Goal: Transaction & Acquisition: Purchase product/service

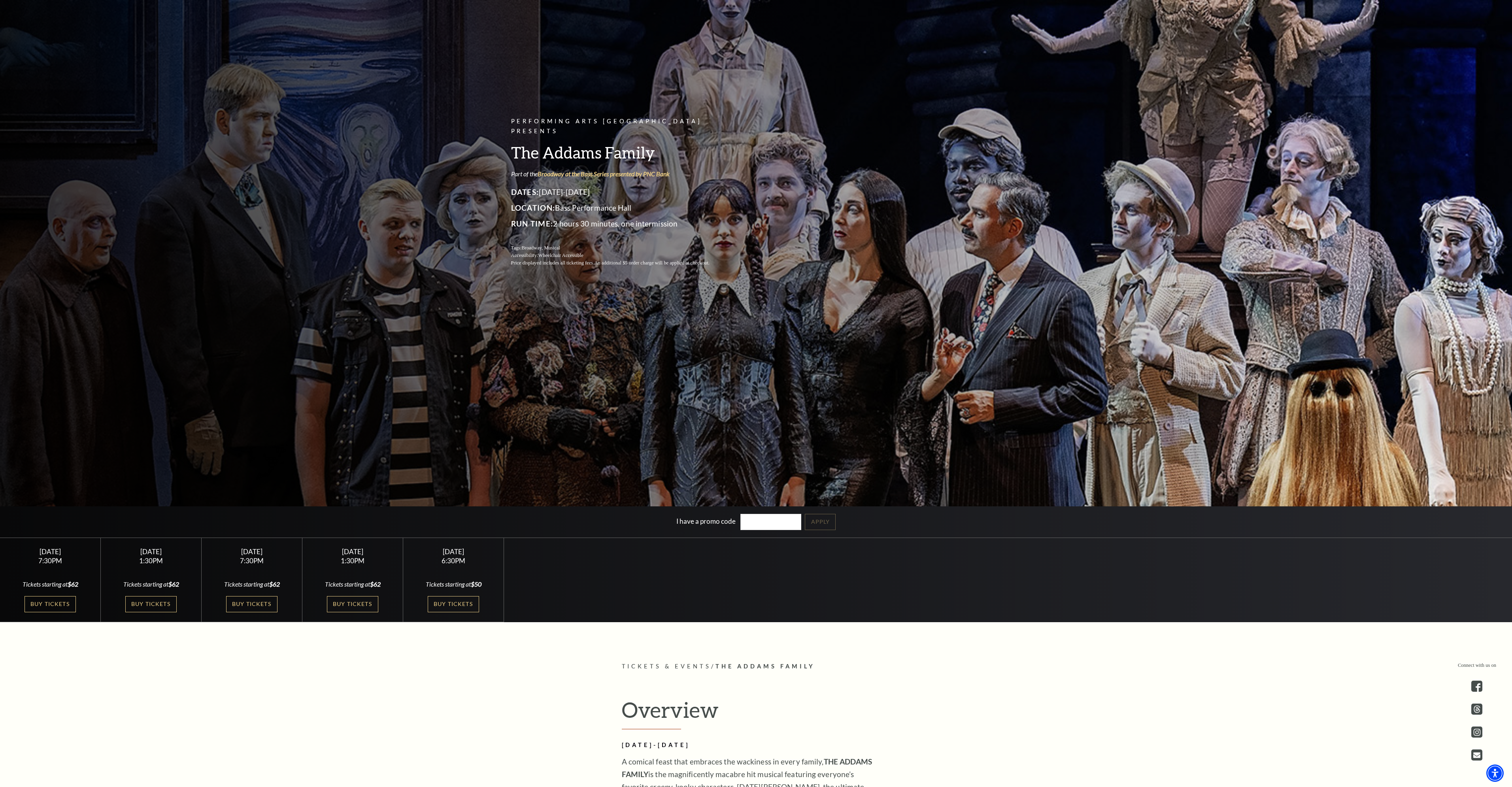
scroll to position [158, 0]
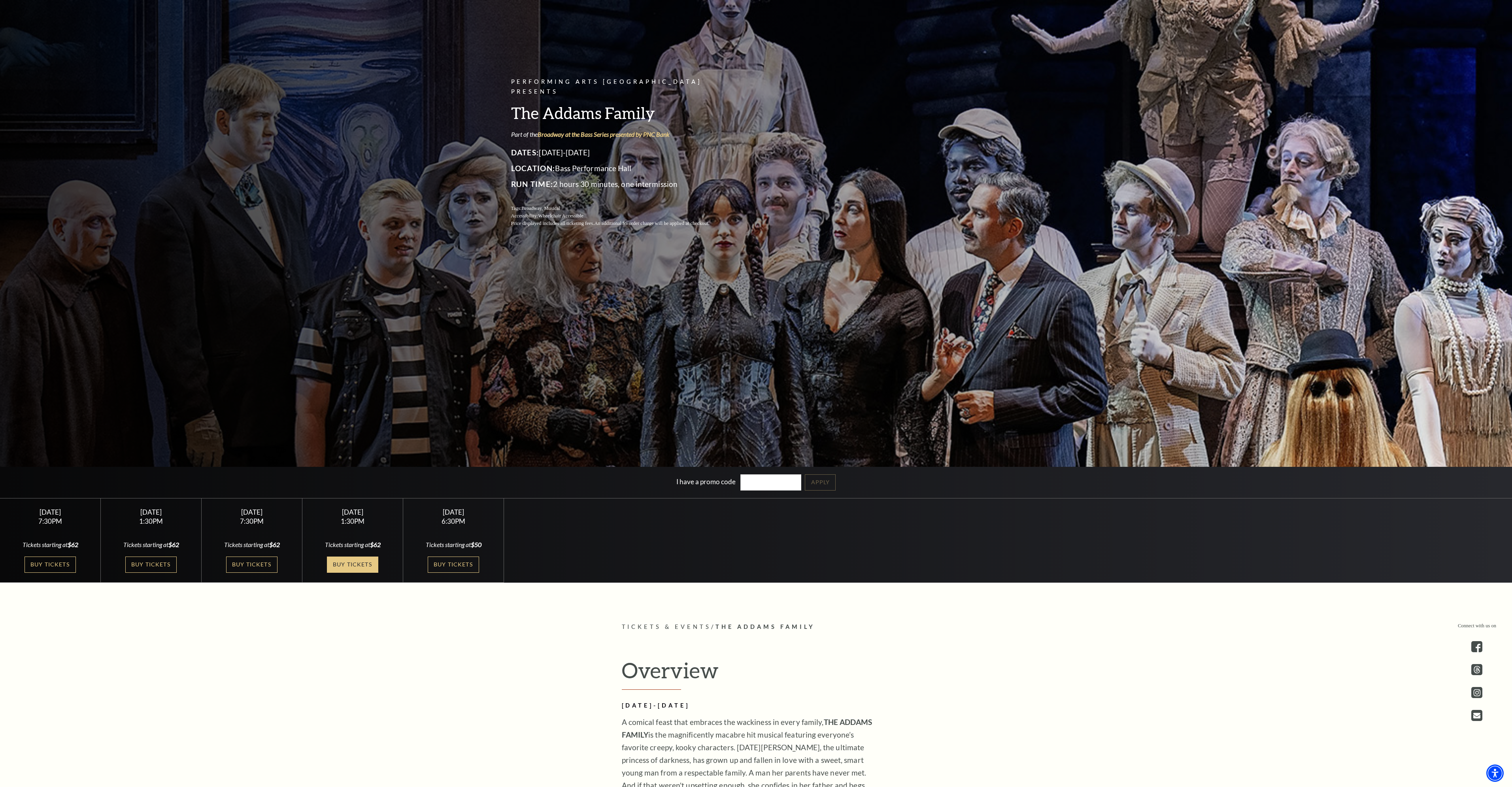
click at [352, 565] on link "Buy Tickets" at bounding box center [352, 564] width 52 height 16
click at [163, 564] on link "Buy Tickets" at bounding box center [151, 564] width 52 height 16
click at [158, 564] on link "Buy Tickets" at bounding box center [151, 564] width 52 height 16
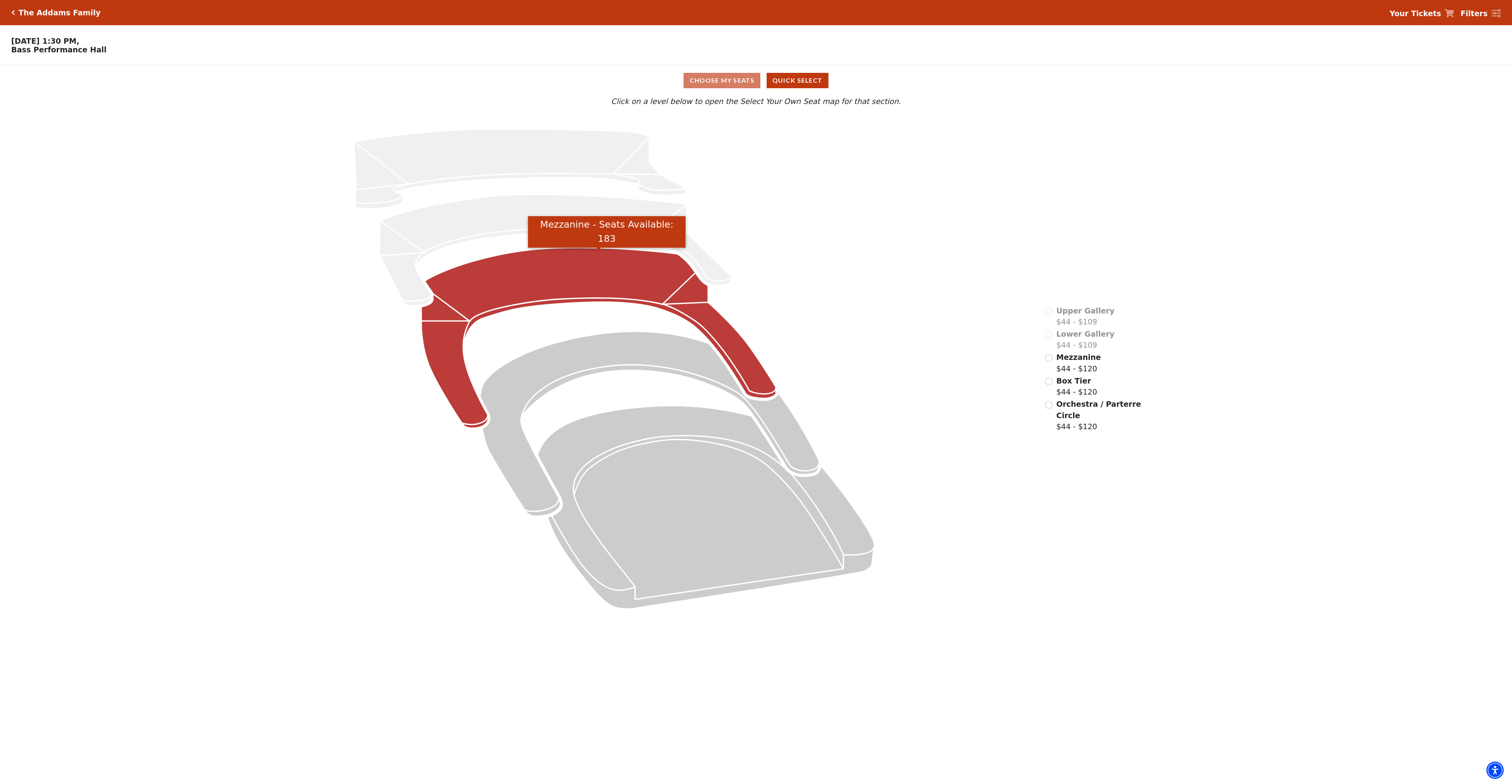
click at [548, 288] on icon "Mezzanine - Seats Available: 183" at bounding box center [599, 337] width 355 height 180
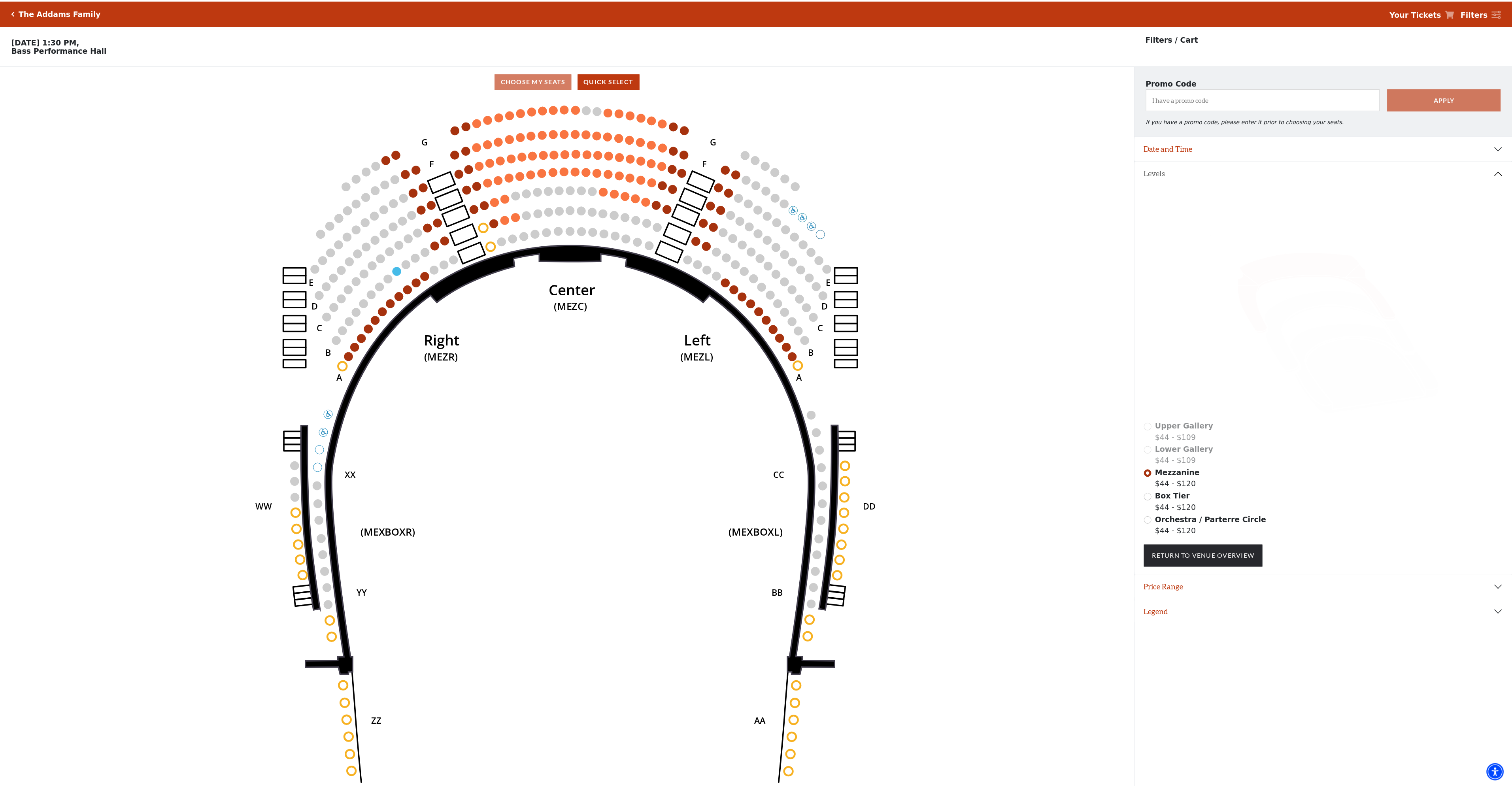
scroll to position [19, 0]
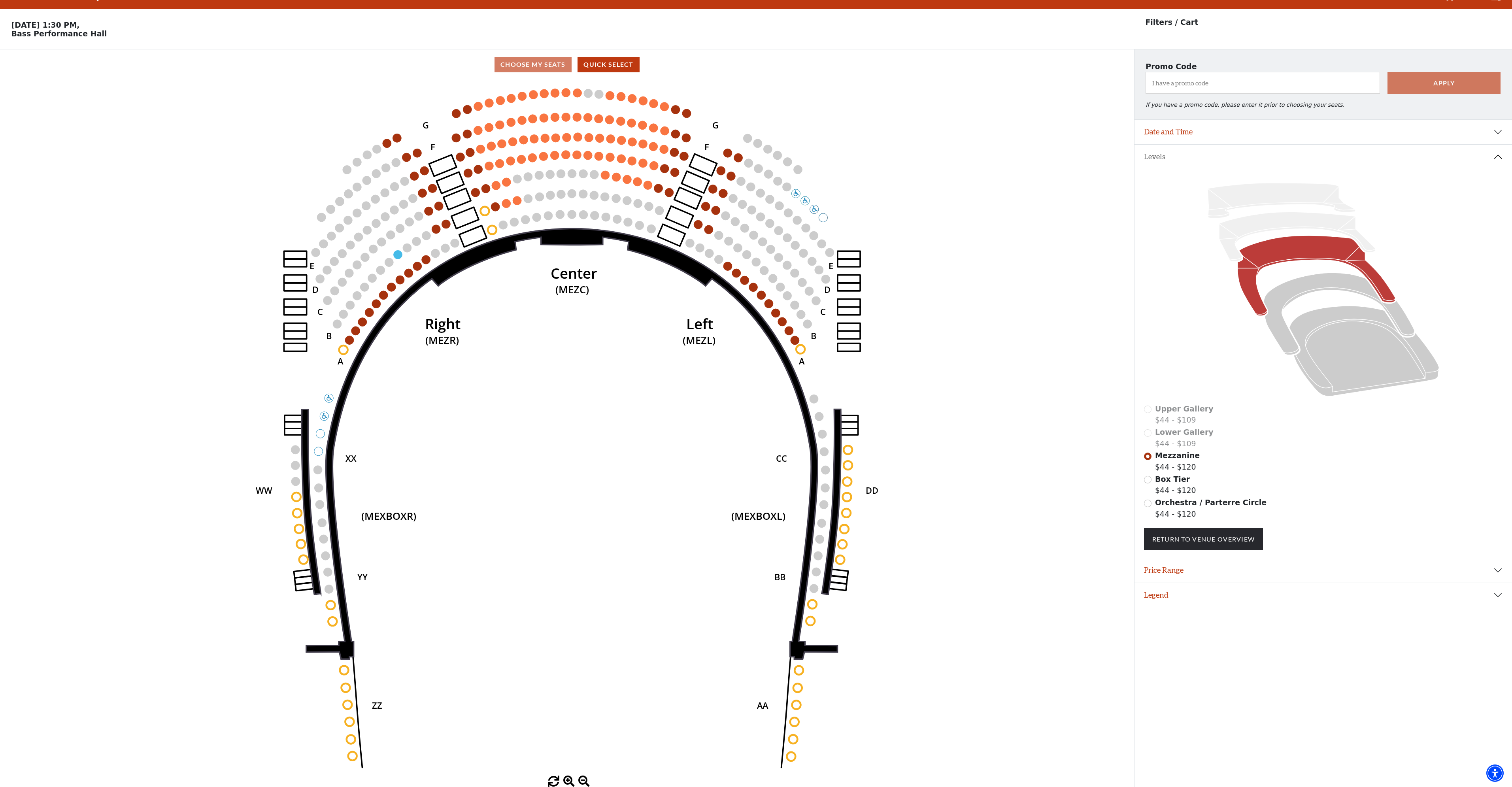
click at [769, 247] on circle at bounding box center [770, 249] width 8 height 8
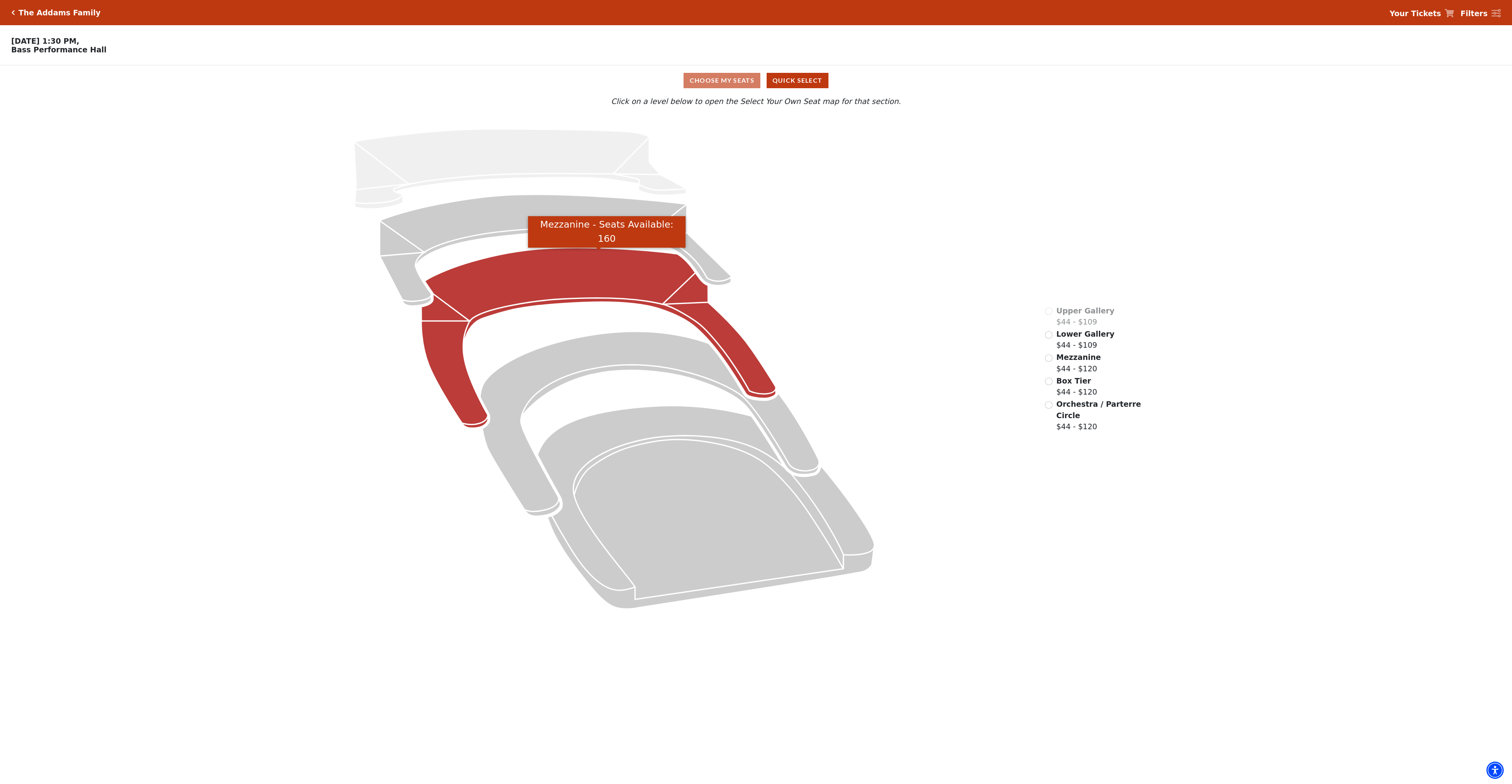
click at [553, 284] on icon "Mezzanine - Seats Available: 160" at bounding box center [599, 337] width 355 height 180
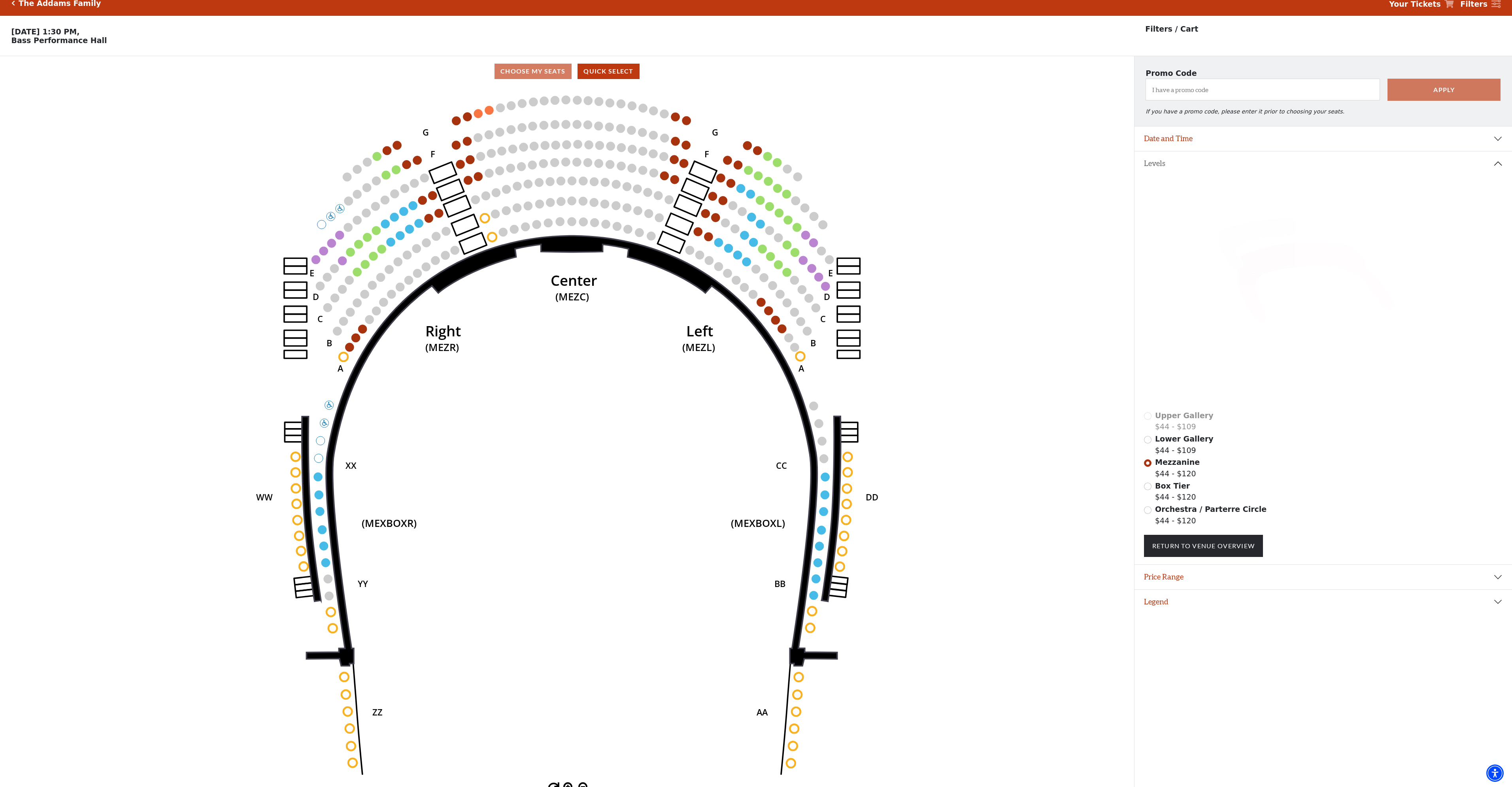
scroll to position [19, 0]
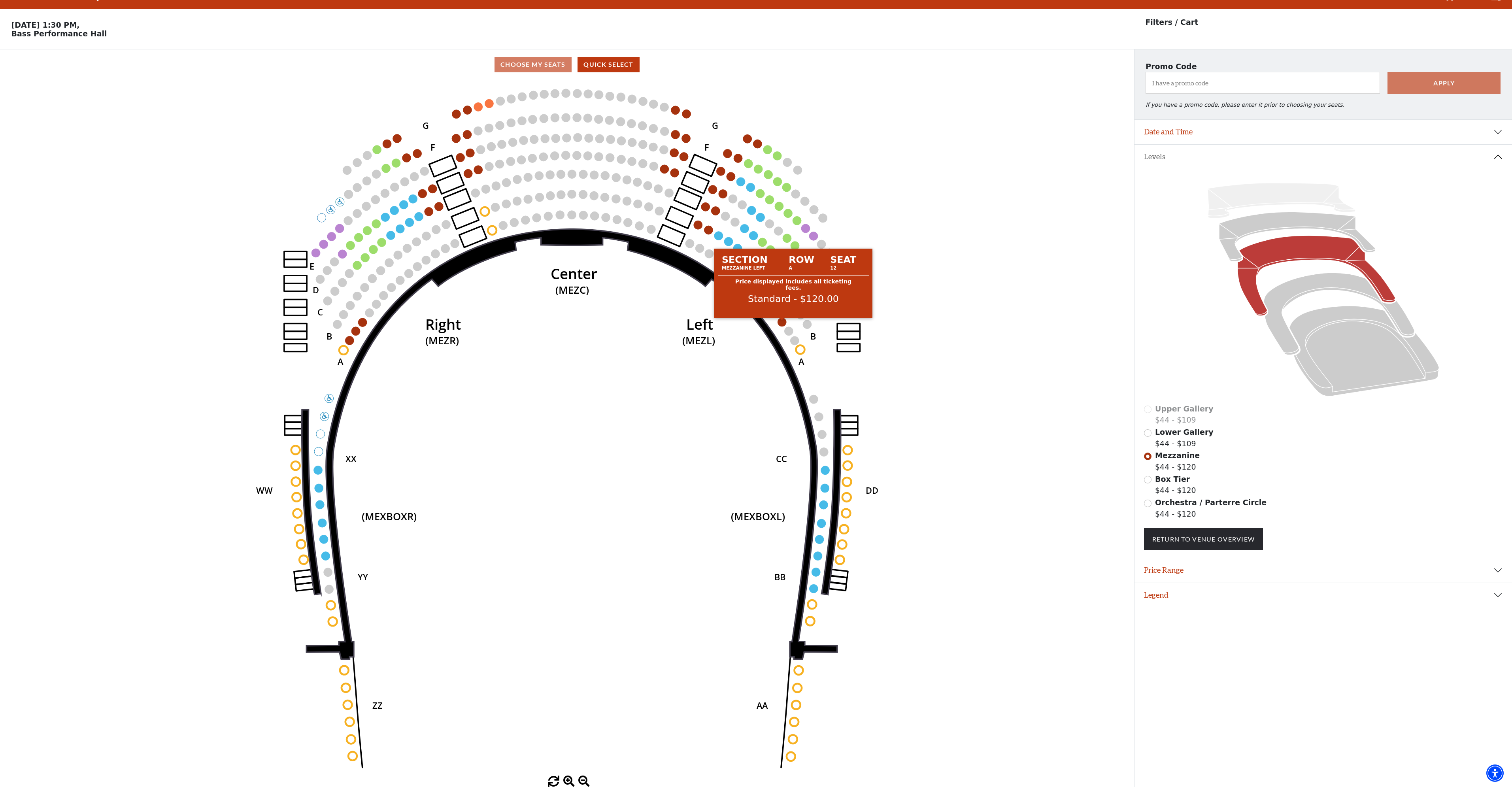
click at [782, 322] on circle at bounding box center [782, 321] width 8 height 8
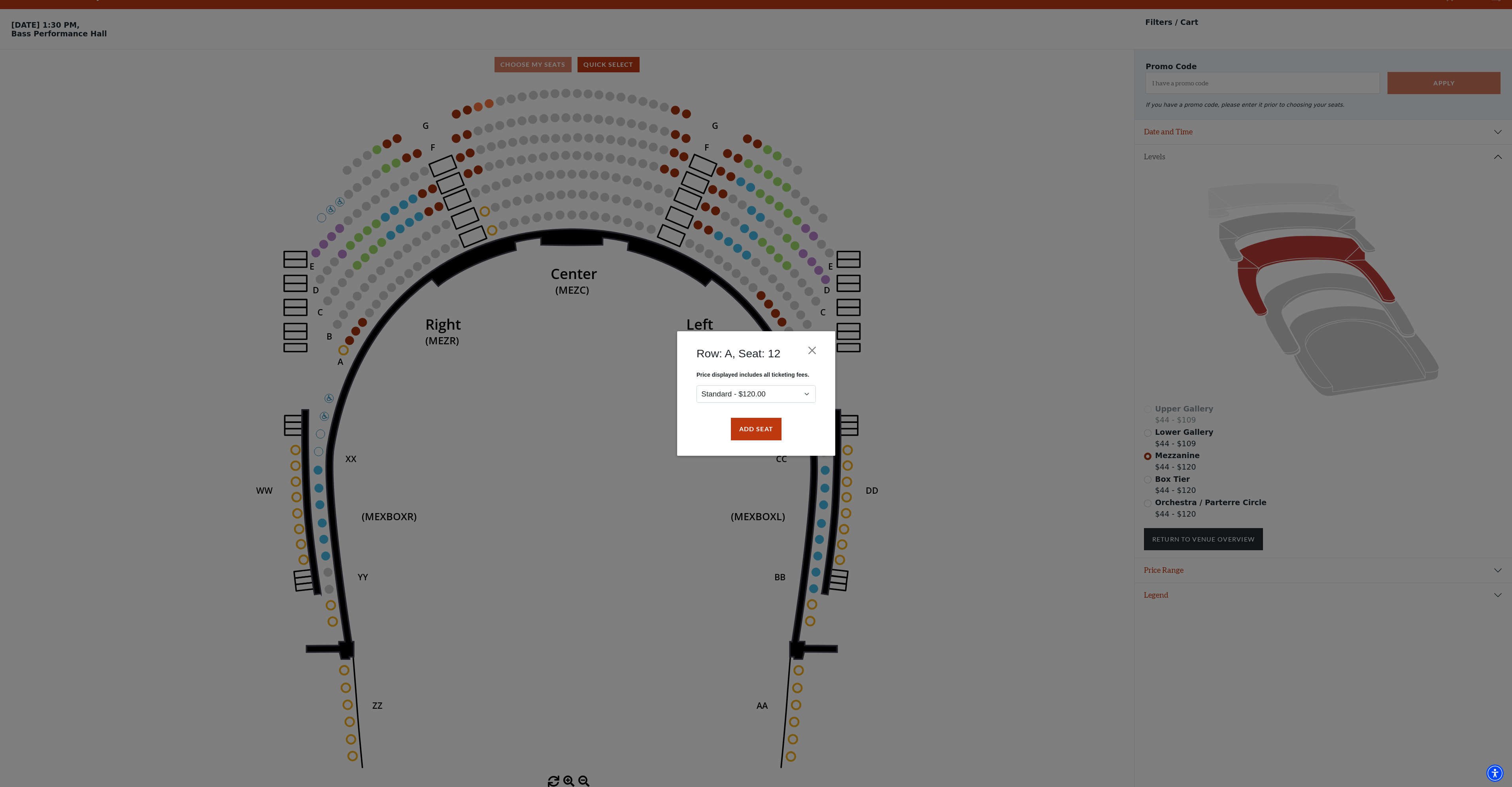
click at [625, 307] on div "Row: A, Seat: 12 Price displayed includes all ticketing fees. Standard - $120.0…" at bounding box center [756, 393] width 1512 height 787
click at [813, 352] on button "Close" at bounding box center [811, 350] width 15 height 15
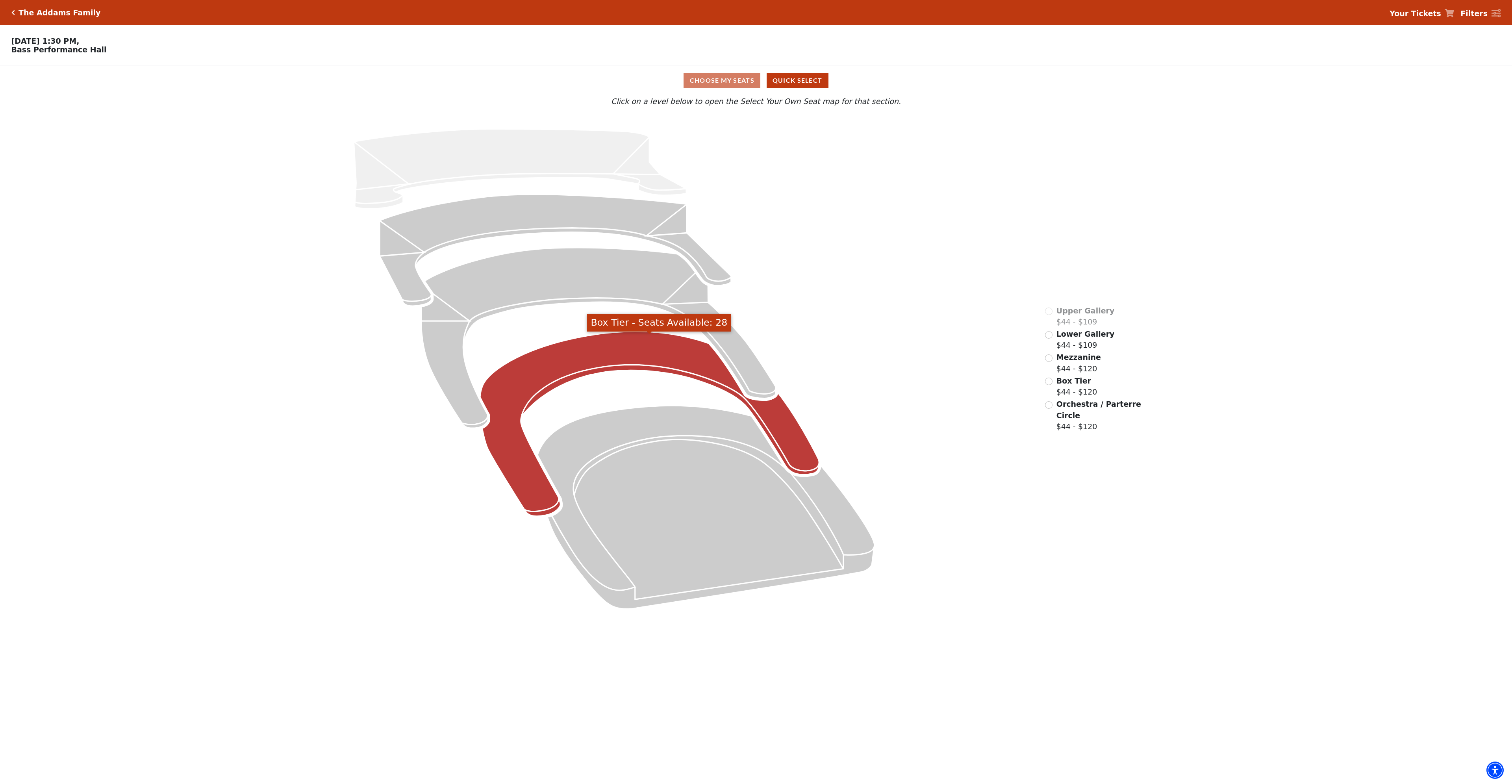
click at [597, 367] on icon "Box Tier - Seats Available: 28" at bounding box center [650, 424] width 339 height 184
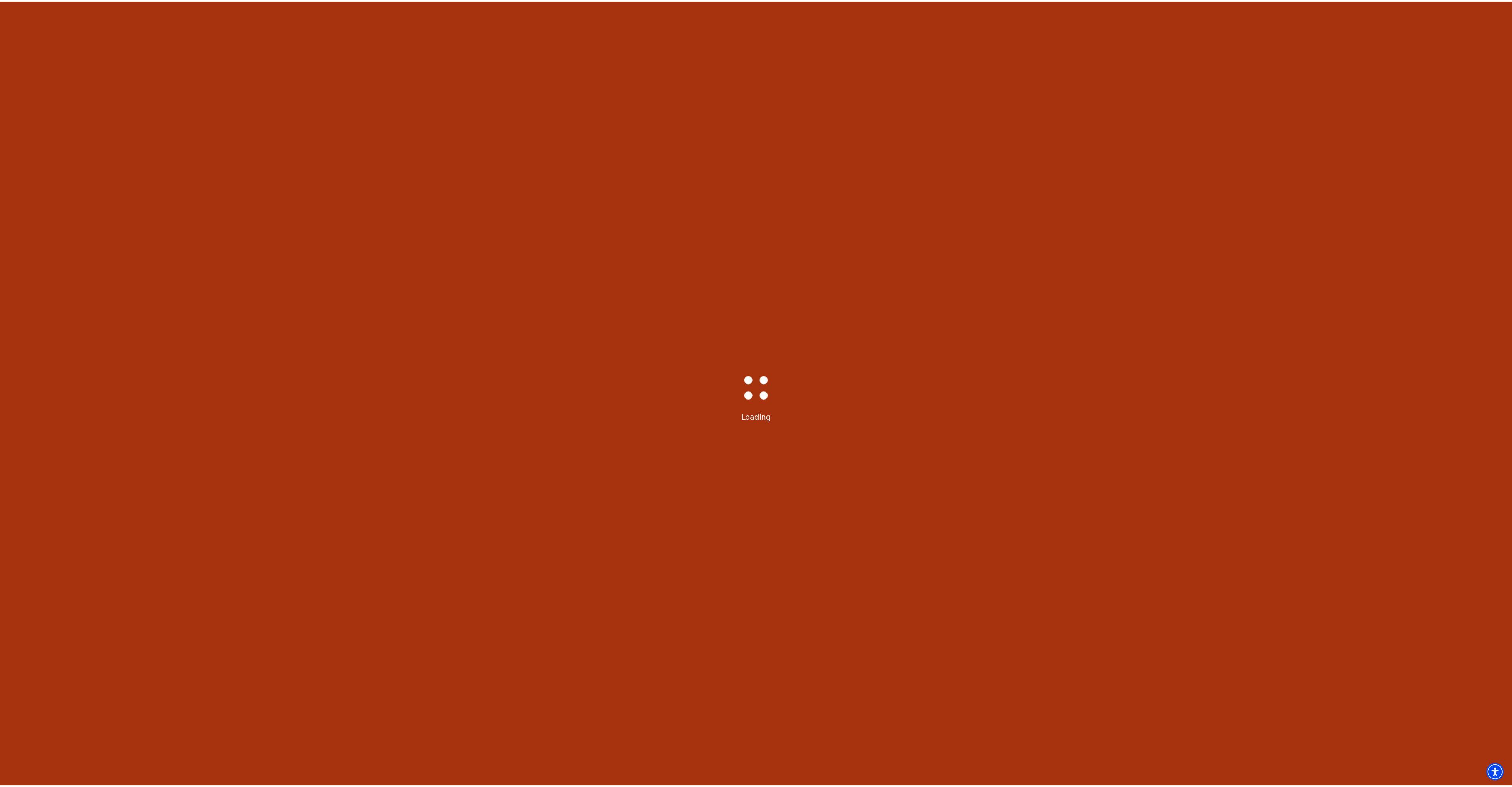
scroll to position [19, 0]
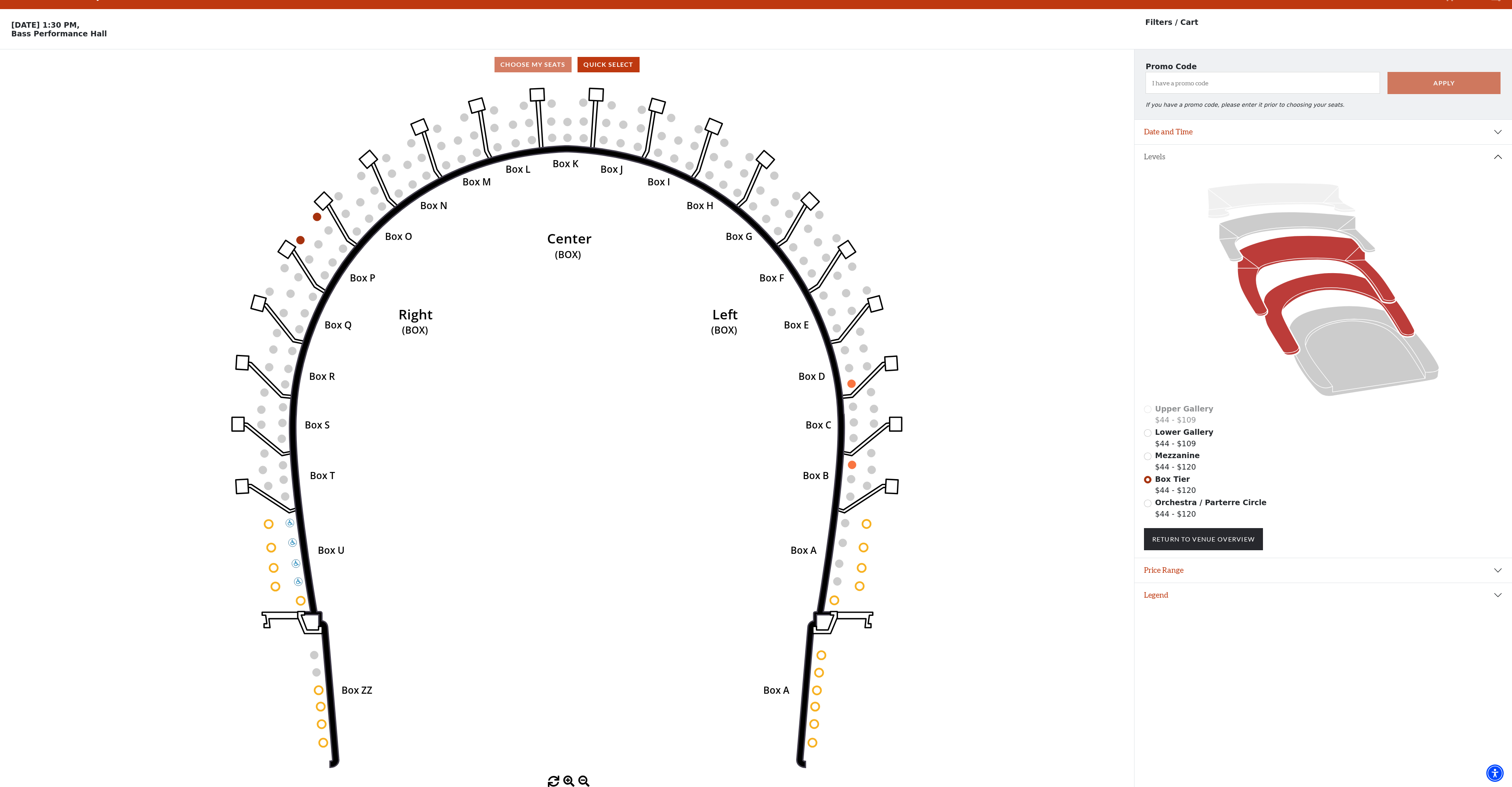
click at [1289, 253] on icon at bounding box center [1316, 276] width 158 height 80
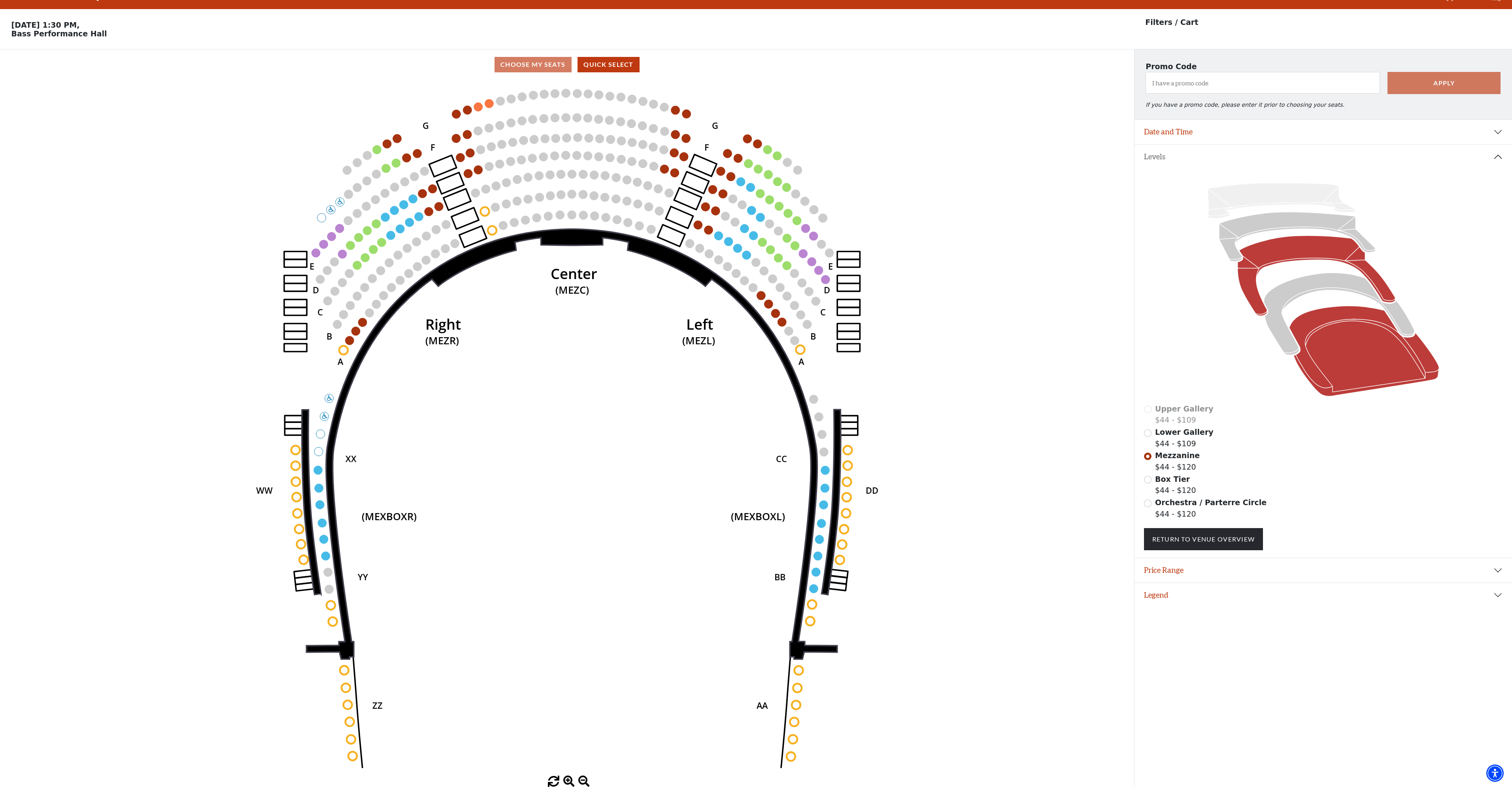
click at [1322, 336] on icon at bounding box center [1364, 351] width 150 height 90
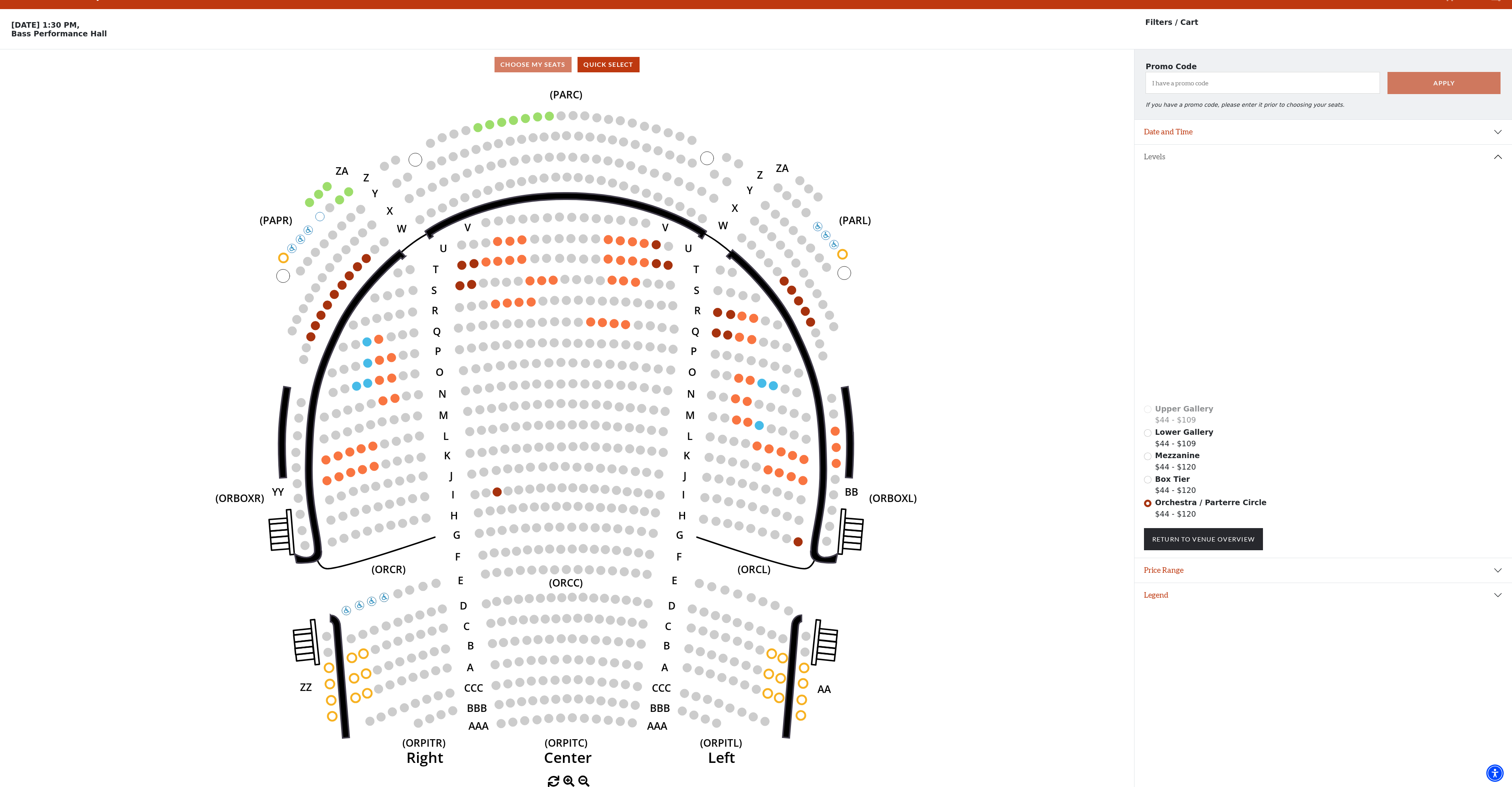
click at [1328, 287] on icon at bounding box center [1339, 314] width 151 height 82
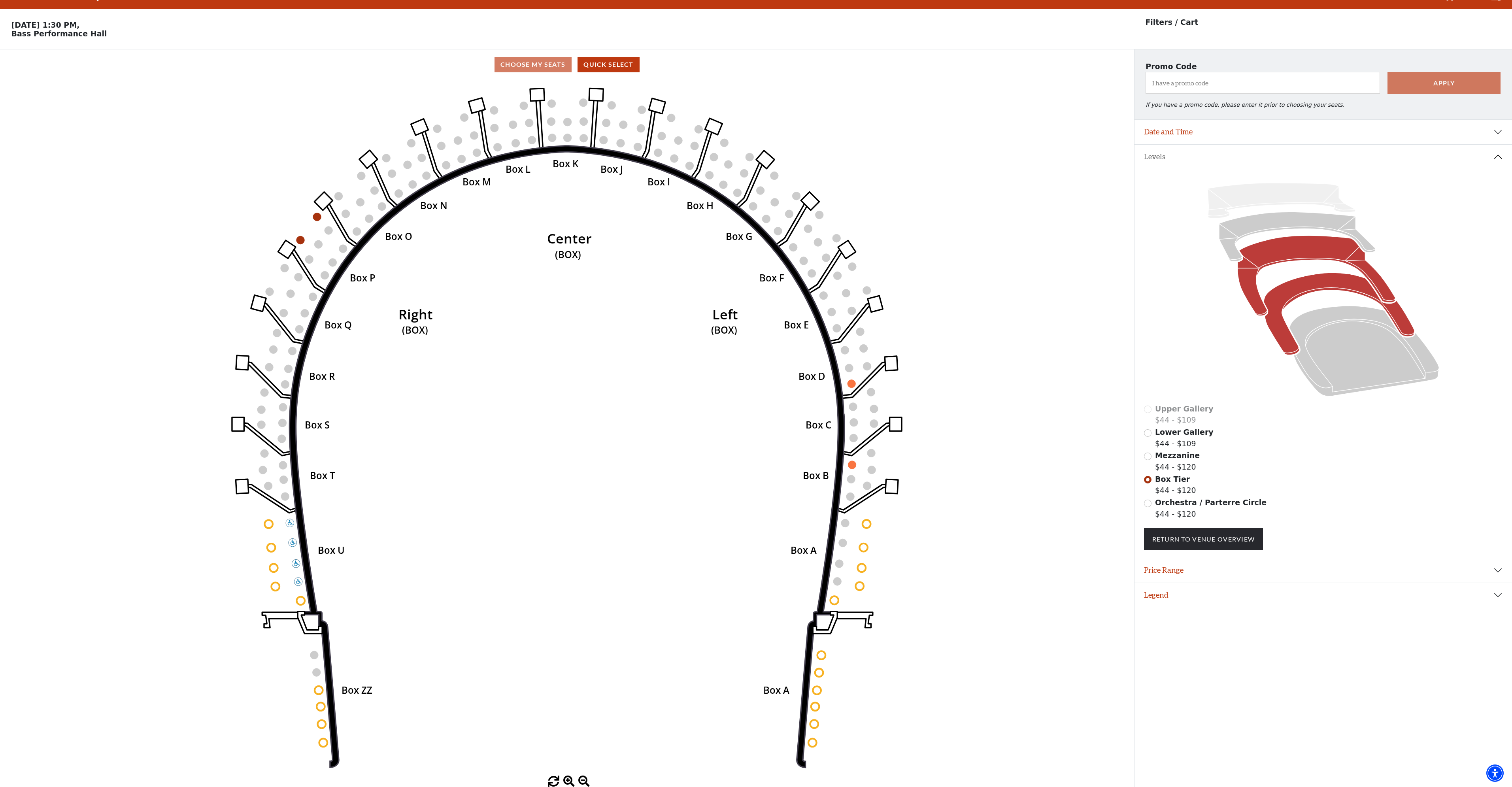
click at [1295, 256] on icon at bounding box center [1316, 276] width 158 height 80
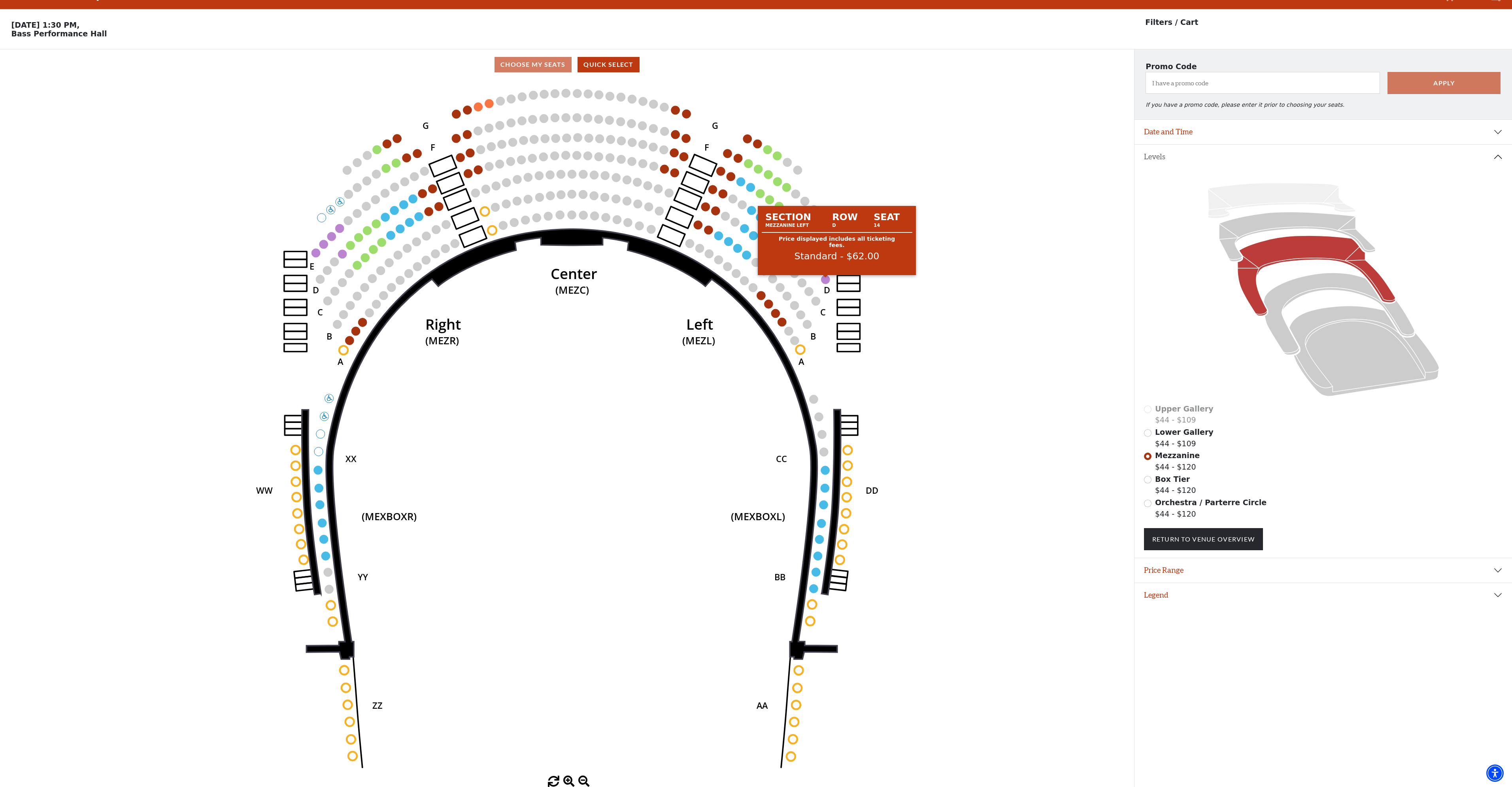
click at [827, 281] on circle at bounding box center [825, 279] width 8 height 8
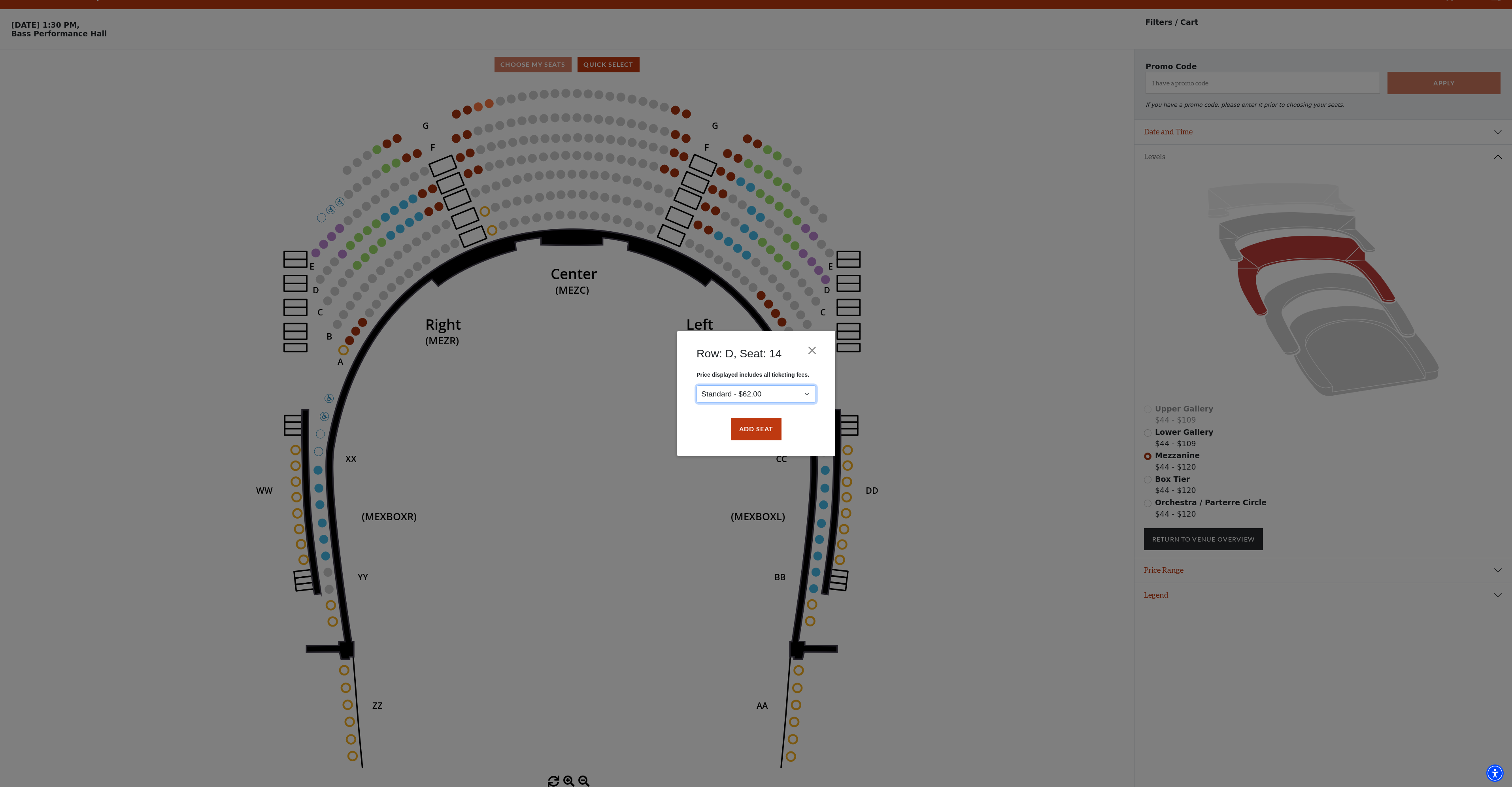
click at [768, 397] on select "Standard - $62.00" at bounding box center [756, 394] width 120 height 18
click at [777, 392] on select "Standard - $62.00" at bounding box center [756, 394] width 120 height 18
click at [760, 432] on button "Add Seat" at bounding box center [756, 429] width 51 height 22
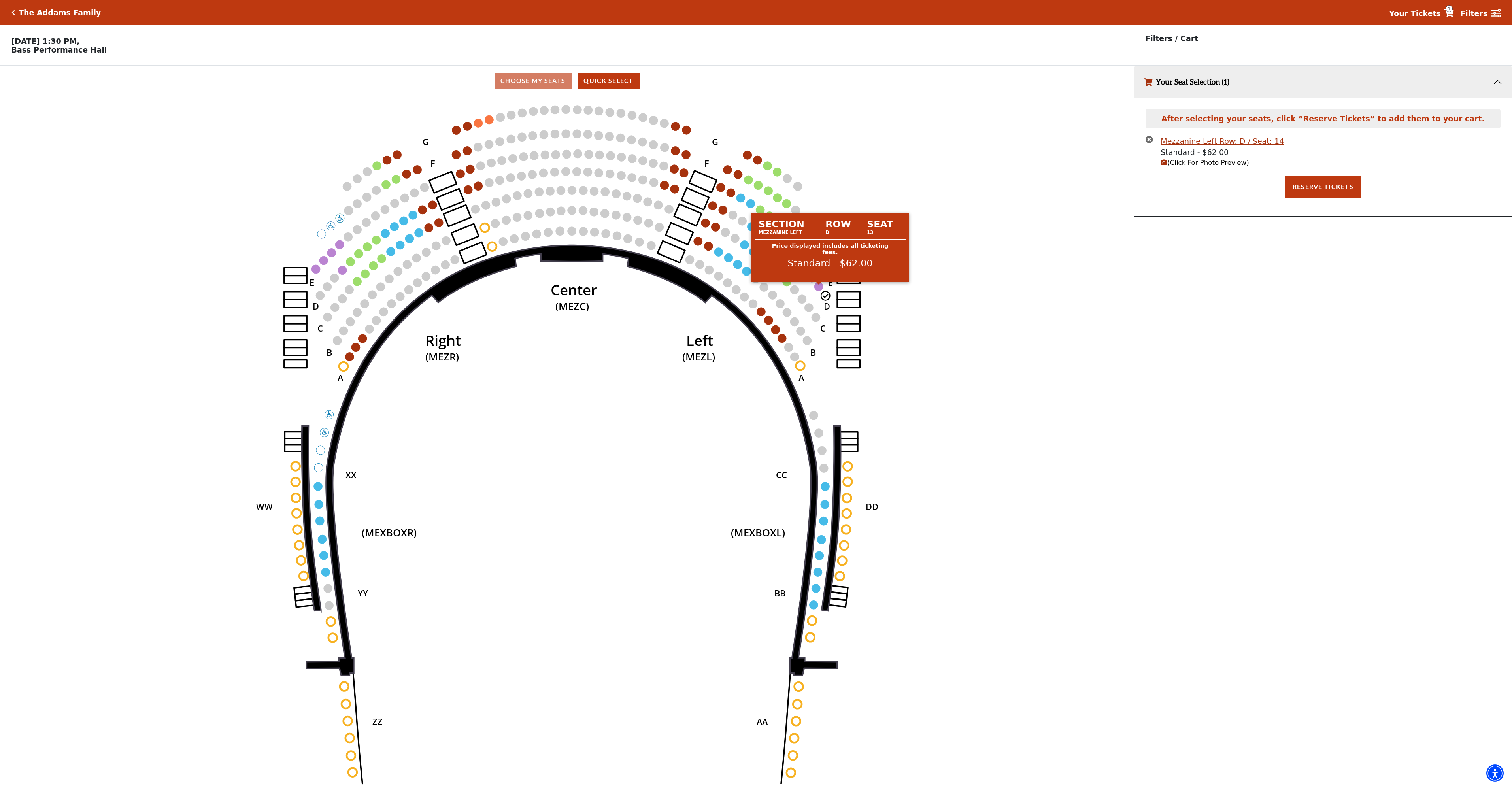
click at [820, 290] on circle at bounding box center [819, 286] width 8 height 8
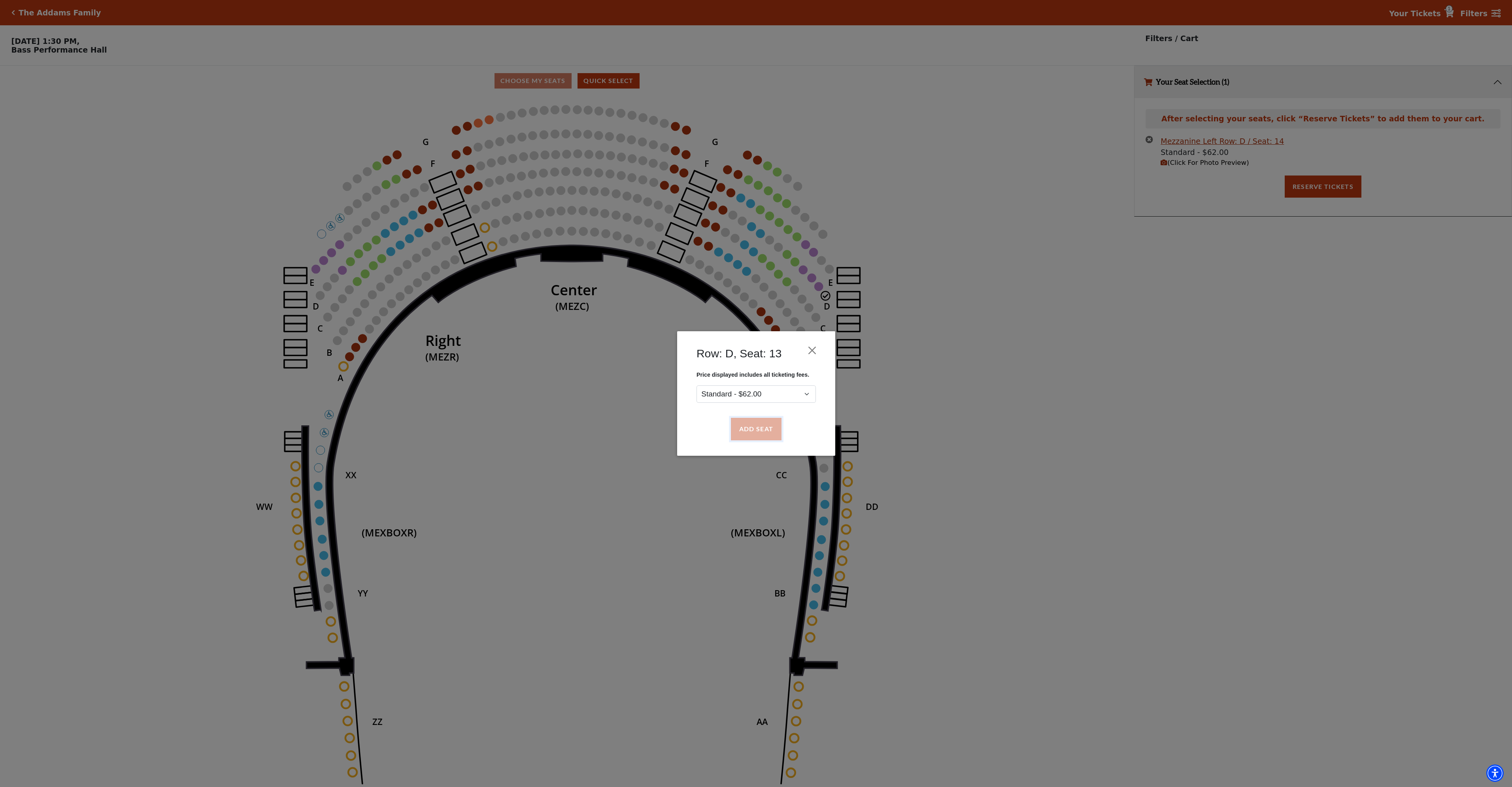
click at [759, 432] on button "Add Seat" at bounding box center [756, 429] width 51 height 22
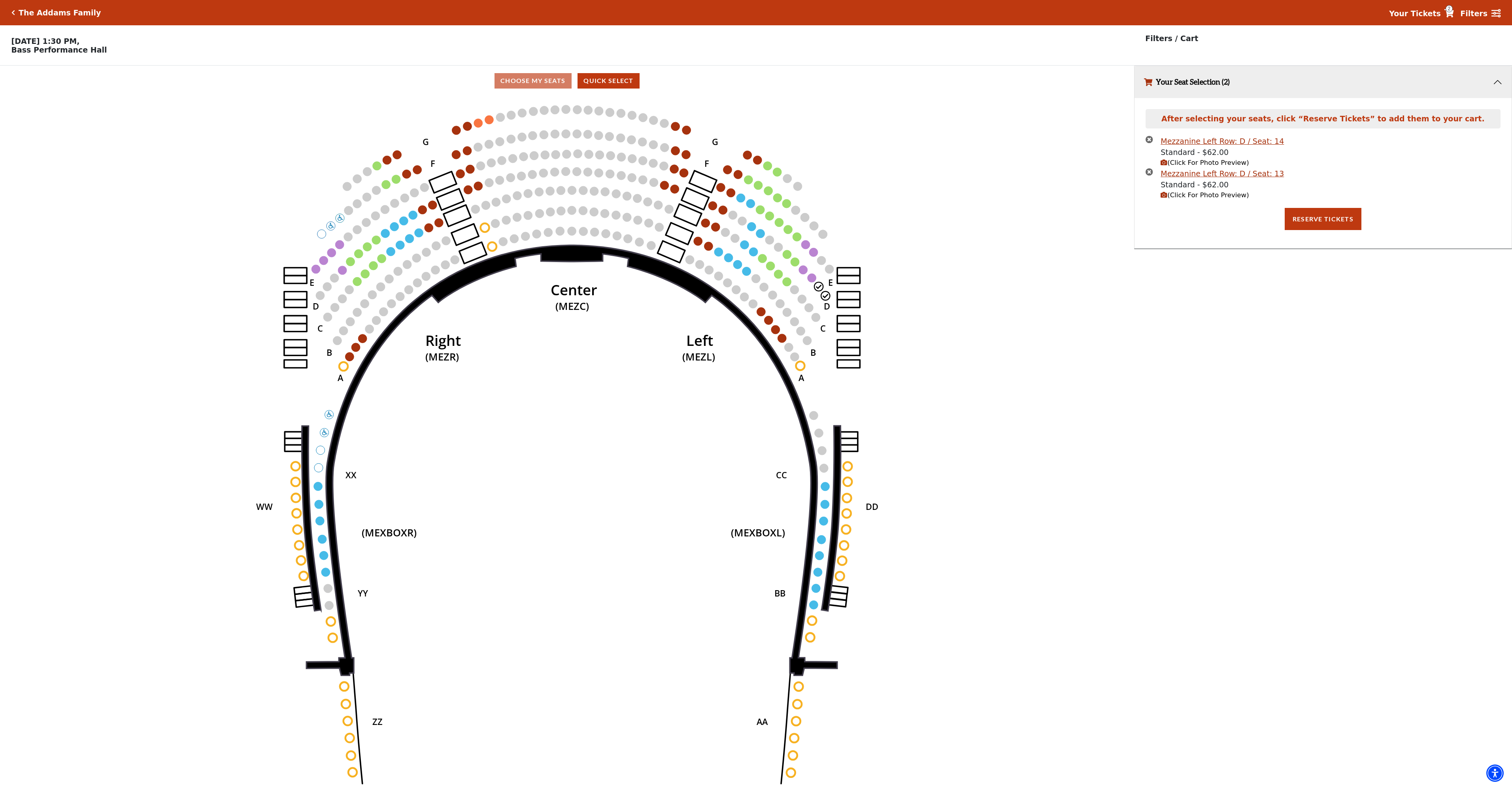
click at [812, 281] on circle at bounding box center [811, 277] width 8 height 8
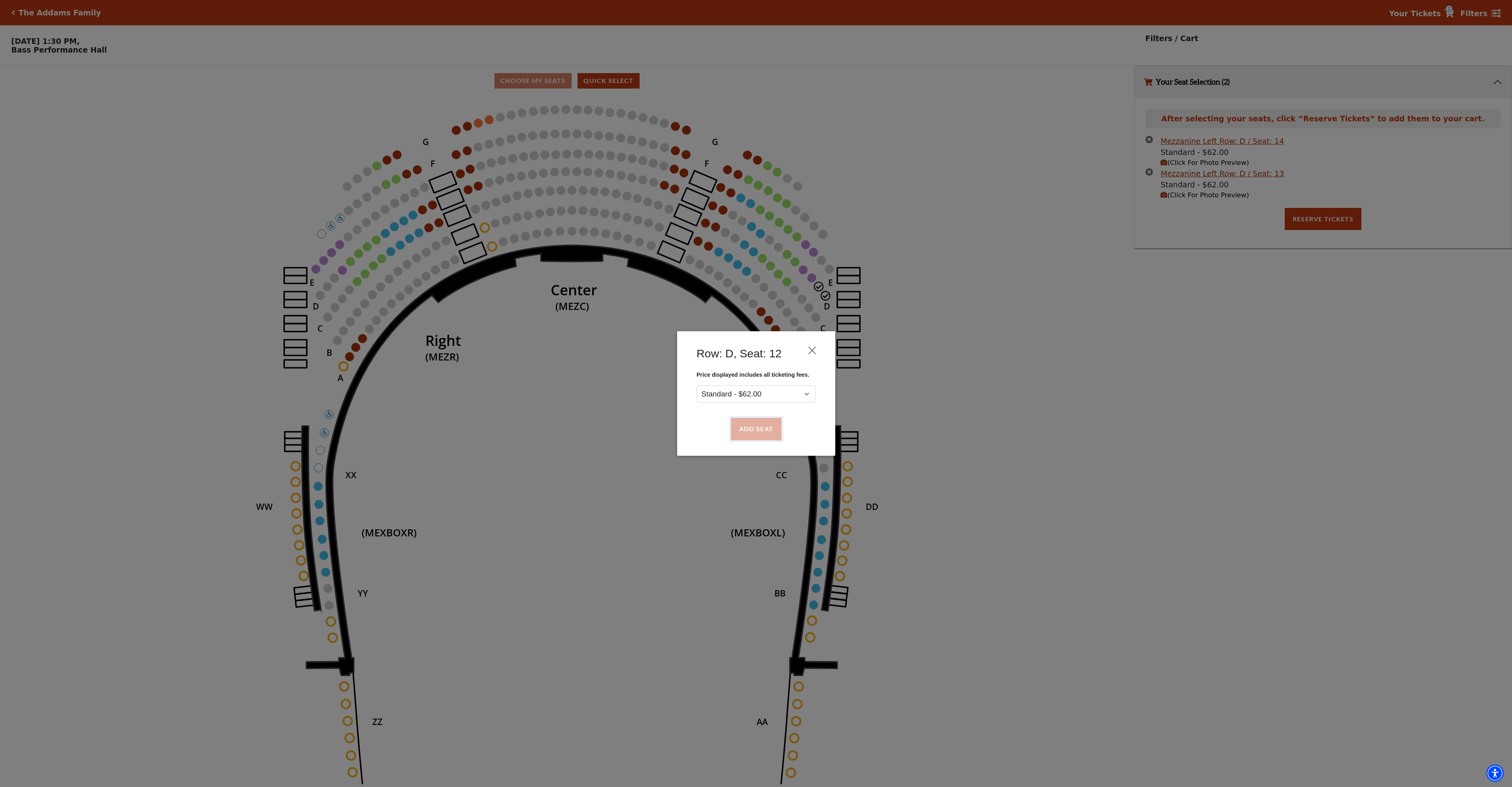
click at [776, 432] on button "Add Seat" at bounding box center [756, 429] width 51 height 22
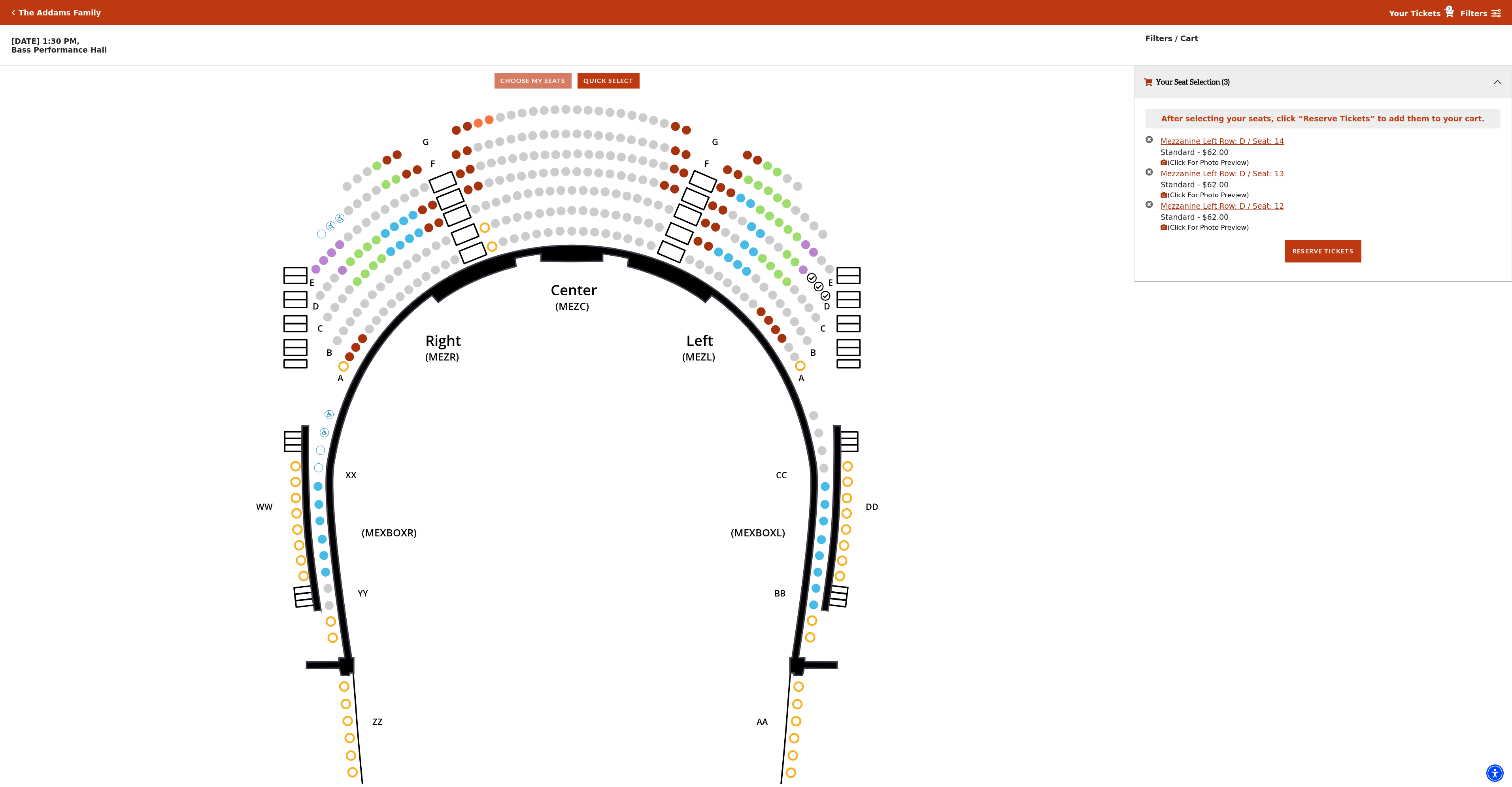
click at [802, 274] on circle at bounding box center [803, 269] width 8 height 8
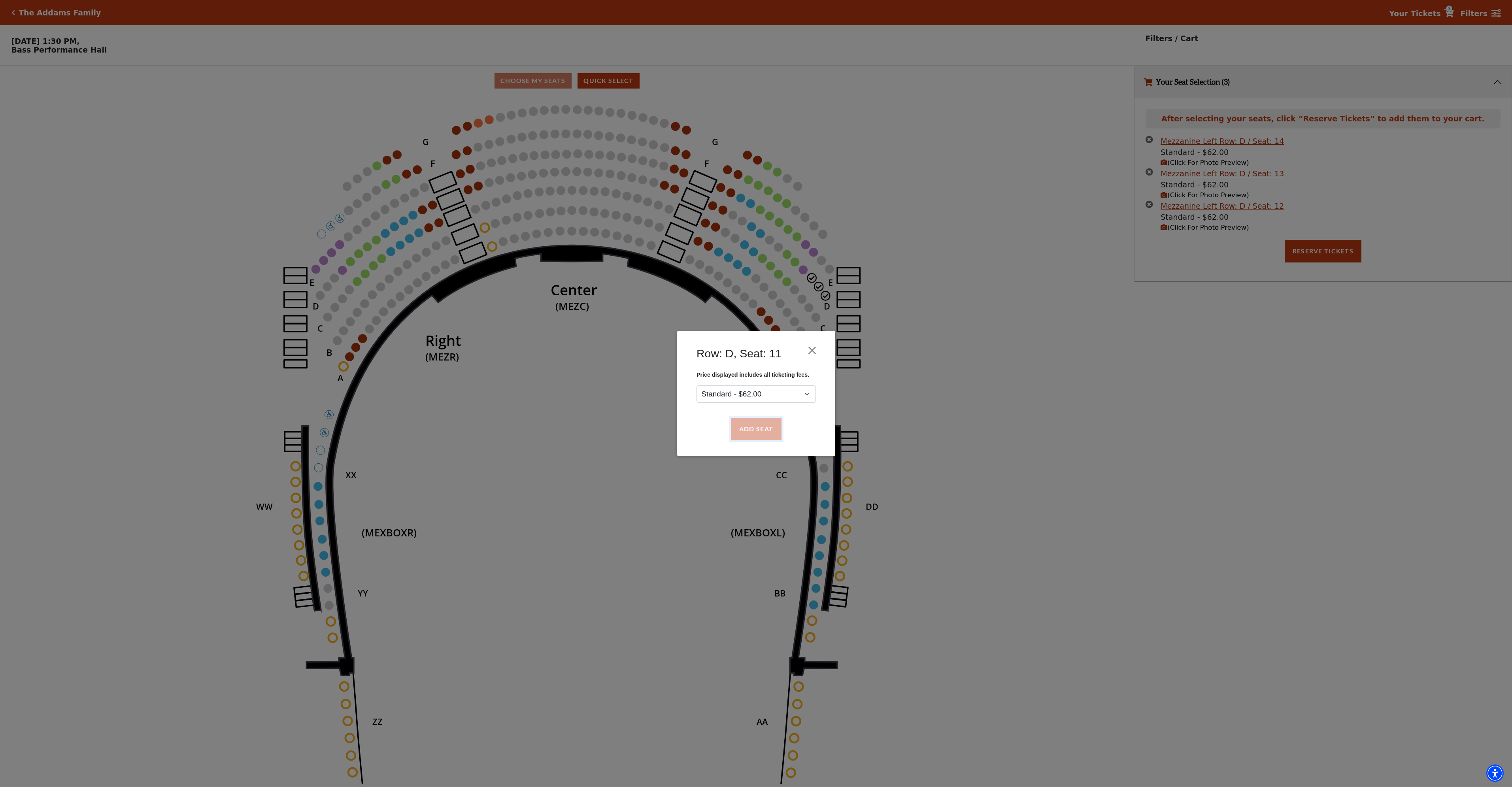
click at [756, 426] on button "Add Seat" at bounding box center [756, 429] width 51 height 22
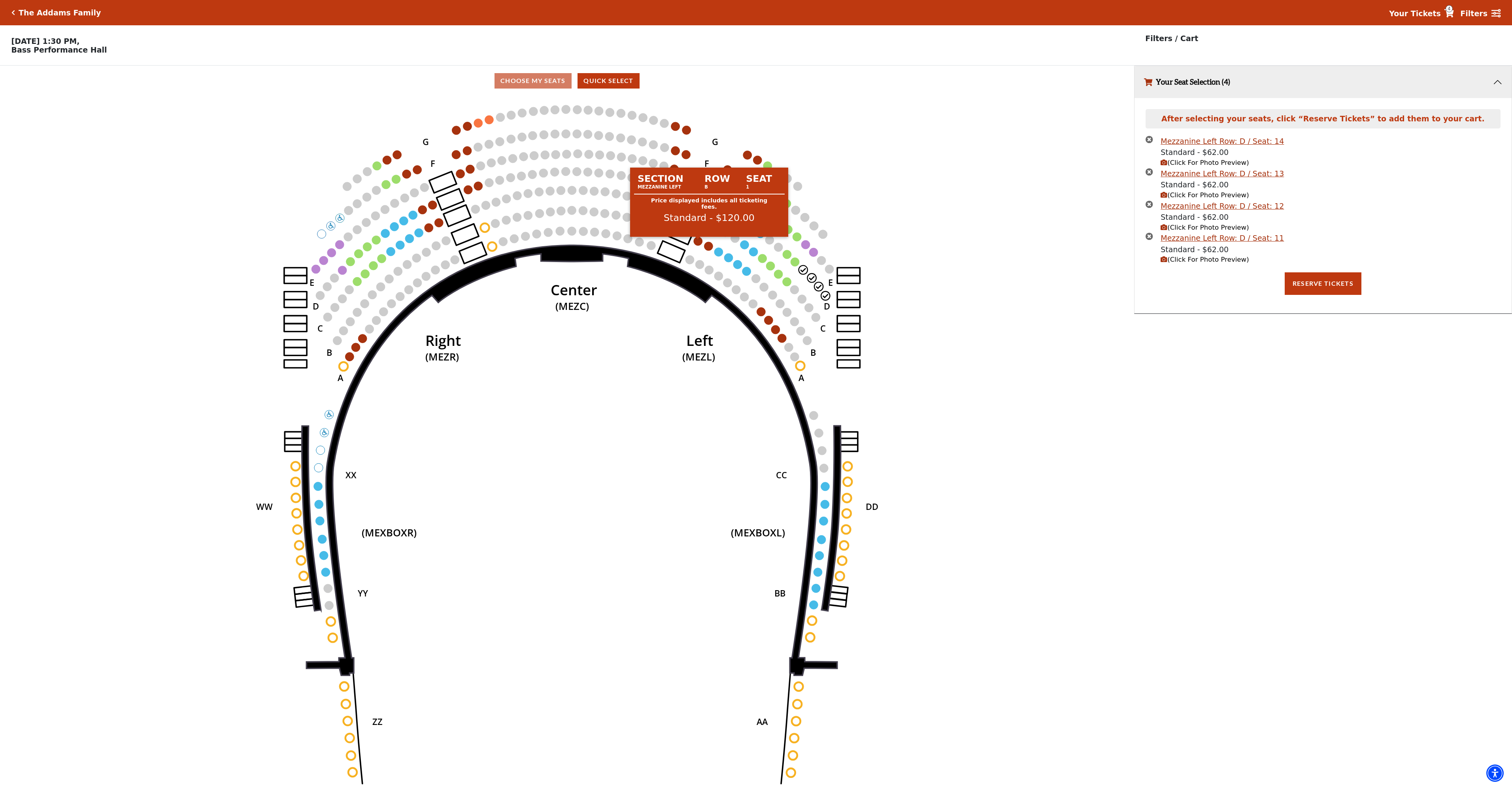
click at [696, 245] on circle at bounding box center [698, 240] width 8 height 8
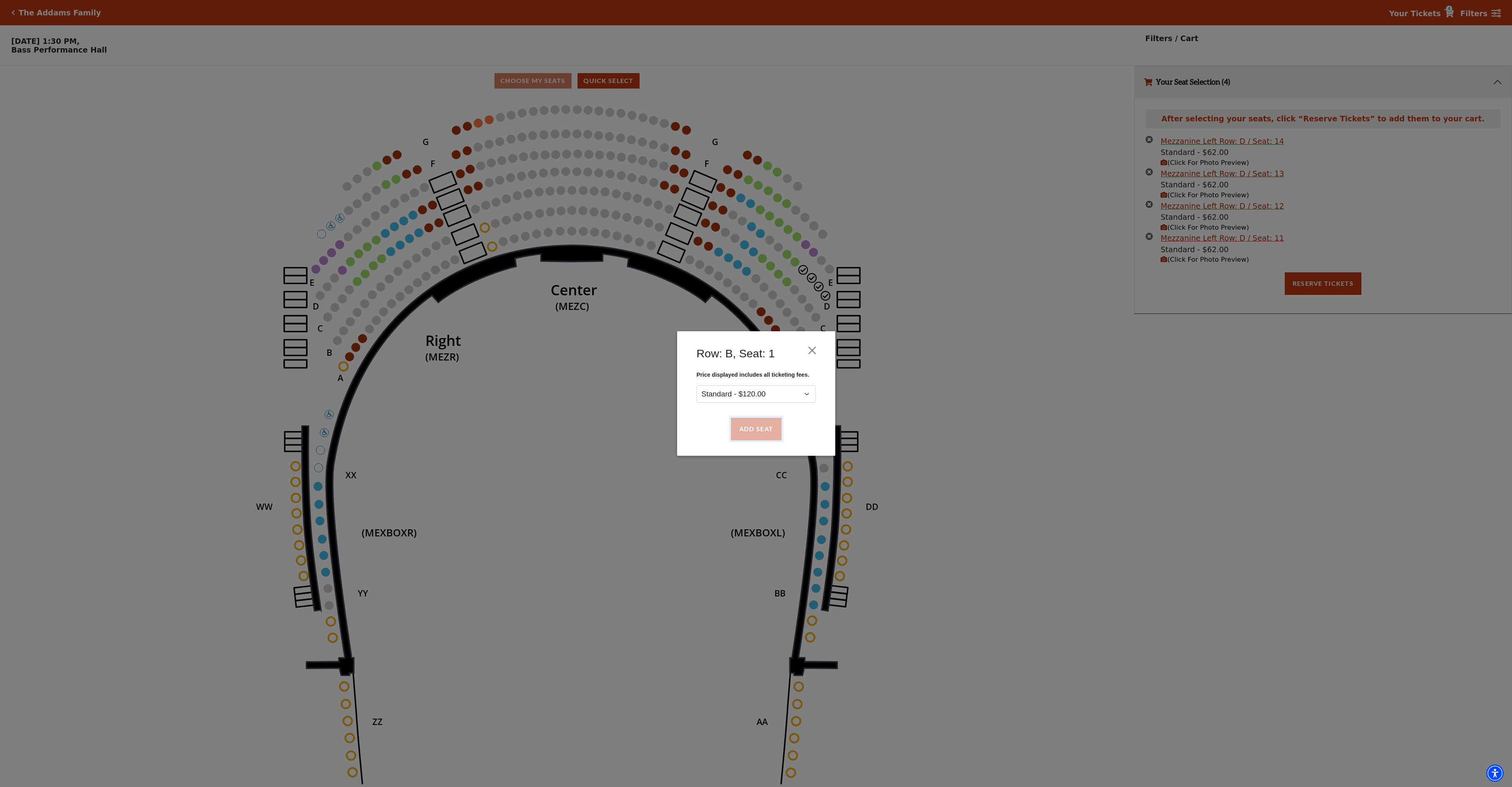
click at [754, 428] on button "Add Seat" at bounding box center [756, 429] width 51 height 22
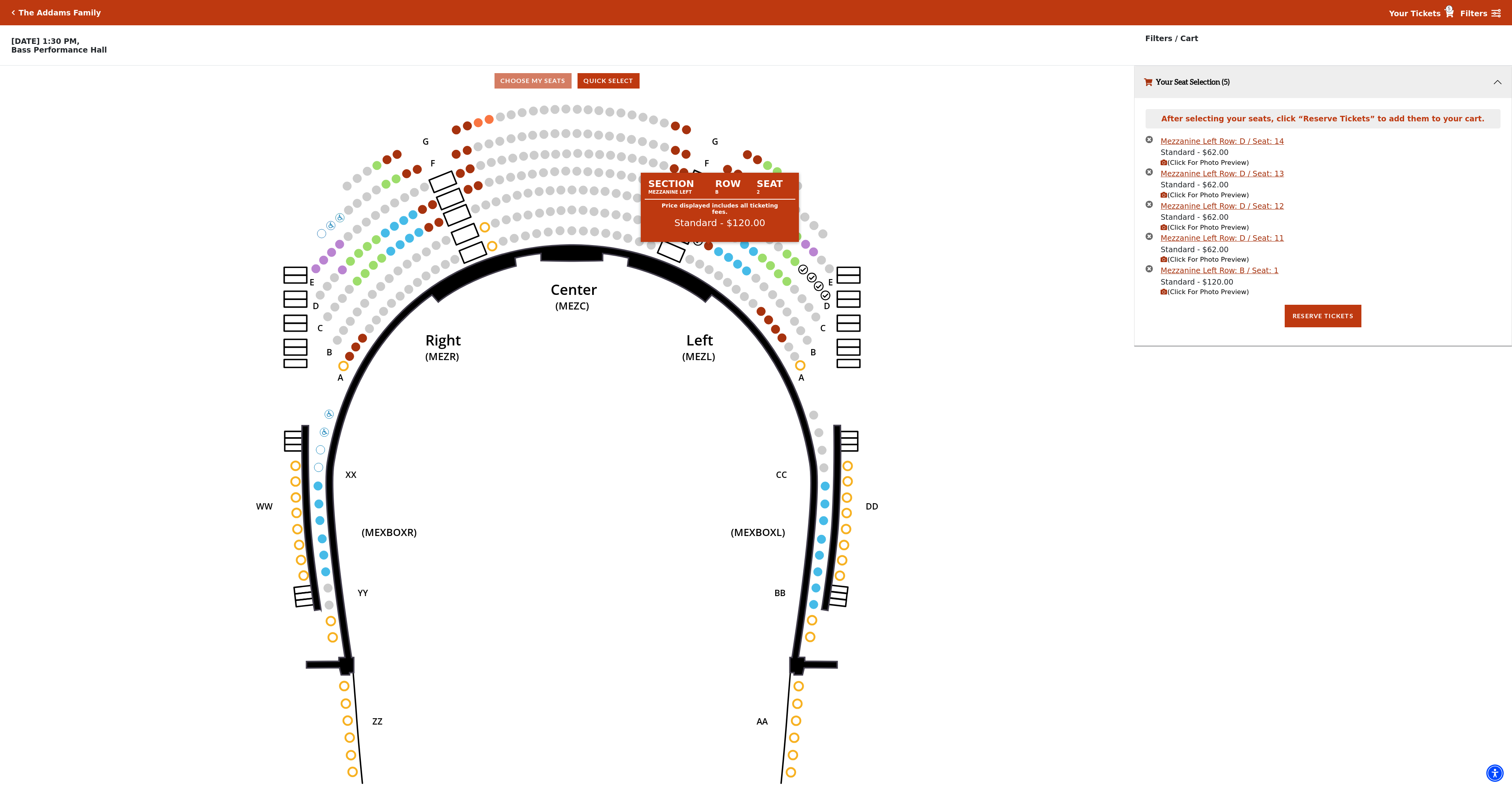
click at [709, 247] on circle at bounding box center [709, 245] width 8 height 8
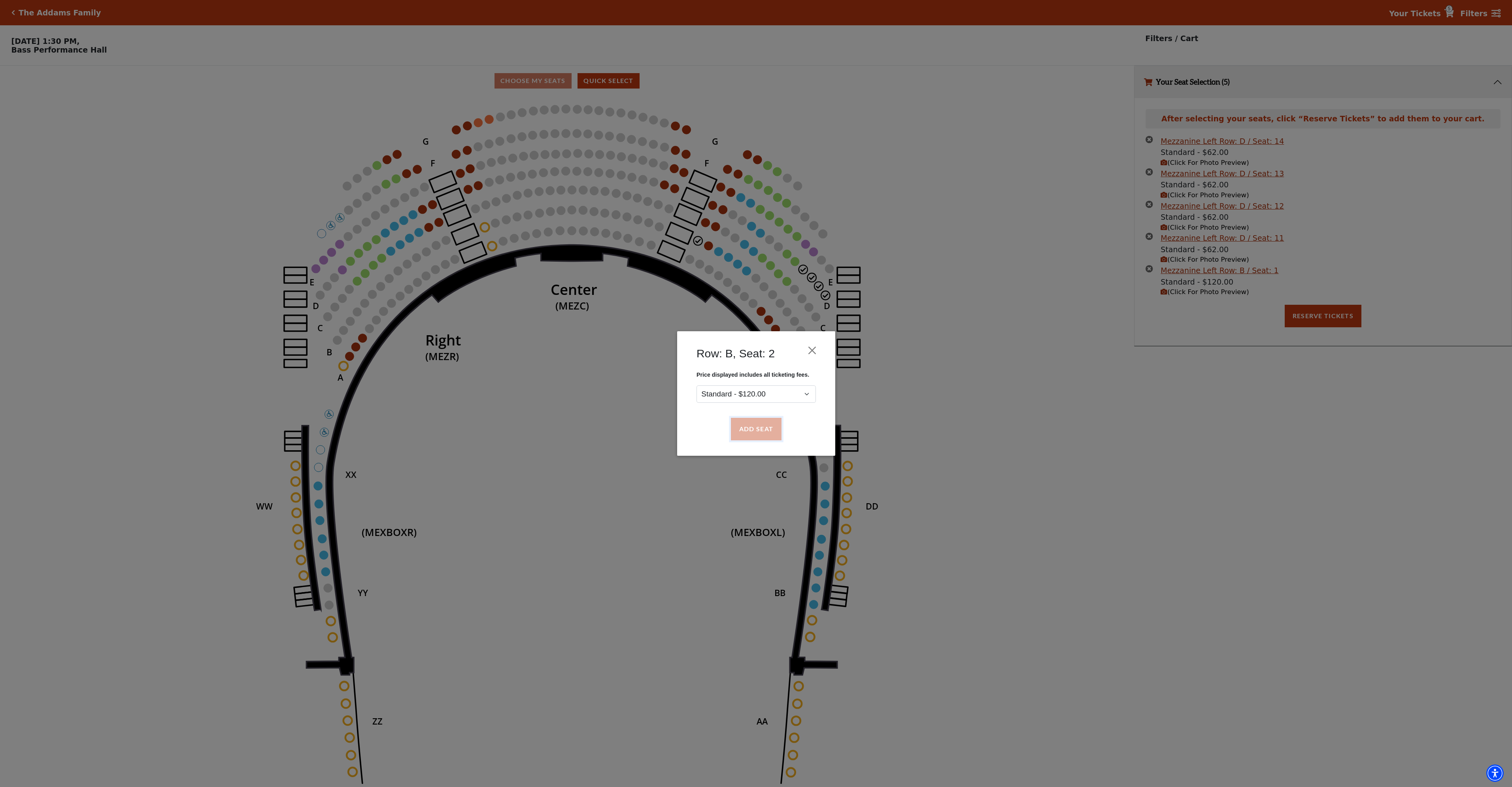
click at [746, 420] on button "Add Seat" at bounding box center [756, 429] width 51 height 22
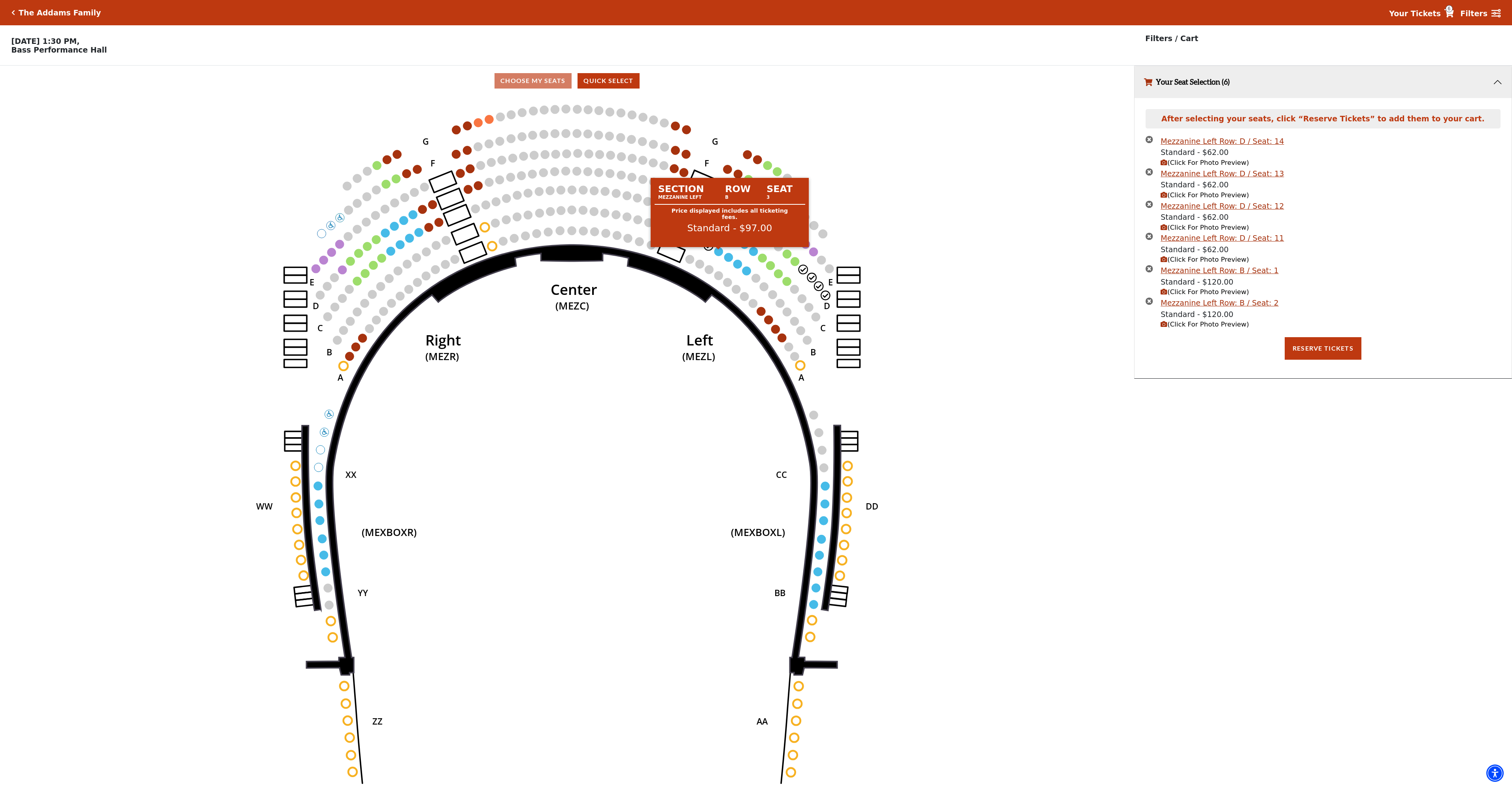
click at [720, 255] on circle at bounding box center [718, 251] width 8 height 8
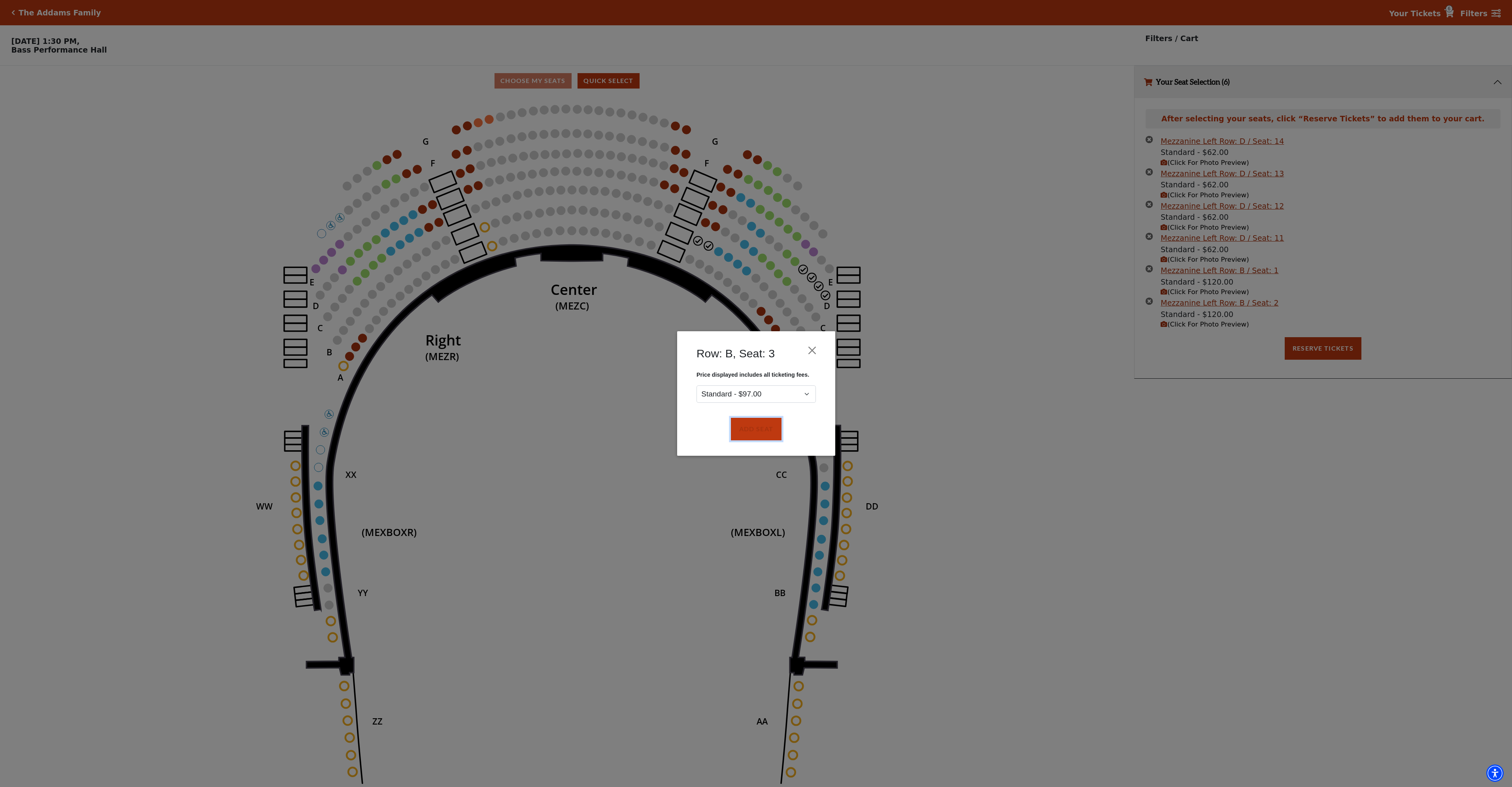
drag, startPoint x: 765, startPoint y: 432, endPoint x: 735, endPoint y: 339, distance: 97.7
click at [765, 432] on button "Add Seat" at bounding box center [756, 429] width 51 height 22
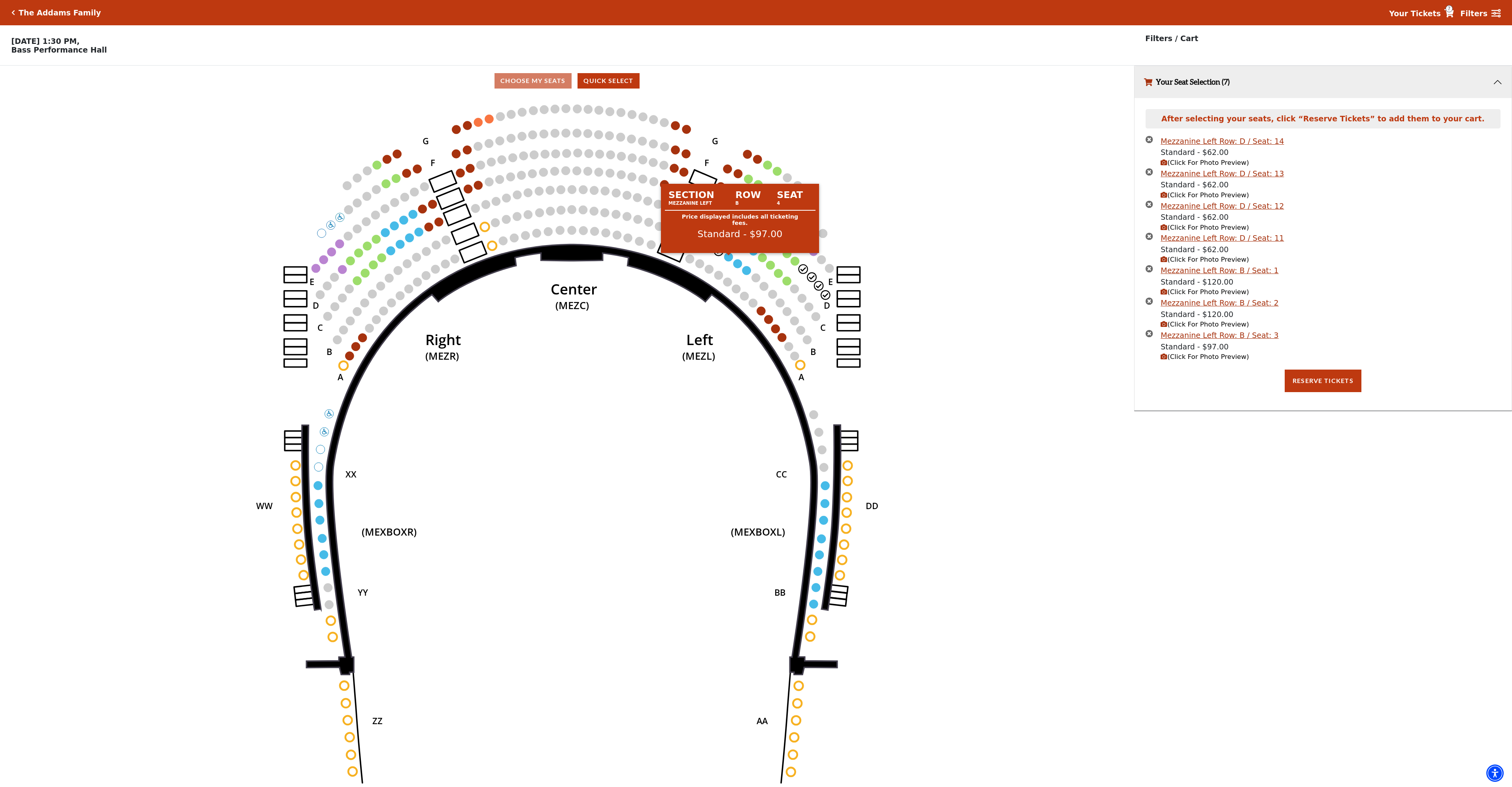
click at [729, 259] on circle at bounding box center [729, 257] width 8 height 8
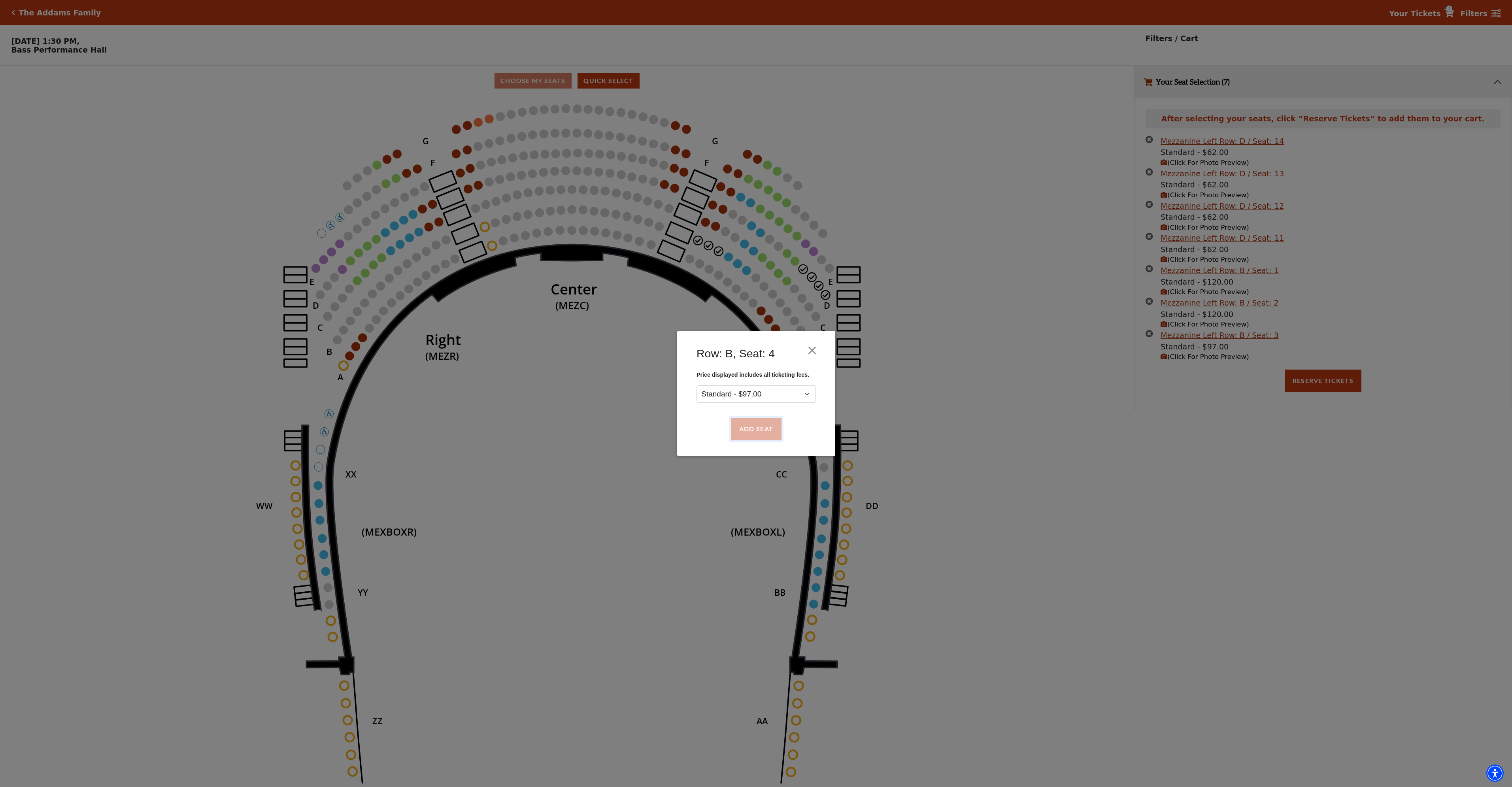
click at [758, 431] on button "Add Seat" at bounding box center [756, 429] width 51 height 22
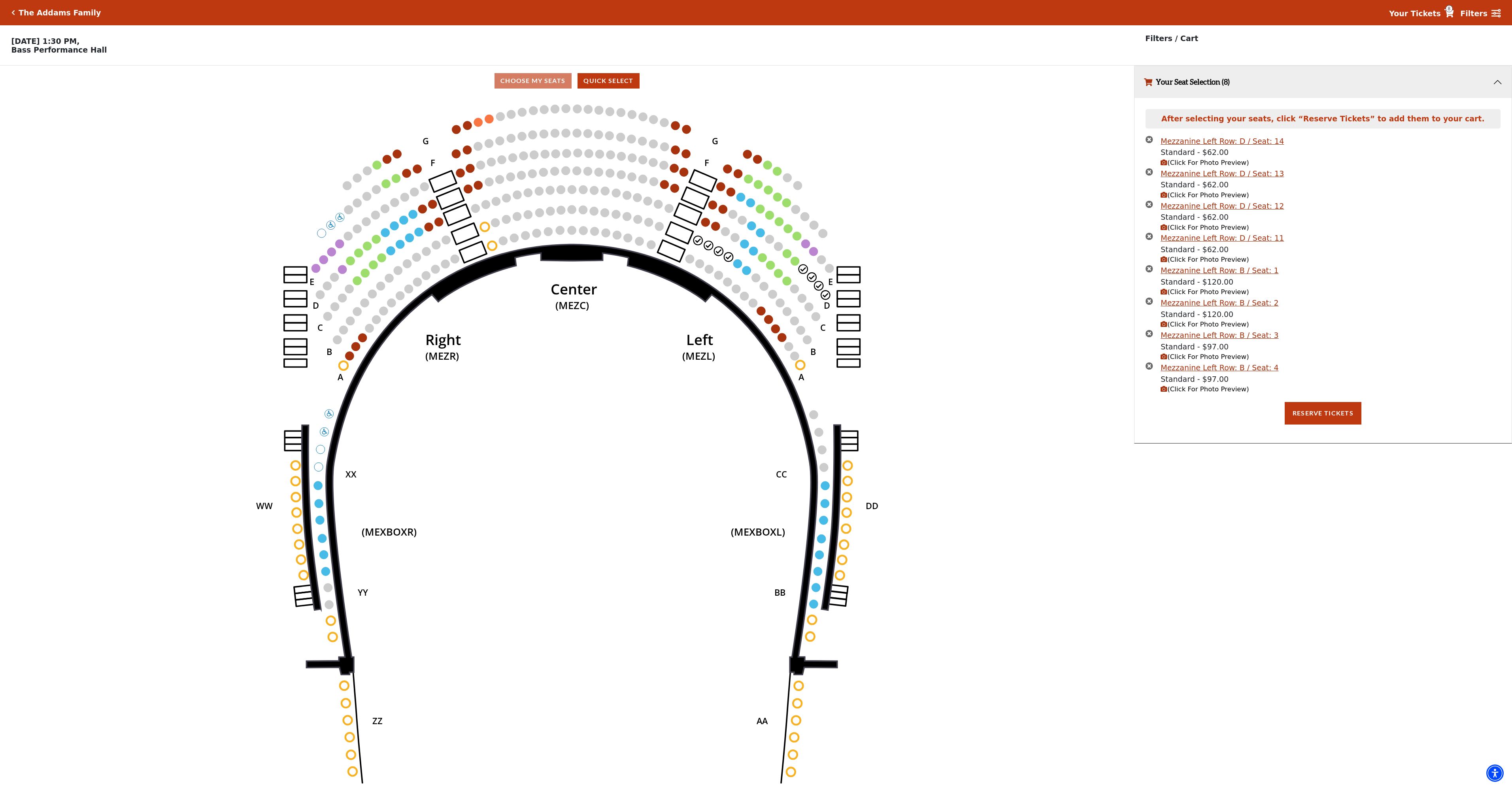
click at [1149, 143] on icon "times-circle" at bounding box center [1150, 140] width 8 height 8
click at [1149, 143] on icon "times-circle" at bounding box center [1150, 140] width 8 height 8
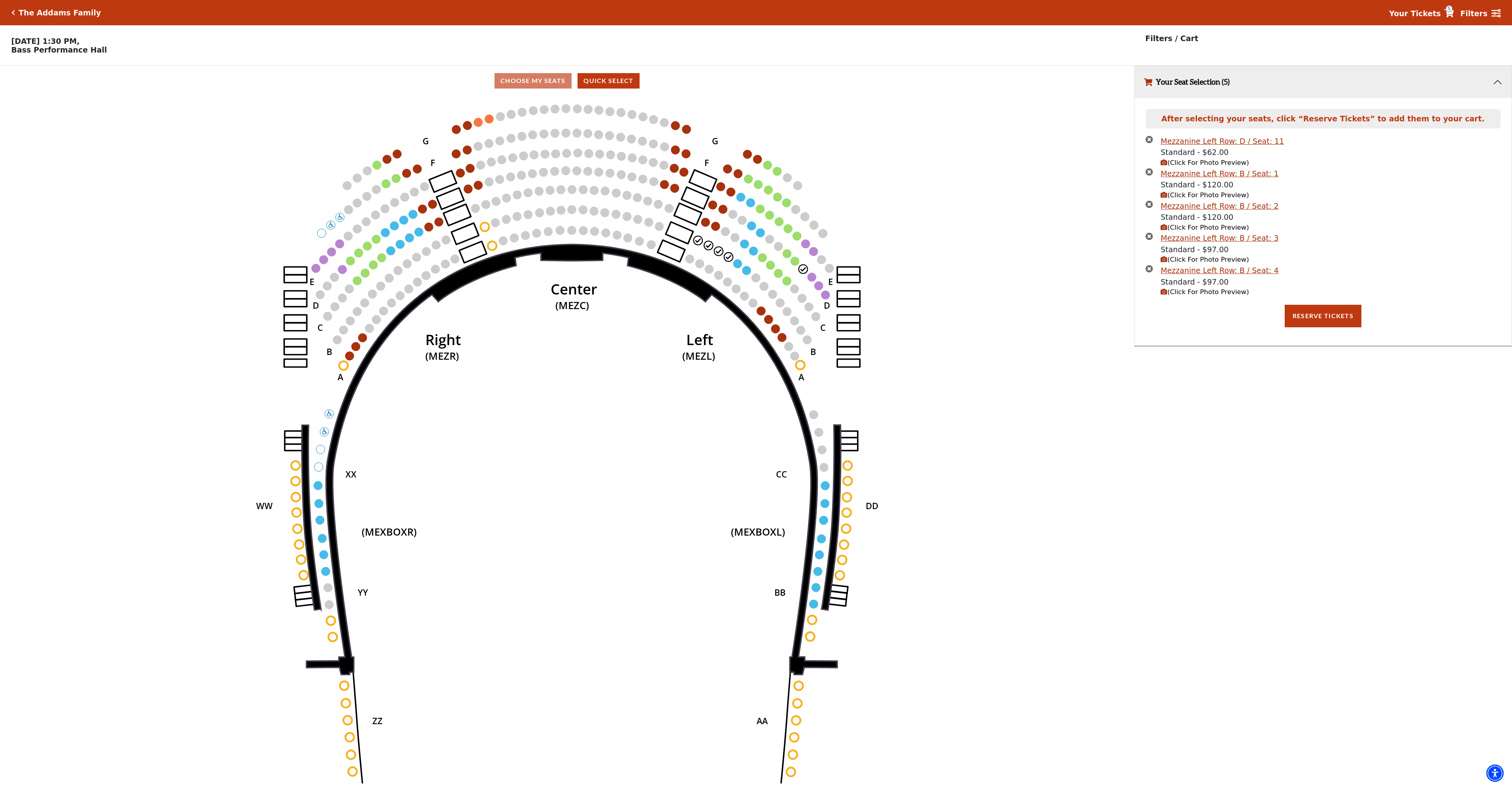
click at [1149, 143] on icon "times-circle" at bounding box center [1150, 140] width 8 height 8
click at [1322, 288] on button "Reserve Tickets" at bounding box center [1322, 283] width 76 height 22
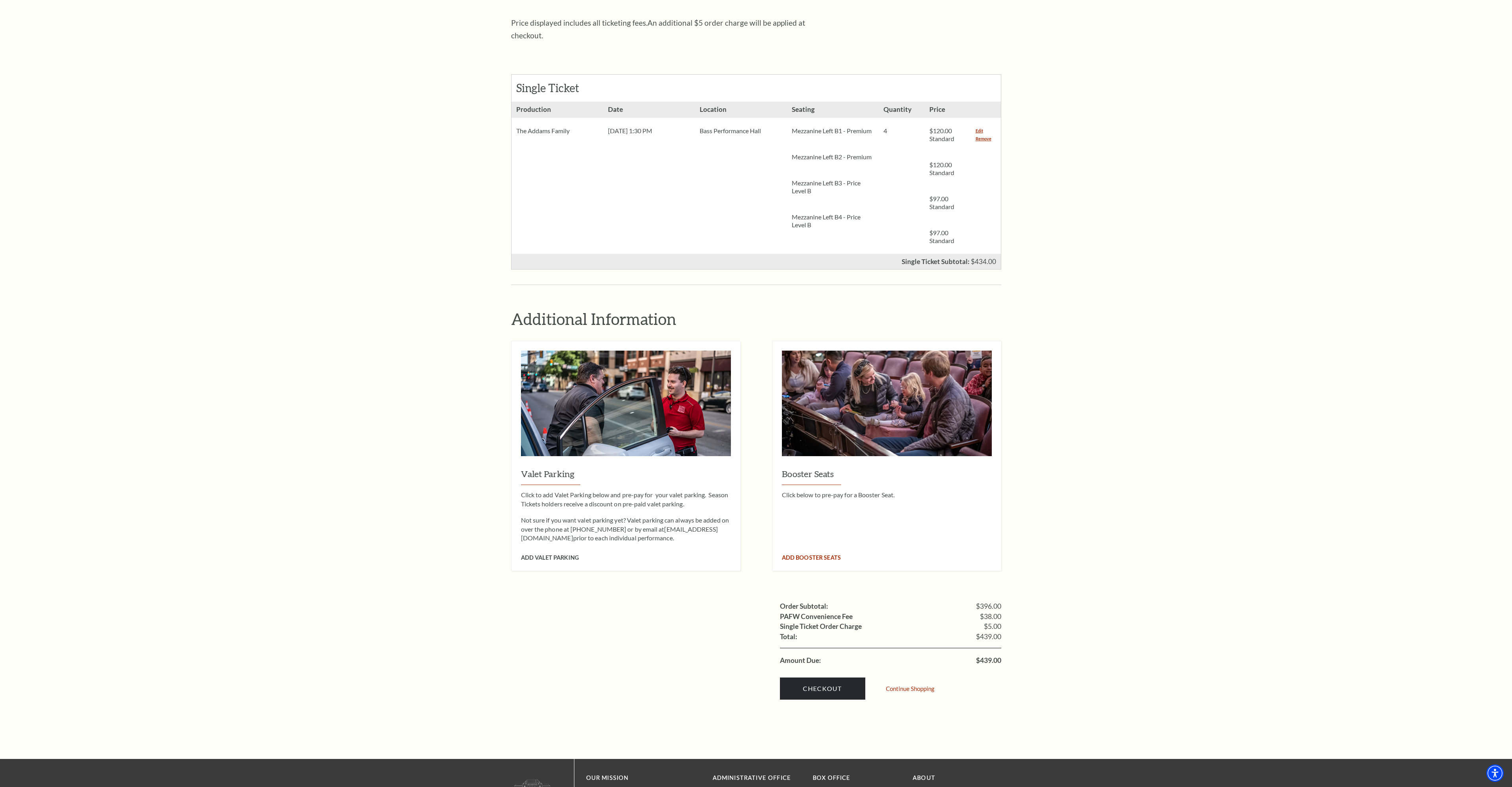
scroll to position [316, 0]
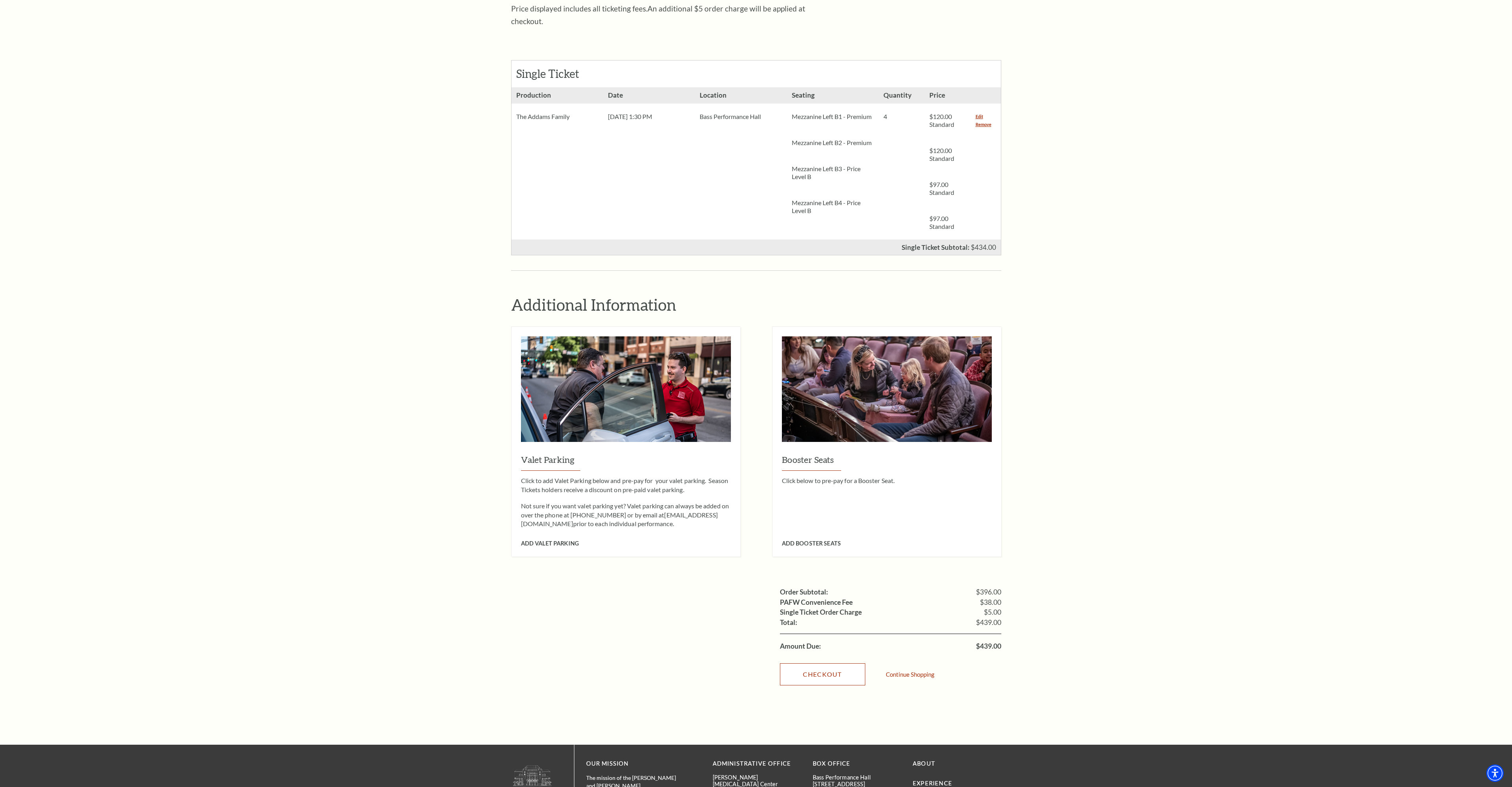
click at [824, 663] on link "Checkout" at bounding box center [823, 674] width 86 height 22
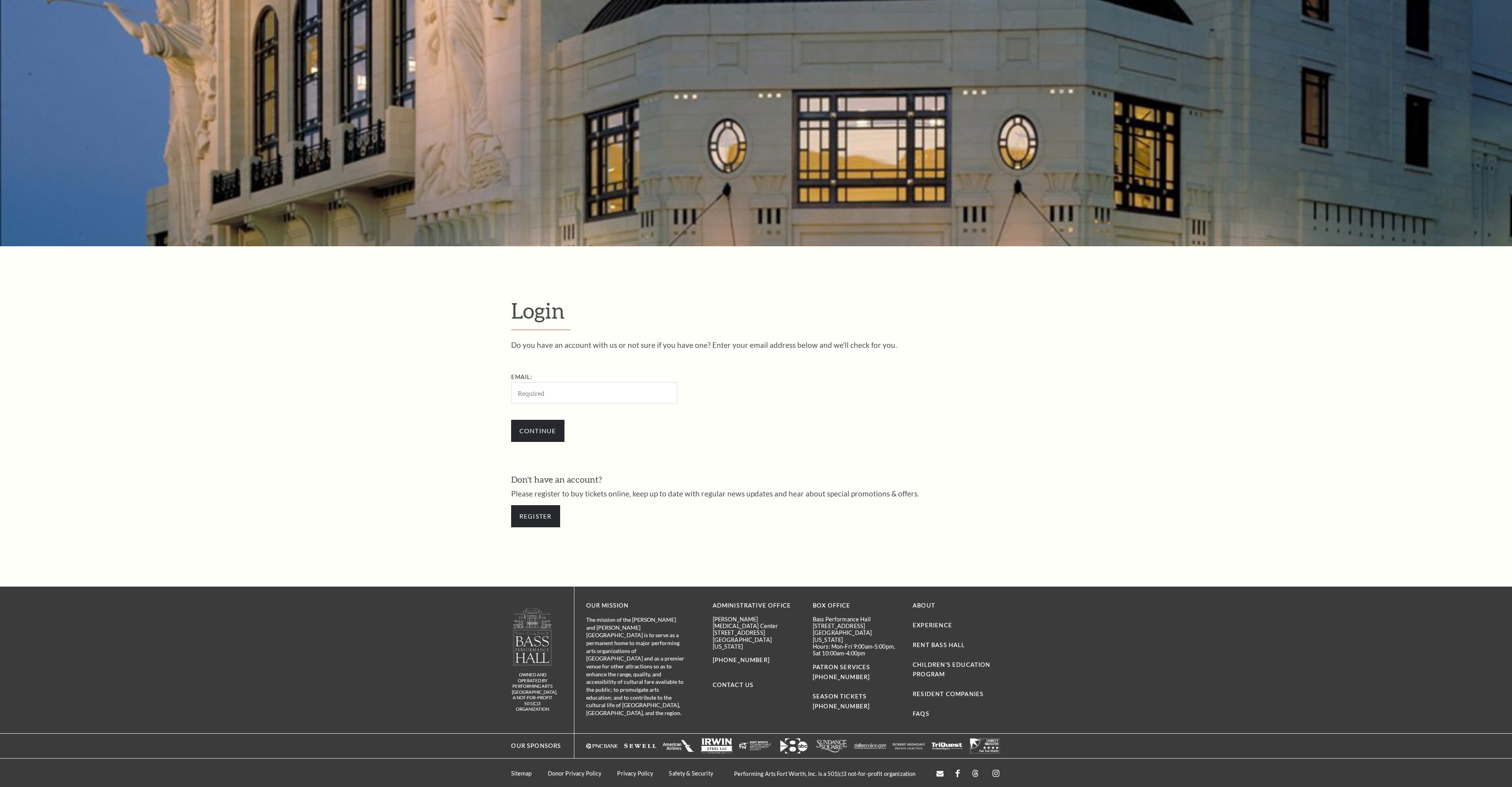
scroll to position [120, 0]
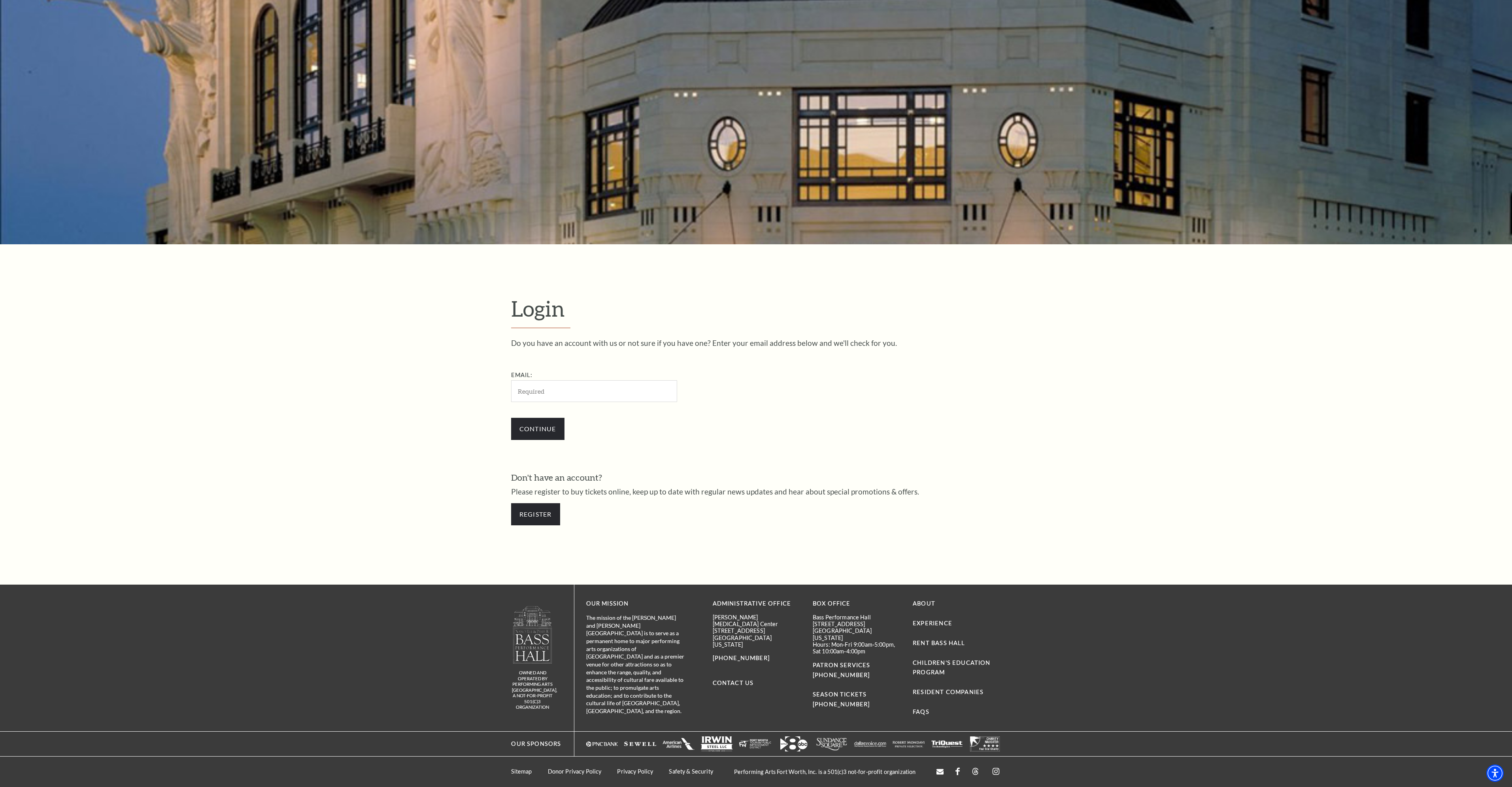
click at [578, 387] on input "Email:" at bounding box center [594, 391] width 166 height 22
type input "[EMAIL_ADDRESS][DOMAIN_NAME]"
click at [537, 429] on input "Continue" at bounding box center [537, 429] width 53 height 22
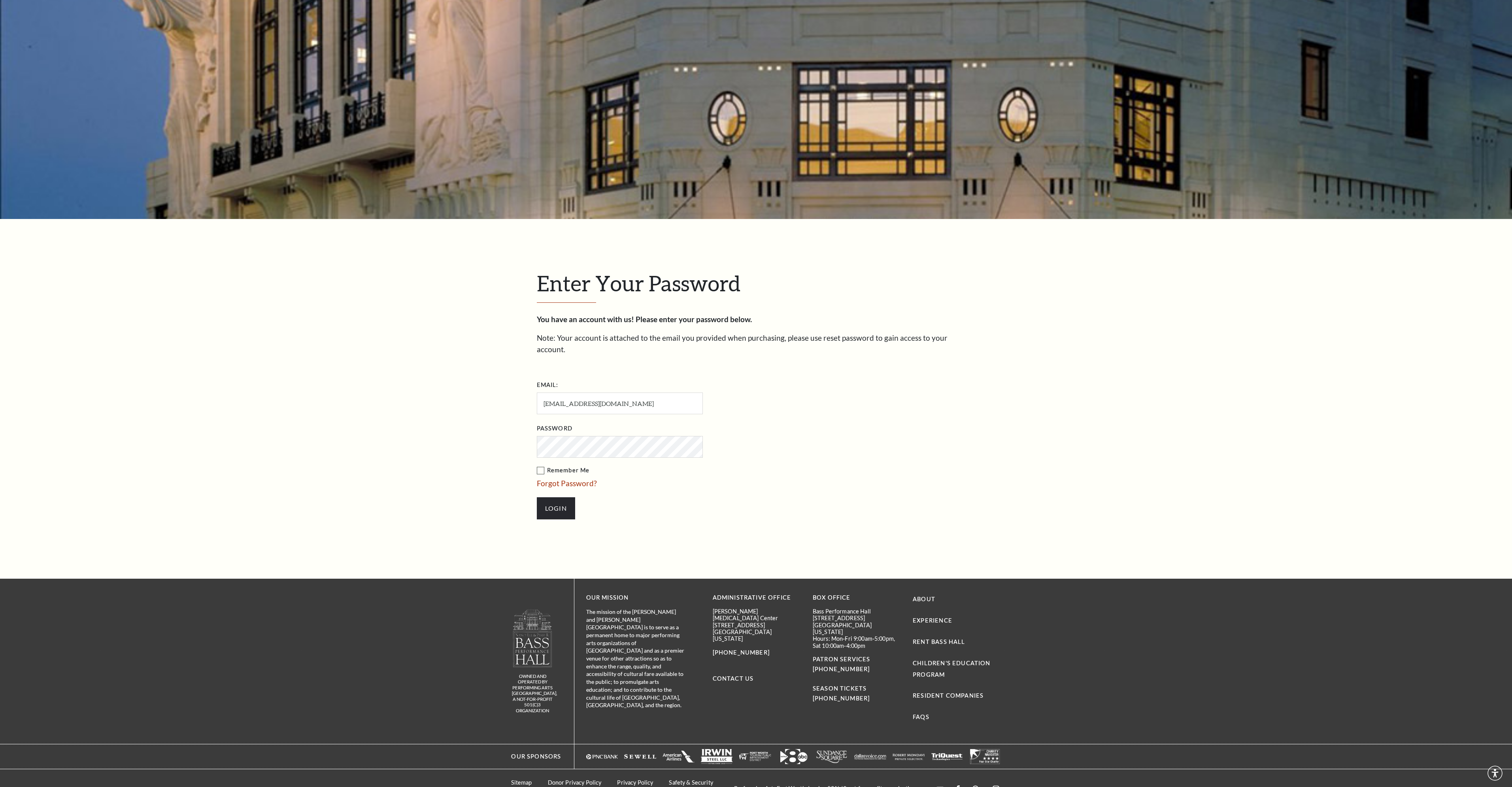
scroll to position [163, 0]
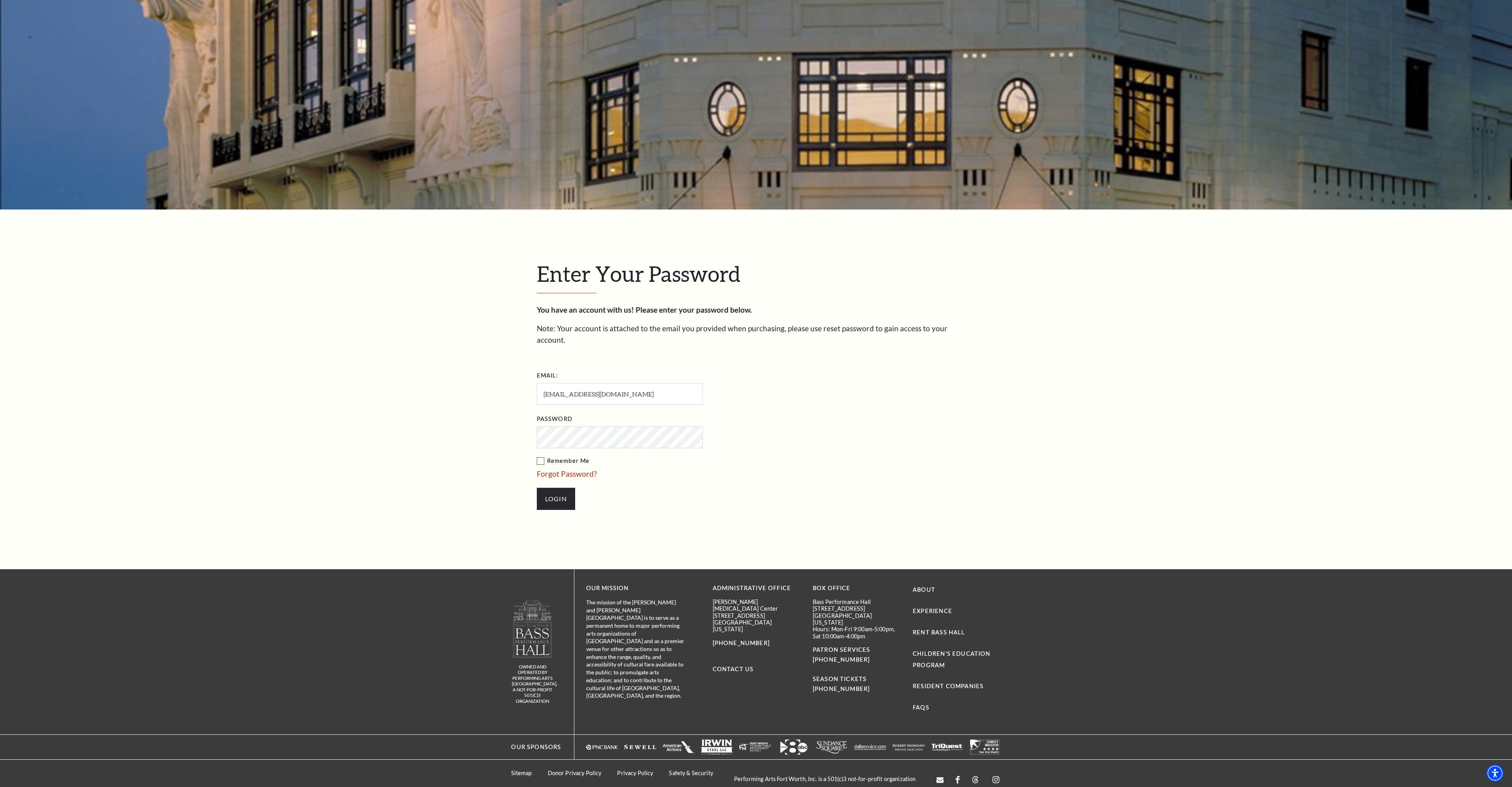
click at [537, 488] on input "Login" at bounding box center [556, 499] width 39 height 22
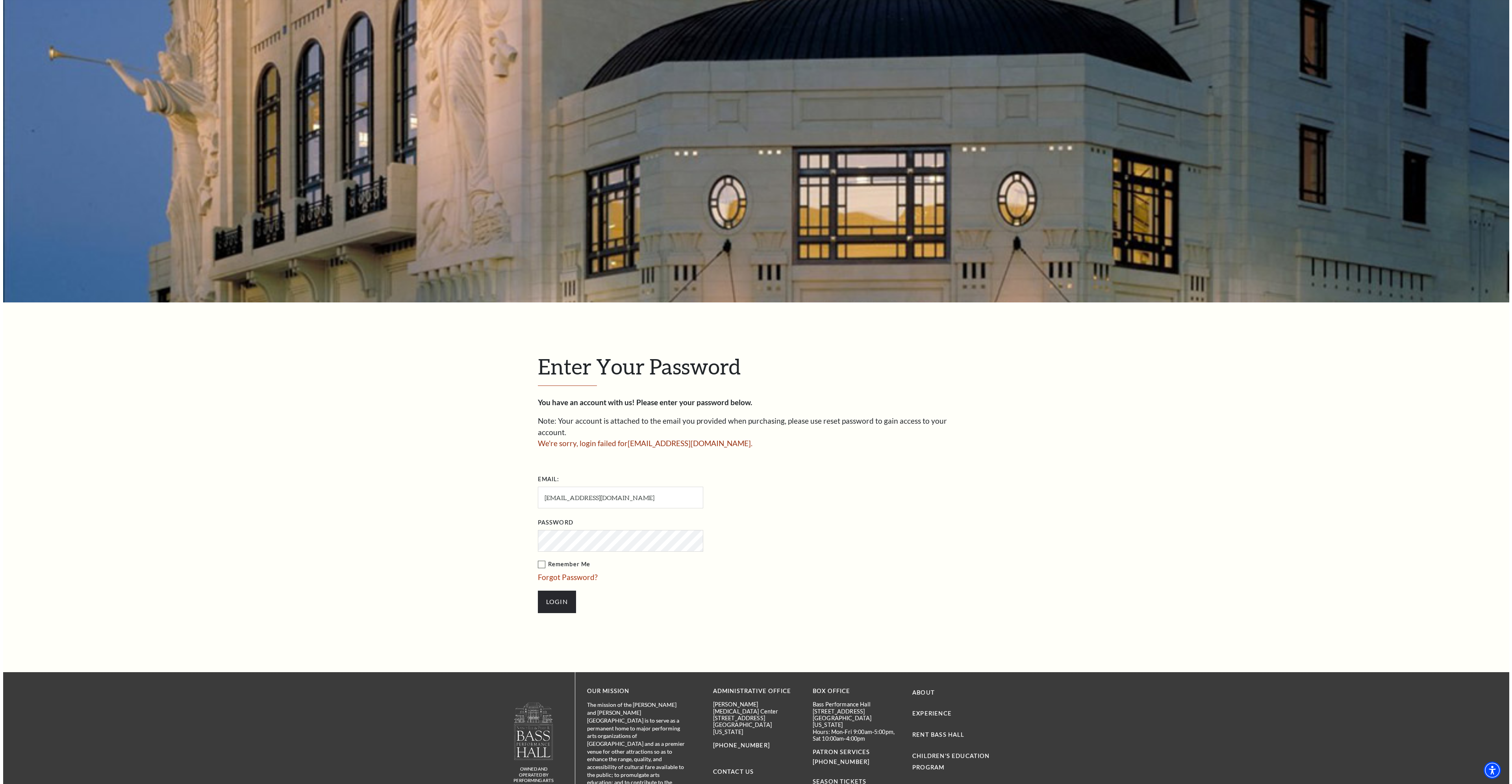
scroll to position [79, 0]
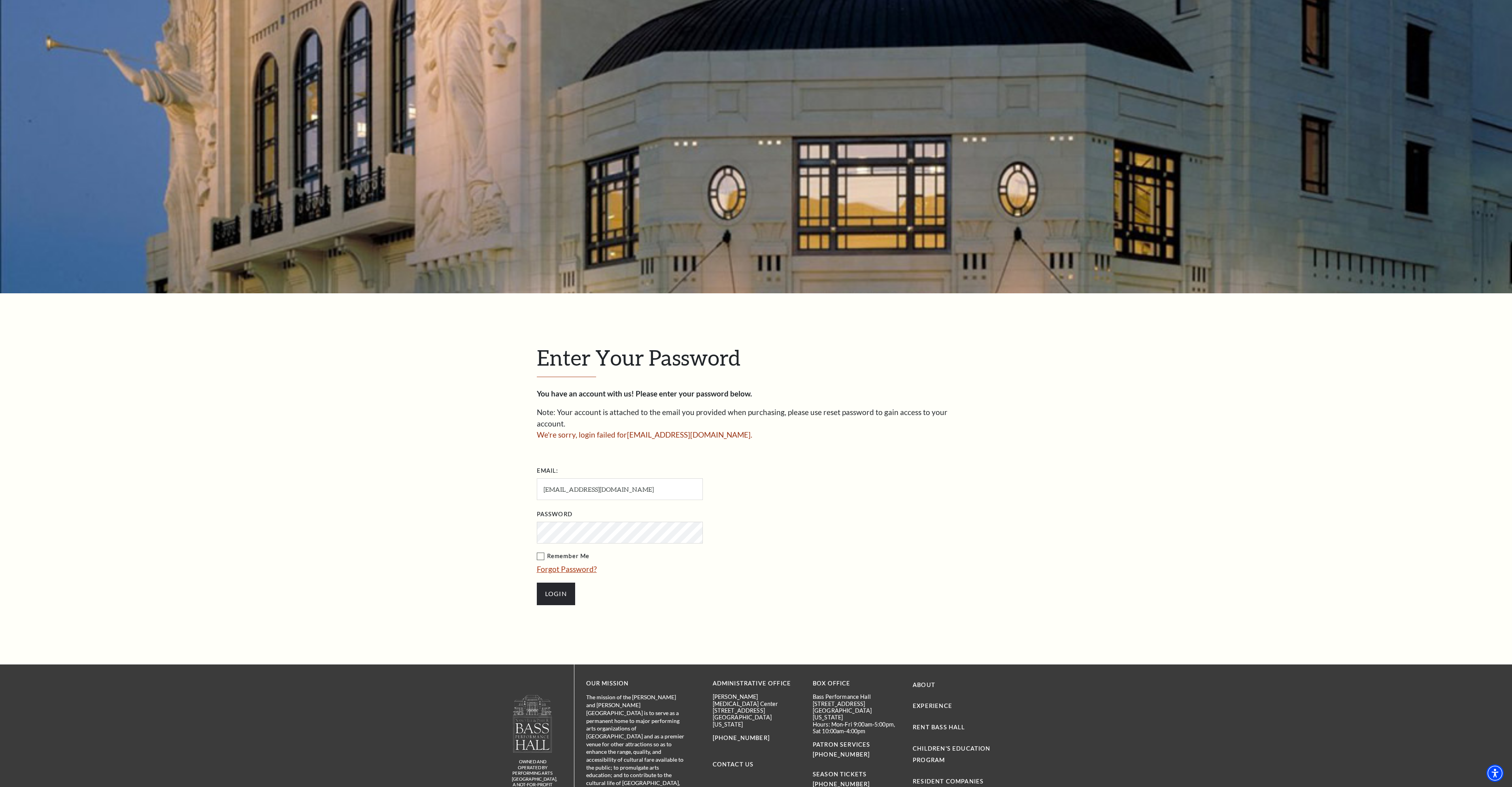
click at [567, 564] on link "Forgot Password?" at bounding box center [567, 569] width 60 height 9
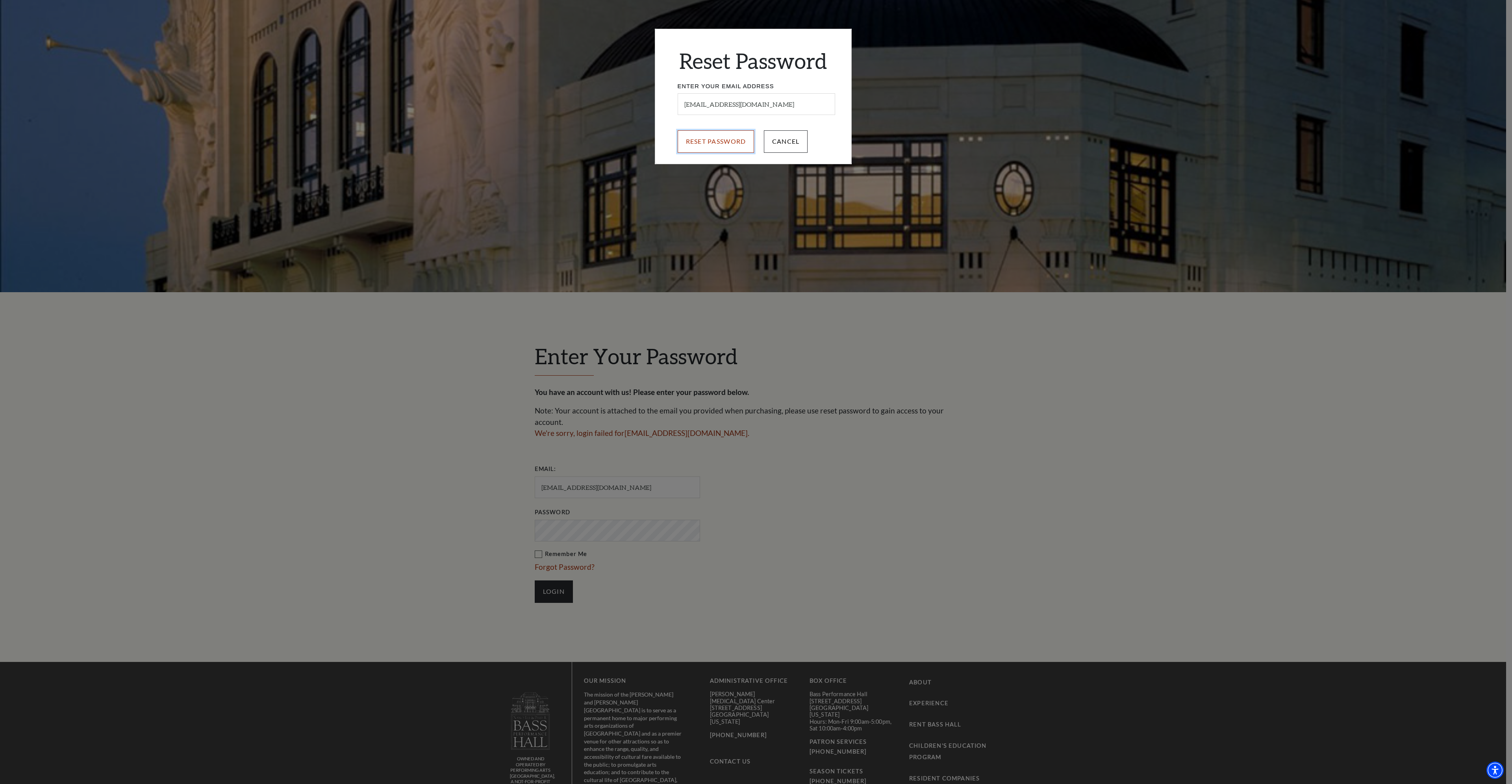
click at [727, 143] on input "Reset Password" at bounding box center [716, 141] width 77 height 22
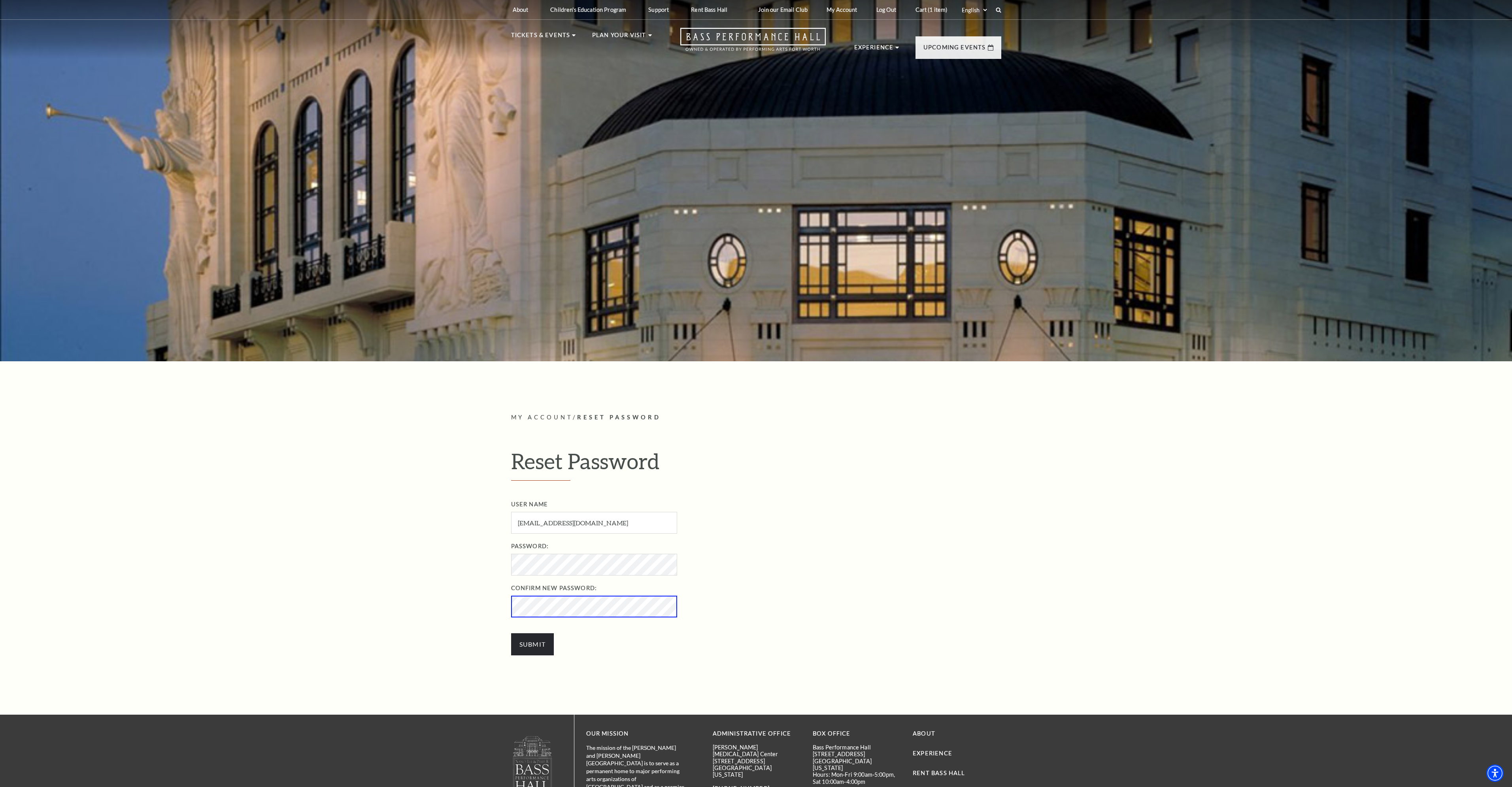
click at [511, 633] on input "Submit" at bounding box center [533, 644] width 43 height 22
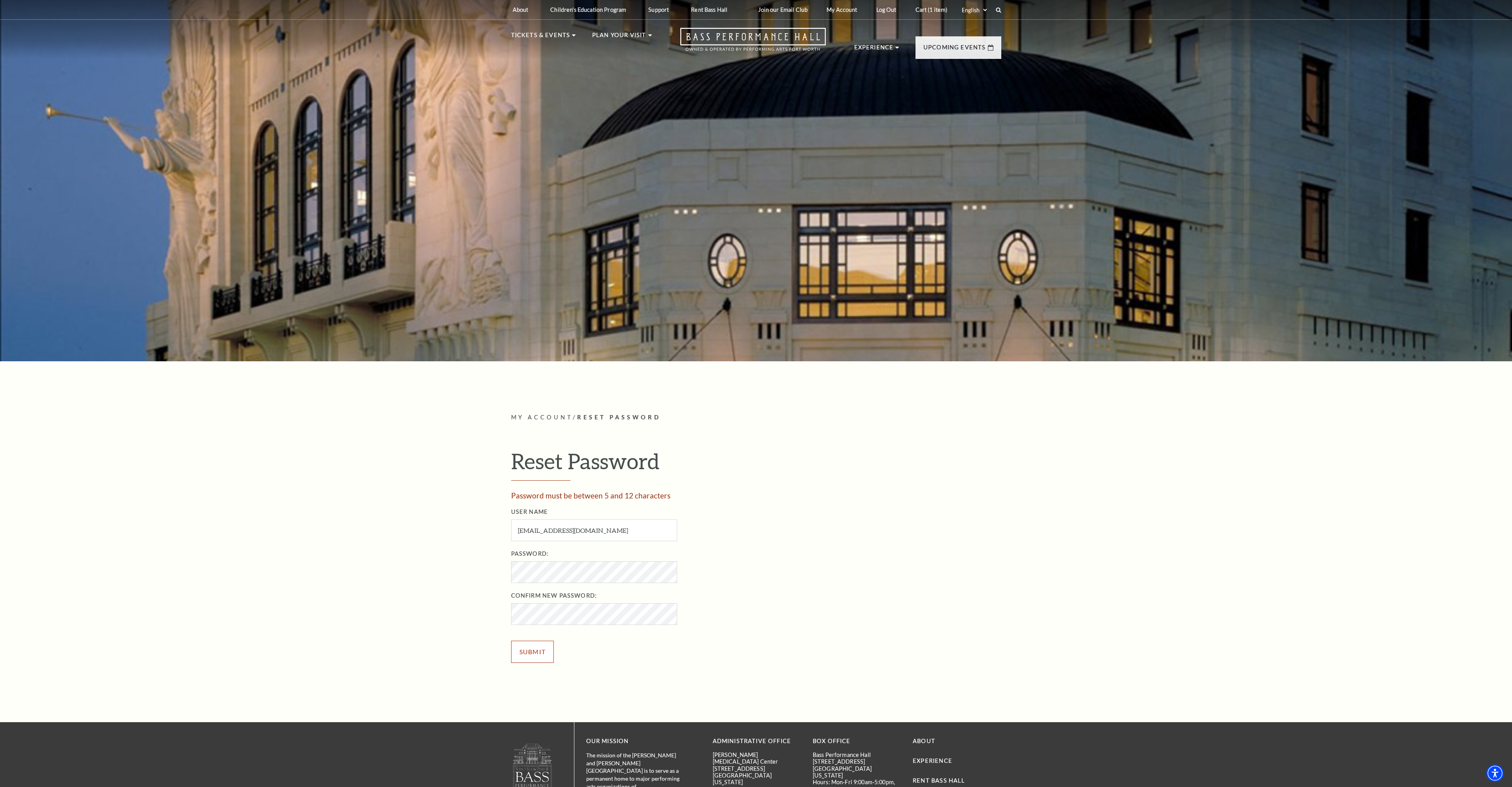
click at [538, 651] on input "Submit" at bounding box center [533, 651] width 43 height 22
click at [544, 654] on input "Submit" at bounding box center [533, 651] width 43 height 22
click at [534, 651] on input "Submit" at bounding box center [533, 651] width 43 height 22
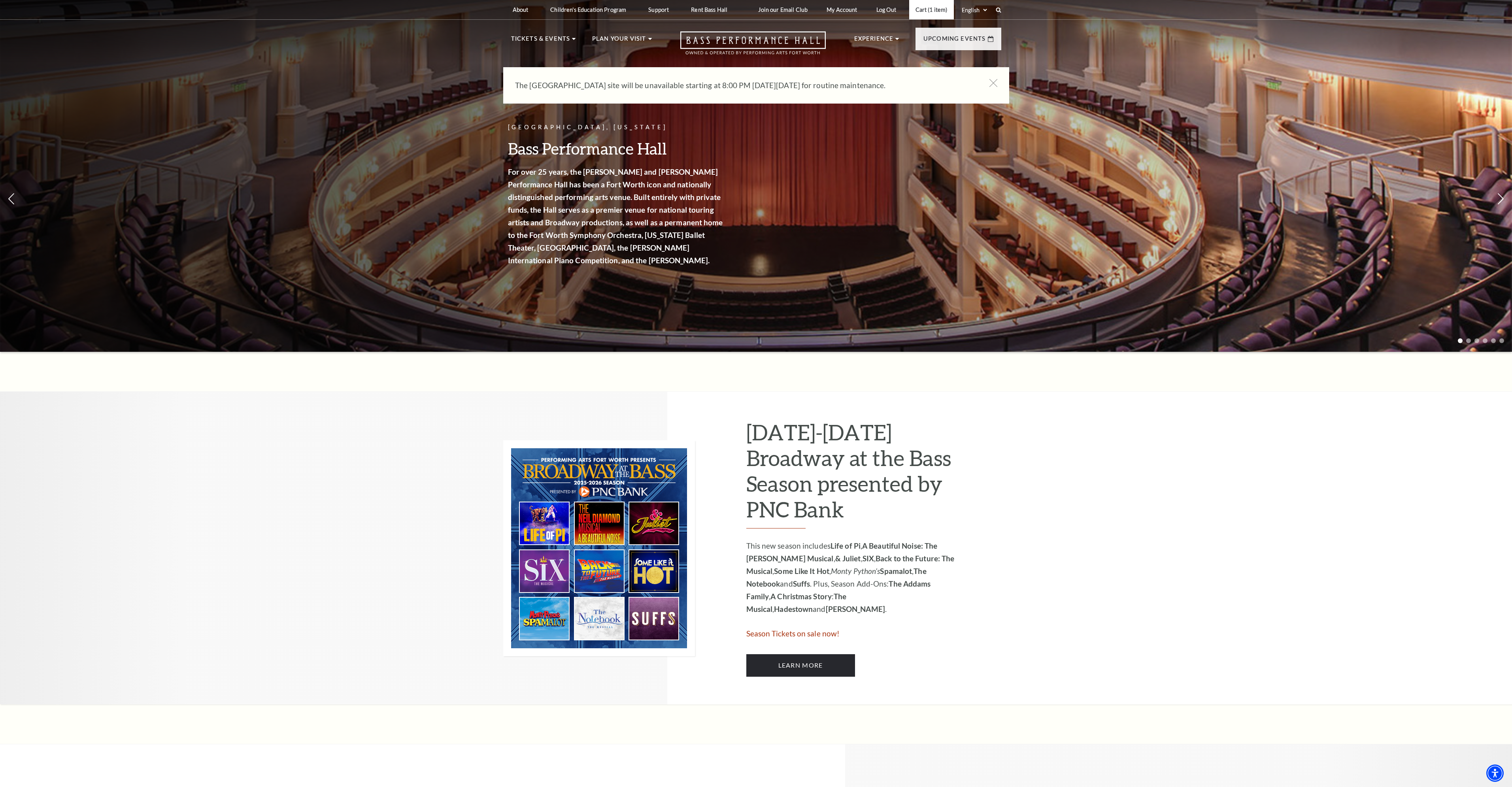
click at [928, 9] on link "Cart (1 item)" at bounding box center [931, 9] width 45 height 19
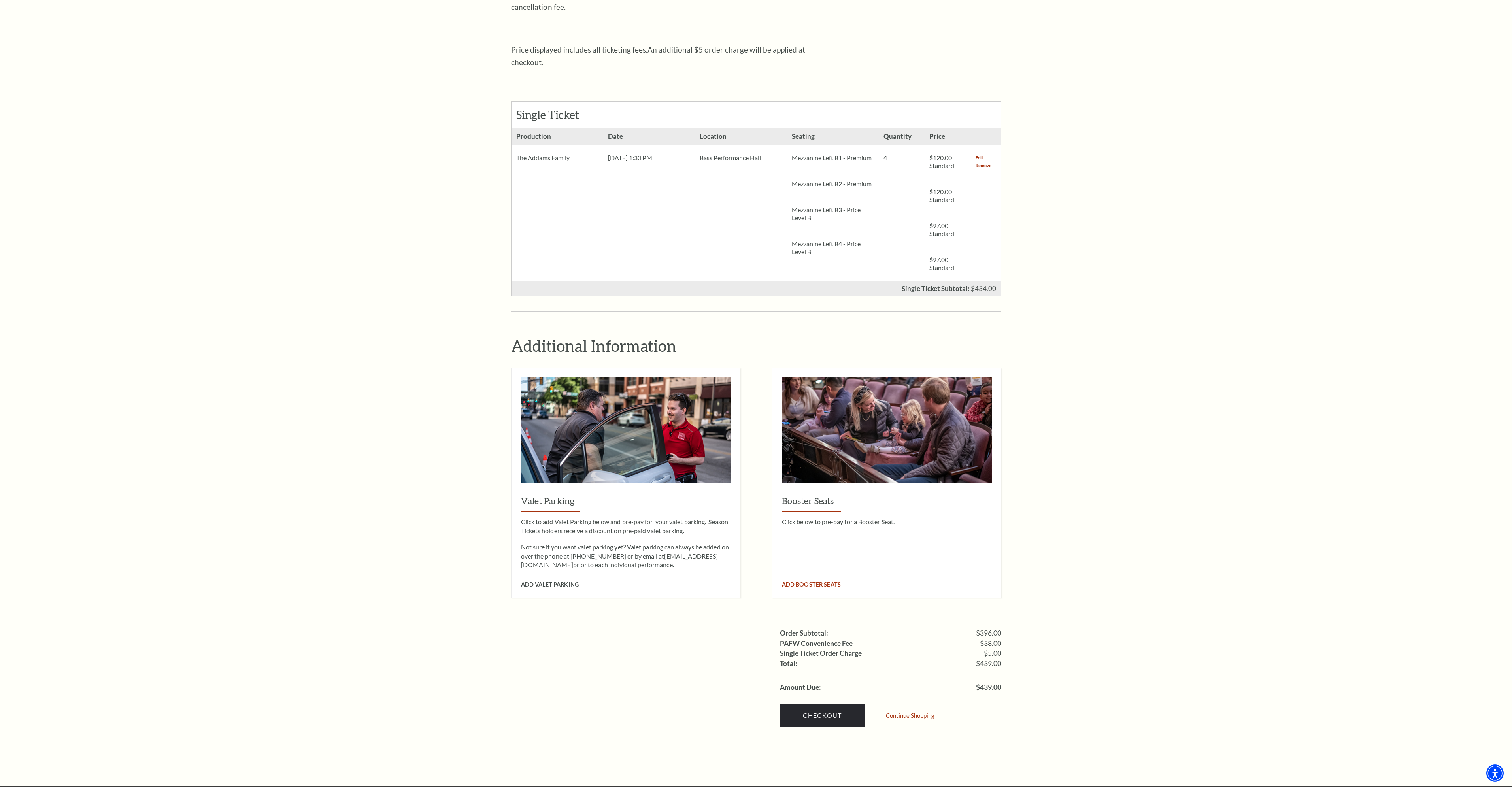
scroll to position [316, 0]
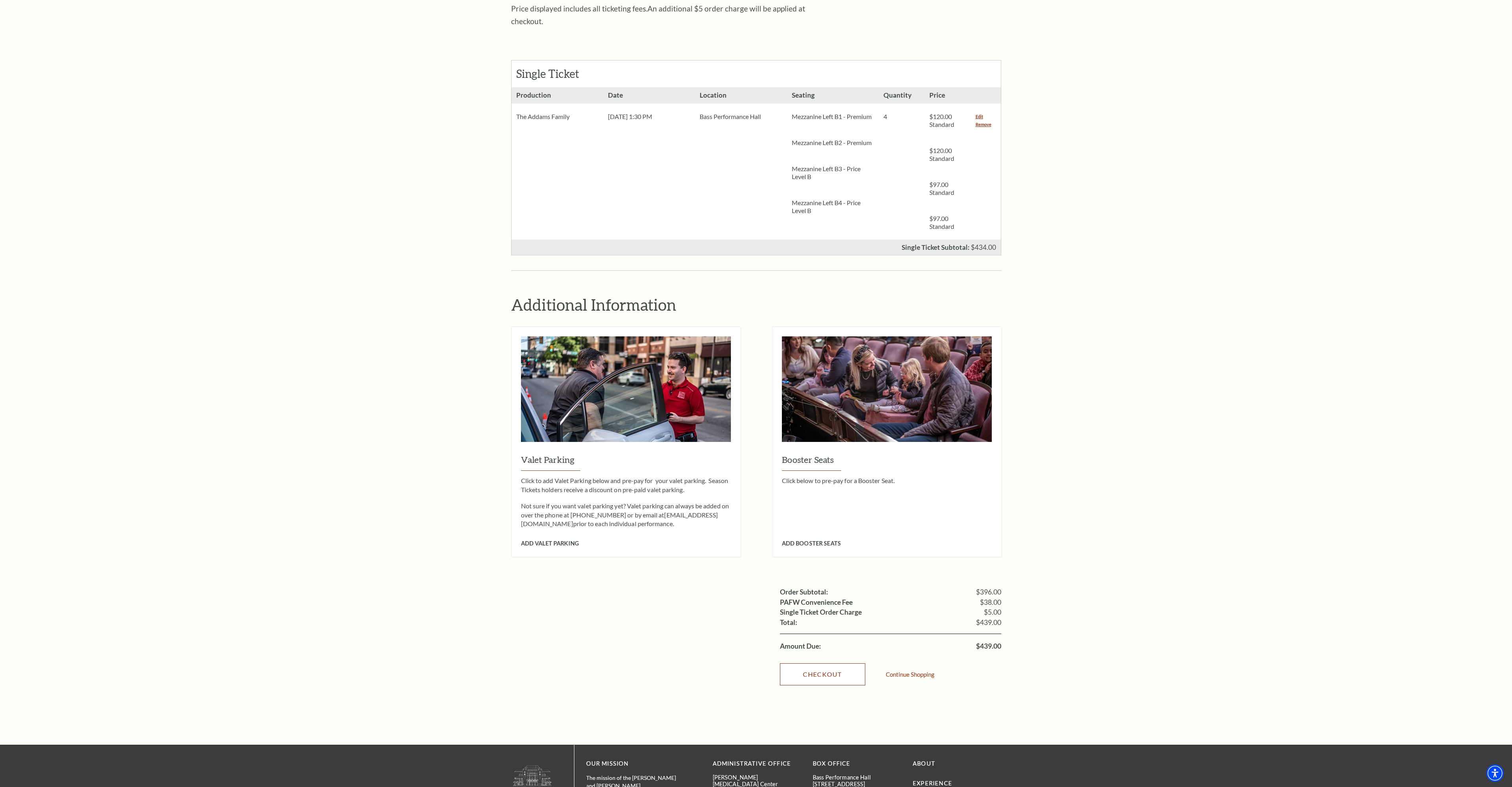
click at [822, 663] on link "Checkout" at bounding box center [823, 674] width 86 height 22
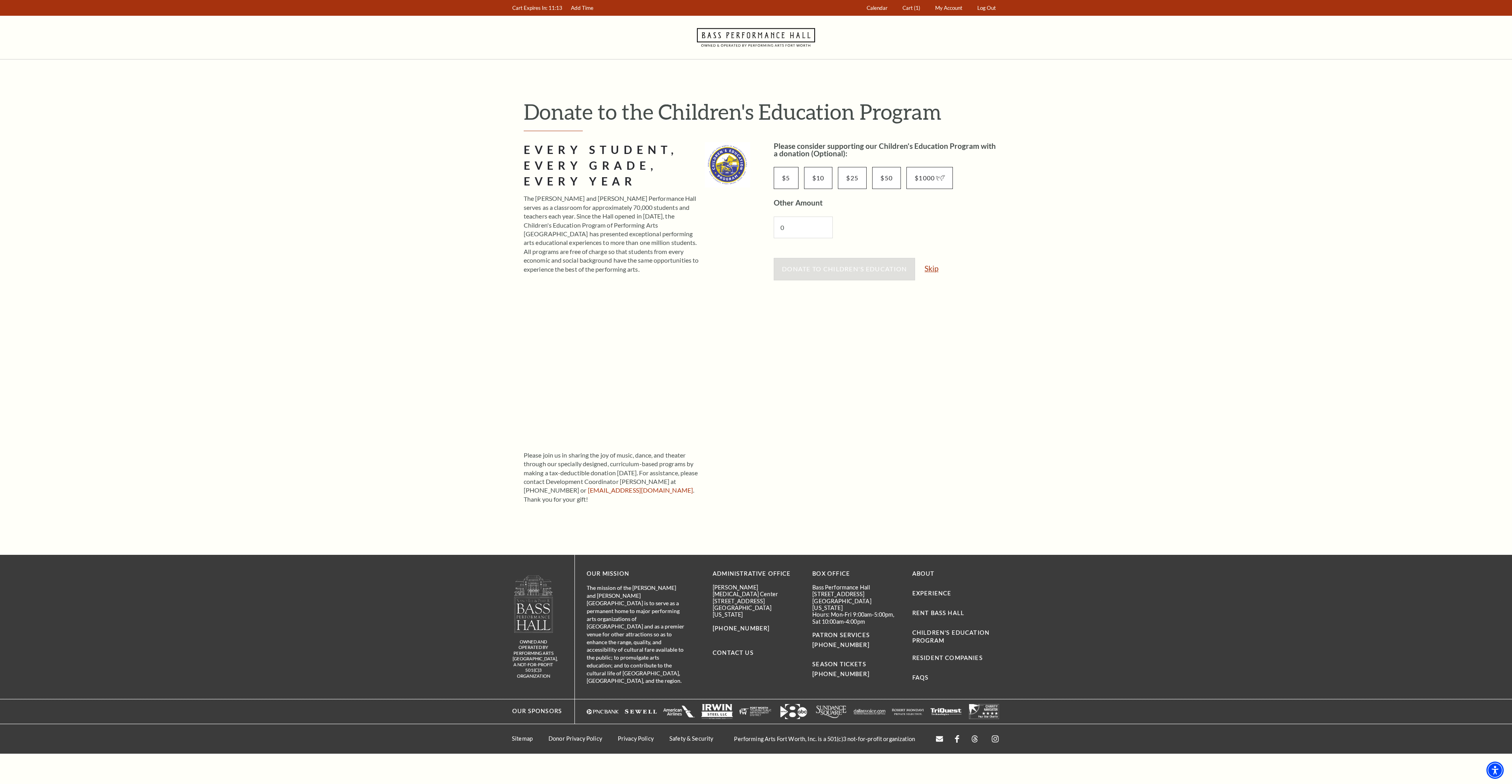
click at [931, 269] on link "Skip" at bounding box center [931, 269] width 14 height 8
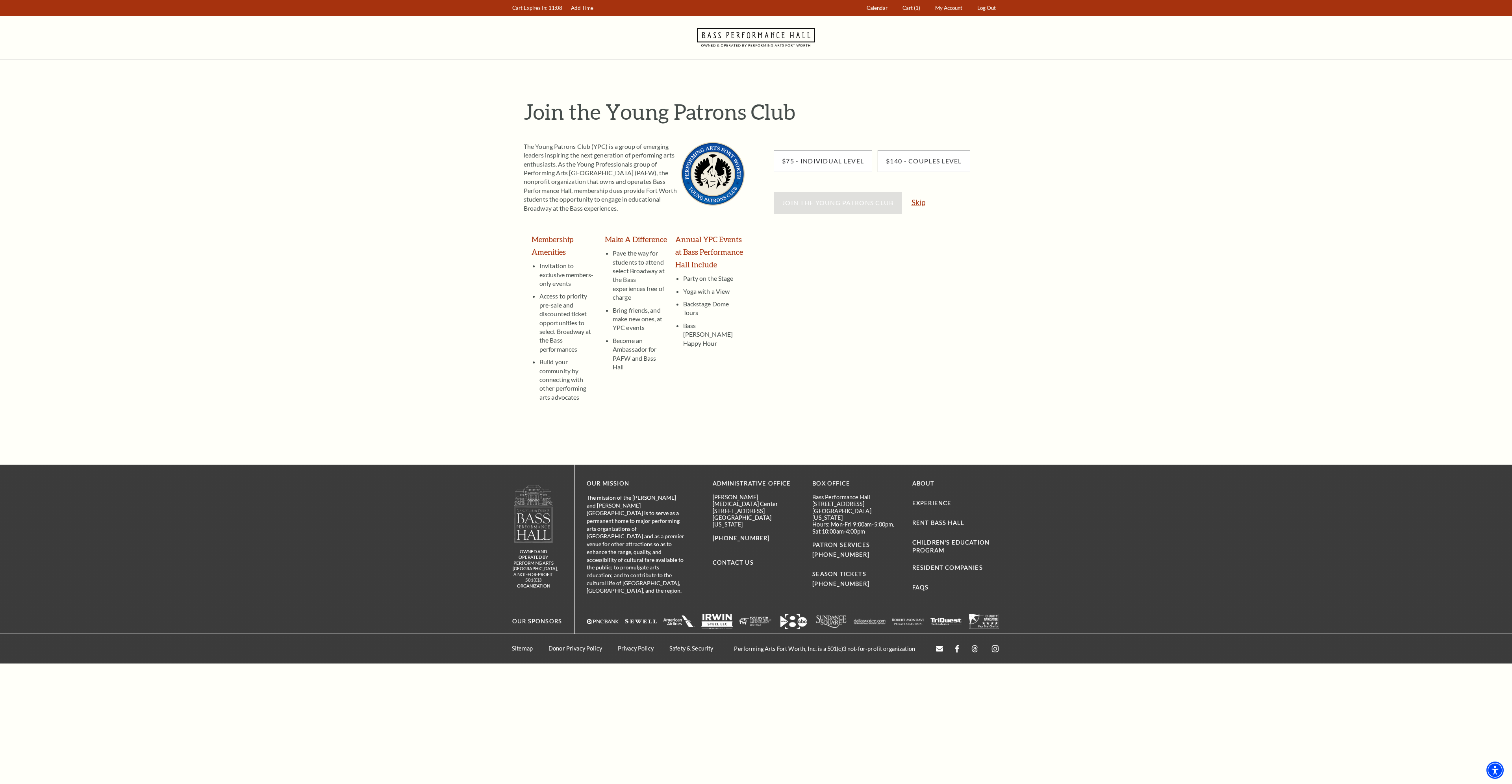
click at [921, 204] on link "Skip" at bounding box center [918, 202] width 14 height 8
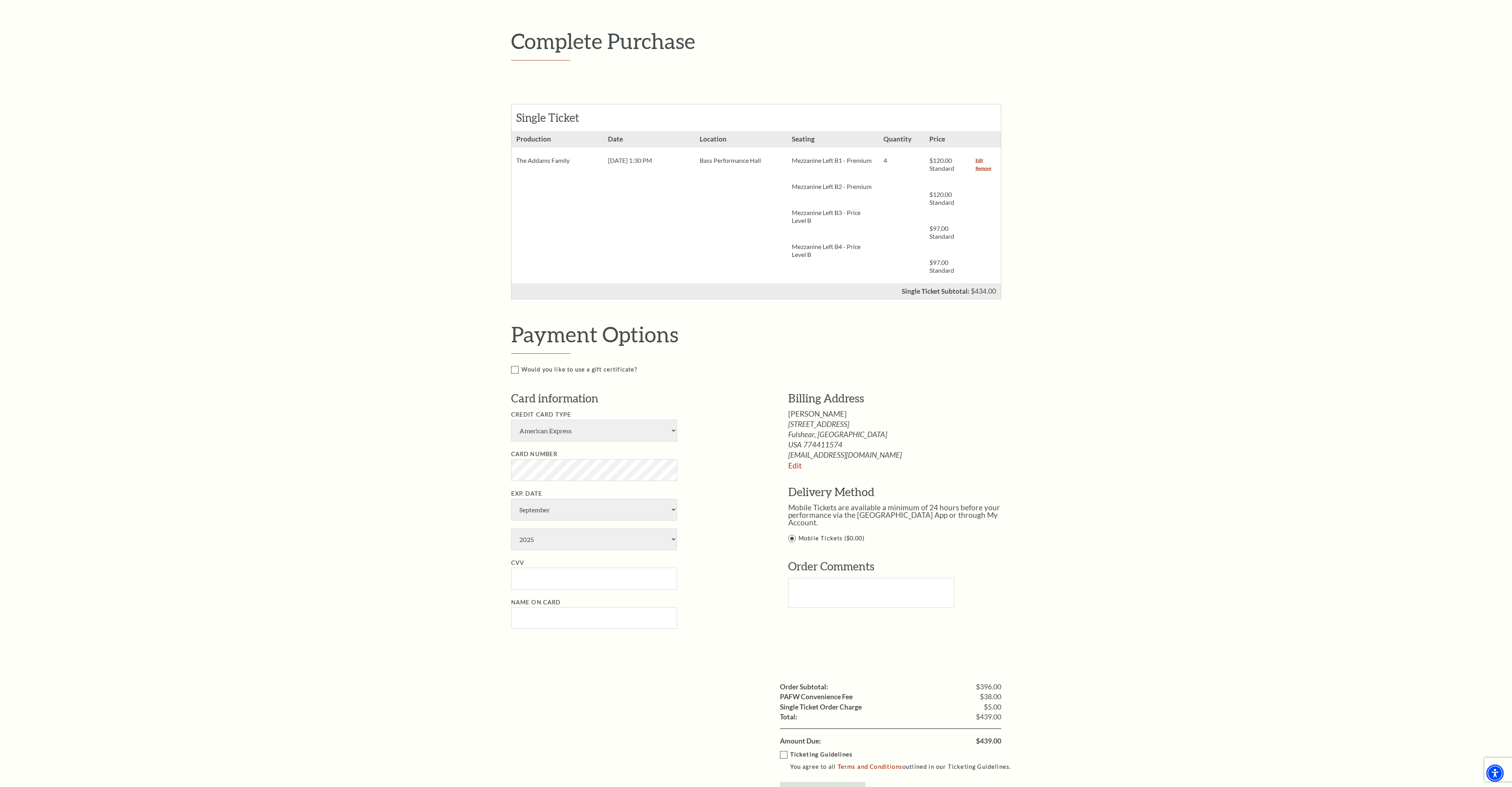
scroll to position [158, 0]
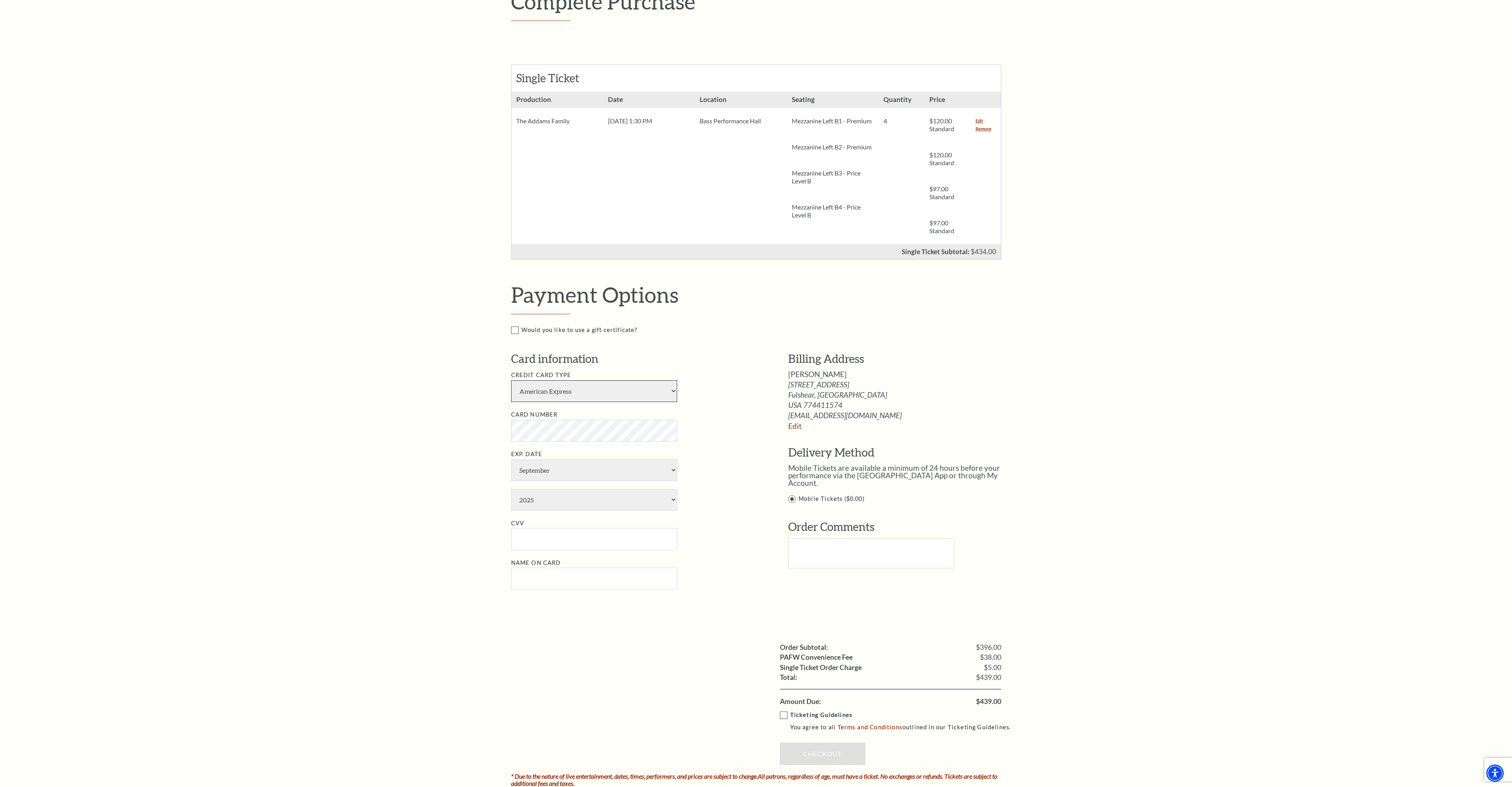
click at [560, 395] on select "American Express Visa Master Card Discover" at bounding box center [594, 391] width 166 height 22
select select "24"
click at [511, 380] on select "American Express Visa Master Card Discover" at bounding box center [594, 391] width 166 height 22
select select "12"
select select "2028"
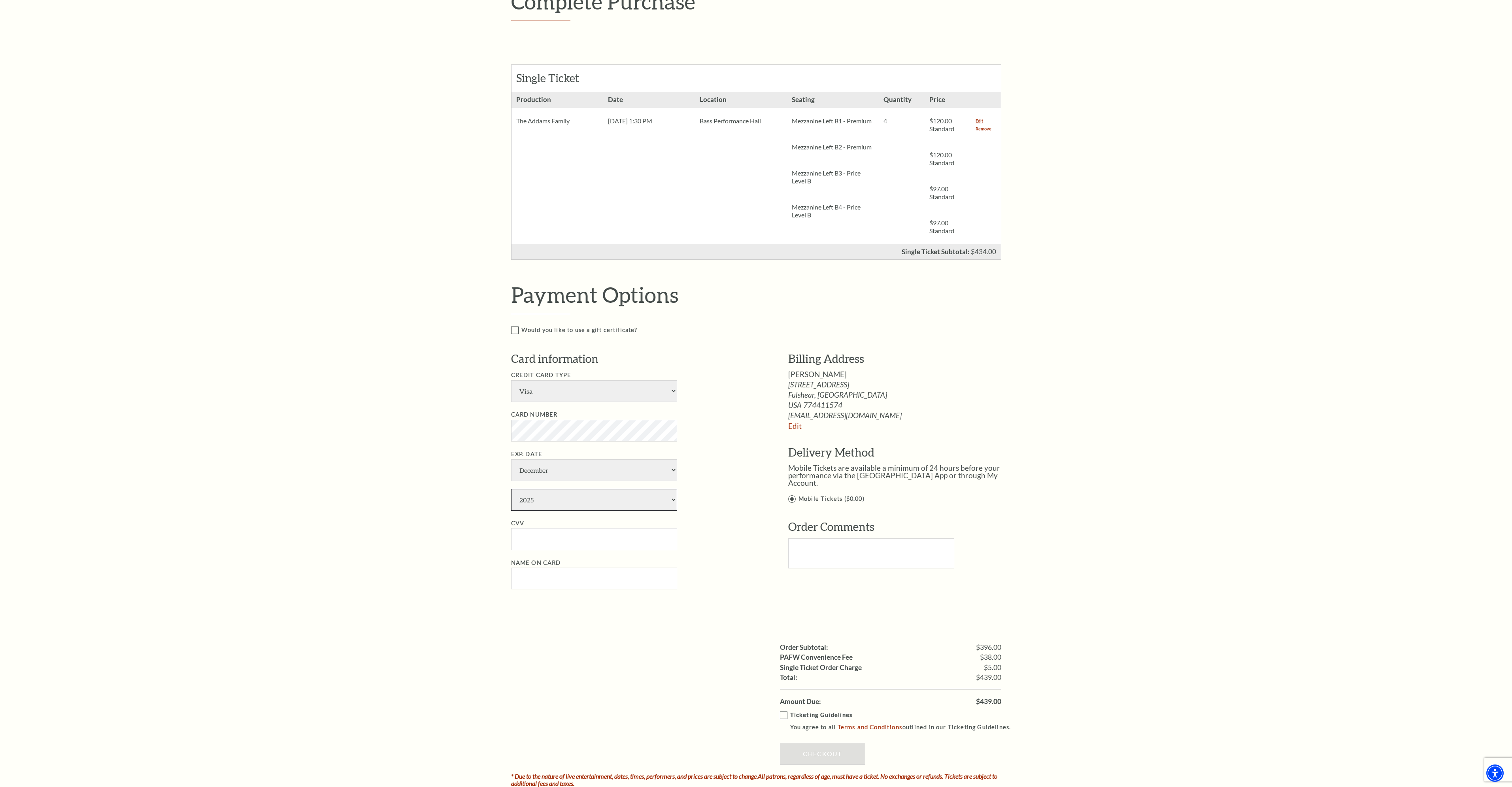
type input "[PERSON_NAME]"
click at [603, 546] on input "CVV" at bounding box center [594, 539] width 166 height 22
type input "426"
drag, startPoint x: 534, startPoint y: 580, endPoint x: 554, endPoint y: 586, distance: 20.9
click at [535, 580] on input "[PERSON_NAME]" at bounding box center [594, 578] width 166 height 22
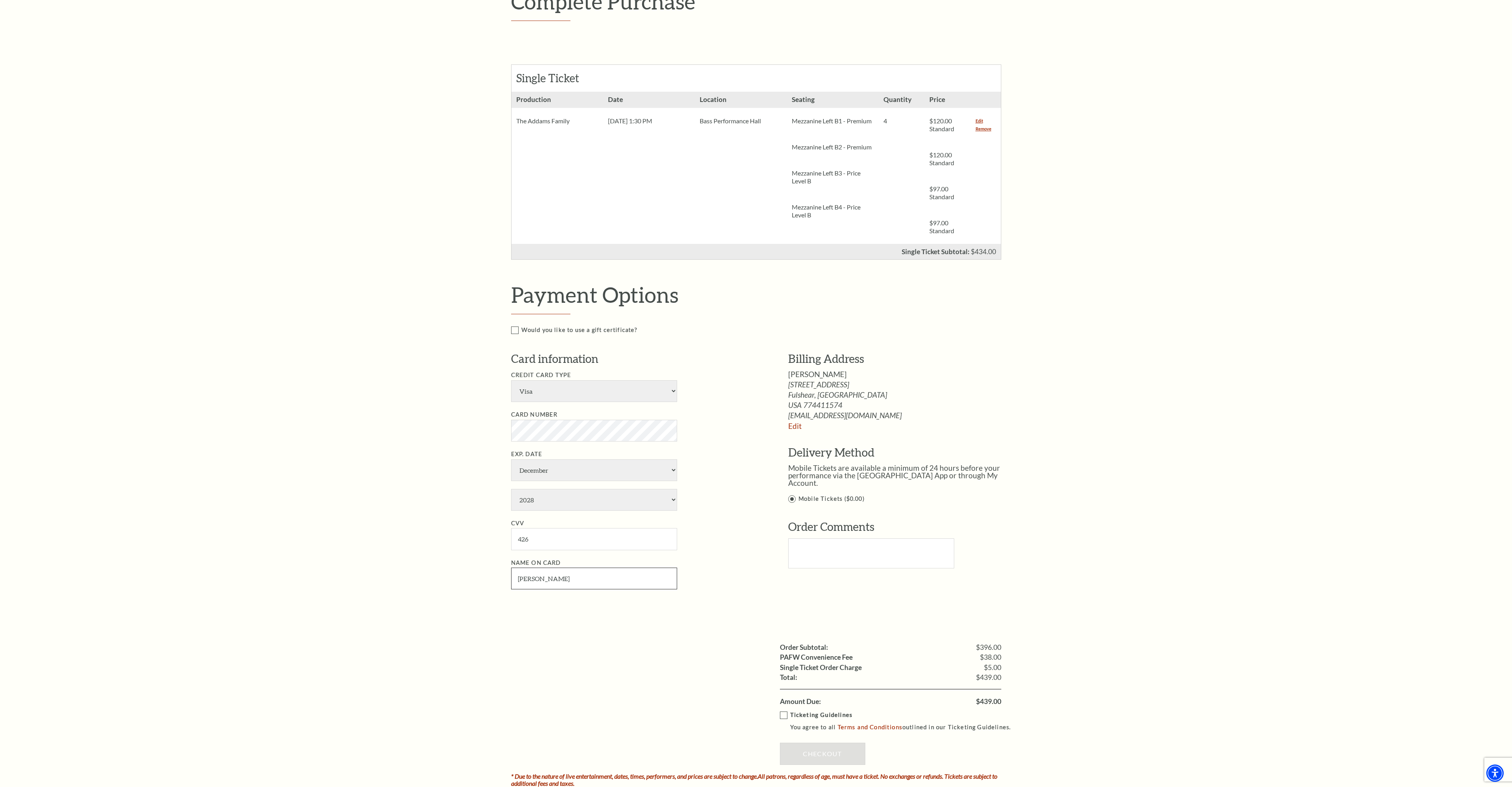
type input "Beau D Berend"
click at [716, 529] on li "CVV 426" at bounding box center [638, 534] width 254 height 32
click at [788, 427] on link "Edit" at bounding box center [794, 426] width 13 height 9
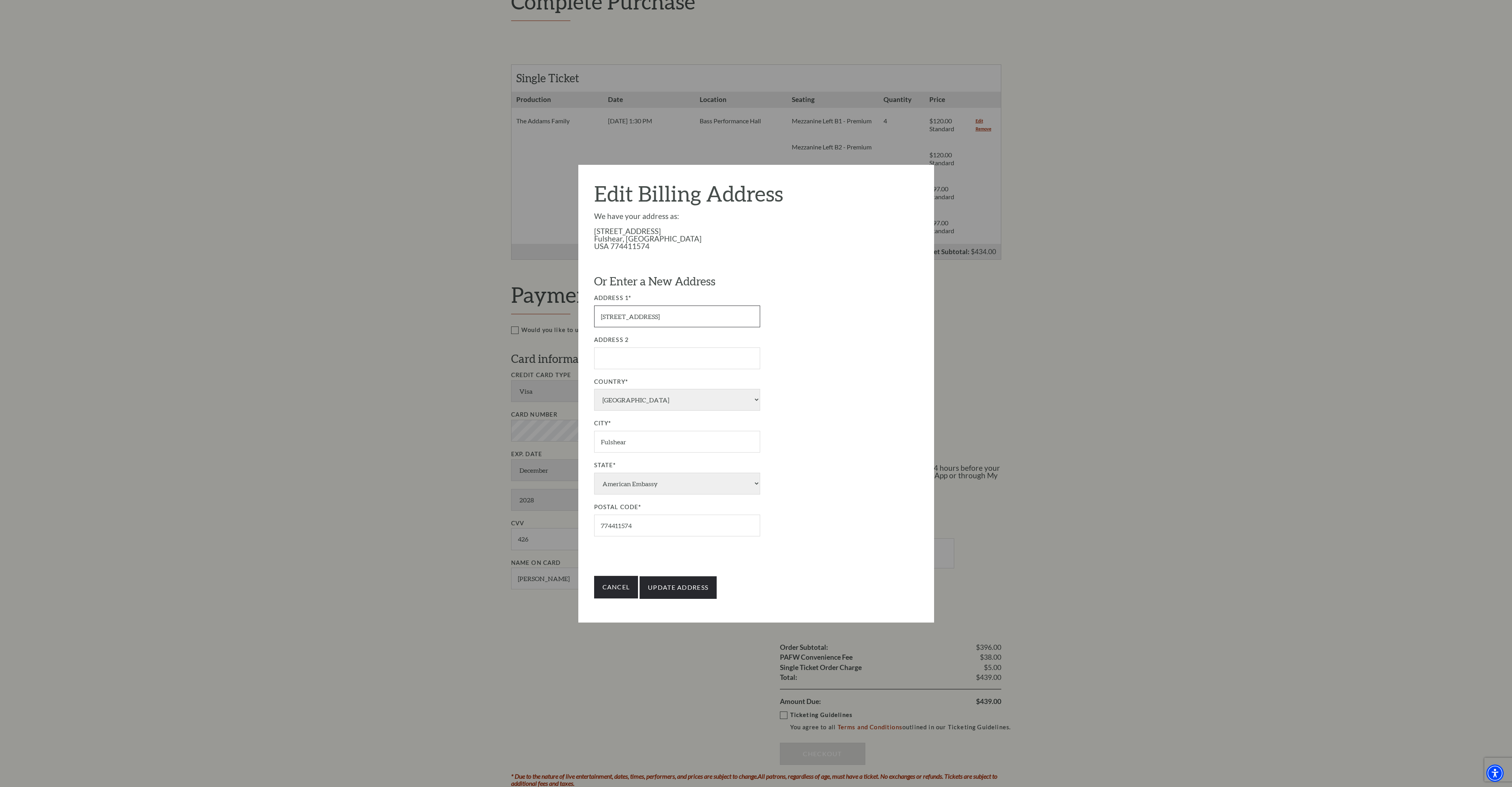
drag, startPoint x: 682, startPoint y: 319, endPoint x: 505, endPoint y: 306, distance: 177.5
click at [511, 306] on div "Payment Options Would you like to use a gift certificate? Gift Certificate Numb…" at bounding box center [765, 447] width 507 height 331
type input "[STREET_ADDRESS]"
drag, startPoint x: 641, startPoint y: 442, endPoint x: 501, endPoint y: 446, distance: 140.1
click at [511, 448] on div "Payment Options Would you like to use a gift certificate? Gift Certificate Numb…" at bounding box center [765, 447] width 507 height 331
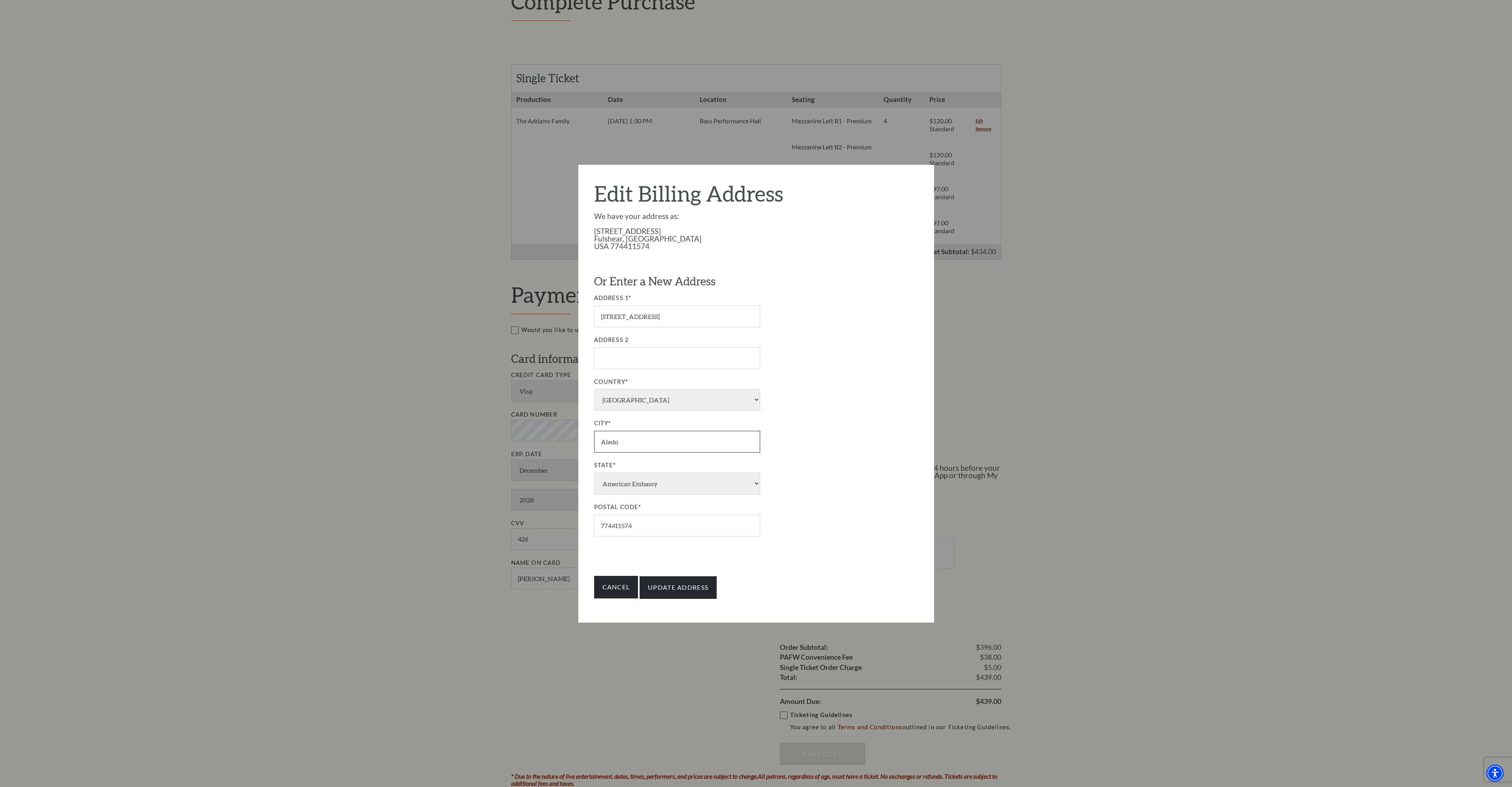
type input "Aledo"
drag, startPoint x: 655, startPoint y: 532, endPoint x: 553, endPoint y: 533, distance: 102.0
click at [553, 533] on div "Payment Options Would you like to use a gift certificate? Gift Certificate Numb…" at bounding box center [765, 447] width 507 height 331
type input "76008"
drag, startPoint x: 873, startPoint y: 486, endPoint x: 739, endPoint y: 550, distance: 148.5
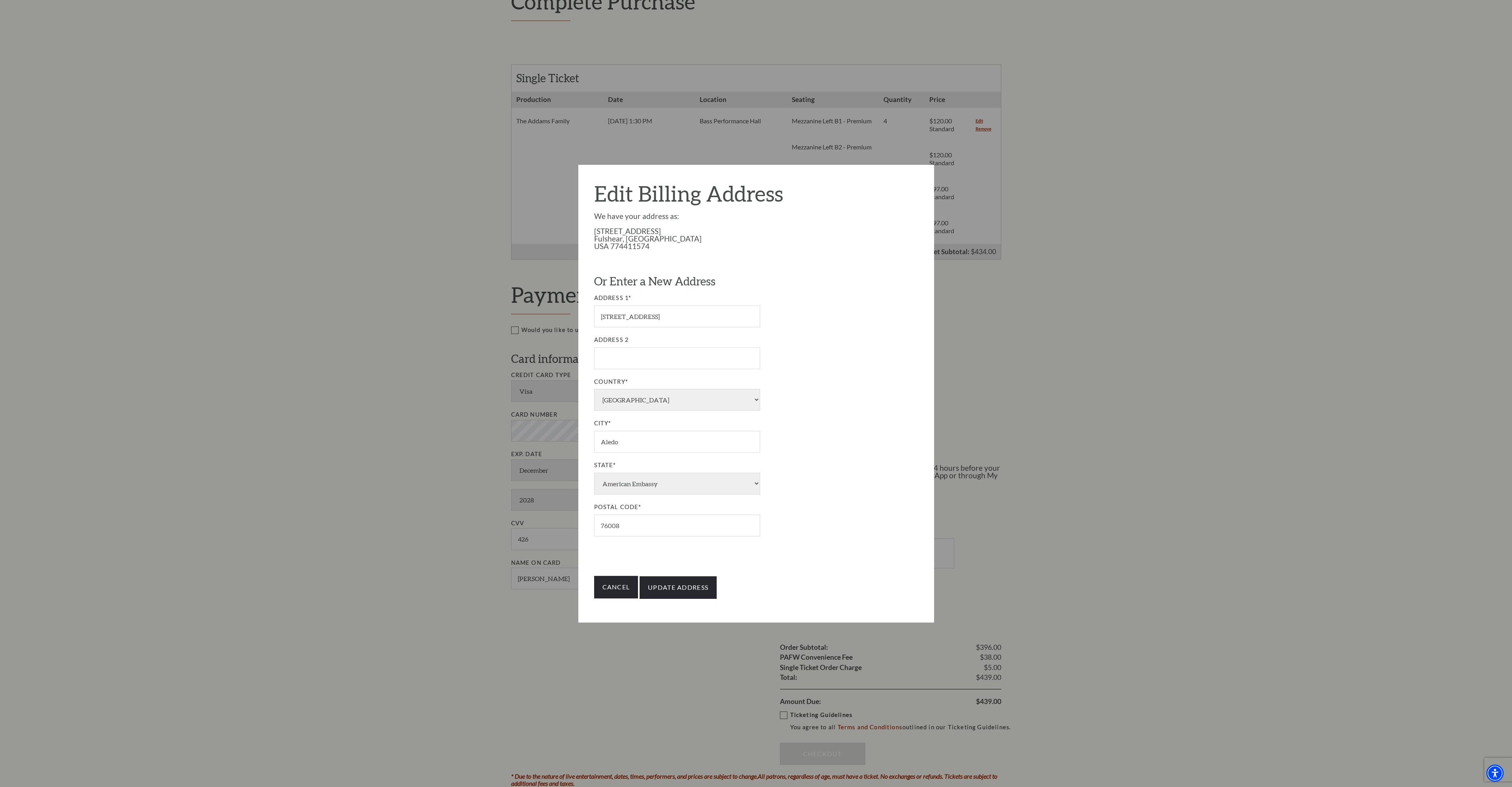
click at [872, 486] on div "We have your address as: 27426 Windcrest Key Ln Fulshear, TX USA 774411574 Or E…" at bounding box center [756, 378] width 324 height 332
click at [664, 587] on input "Update Address" at bounding box center [679, 587] width 77 height 22
type input "Update Address"
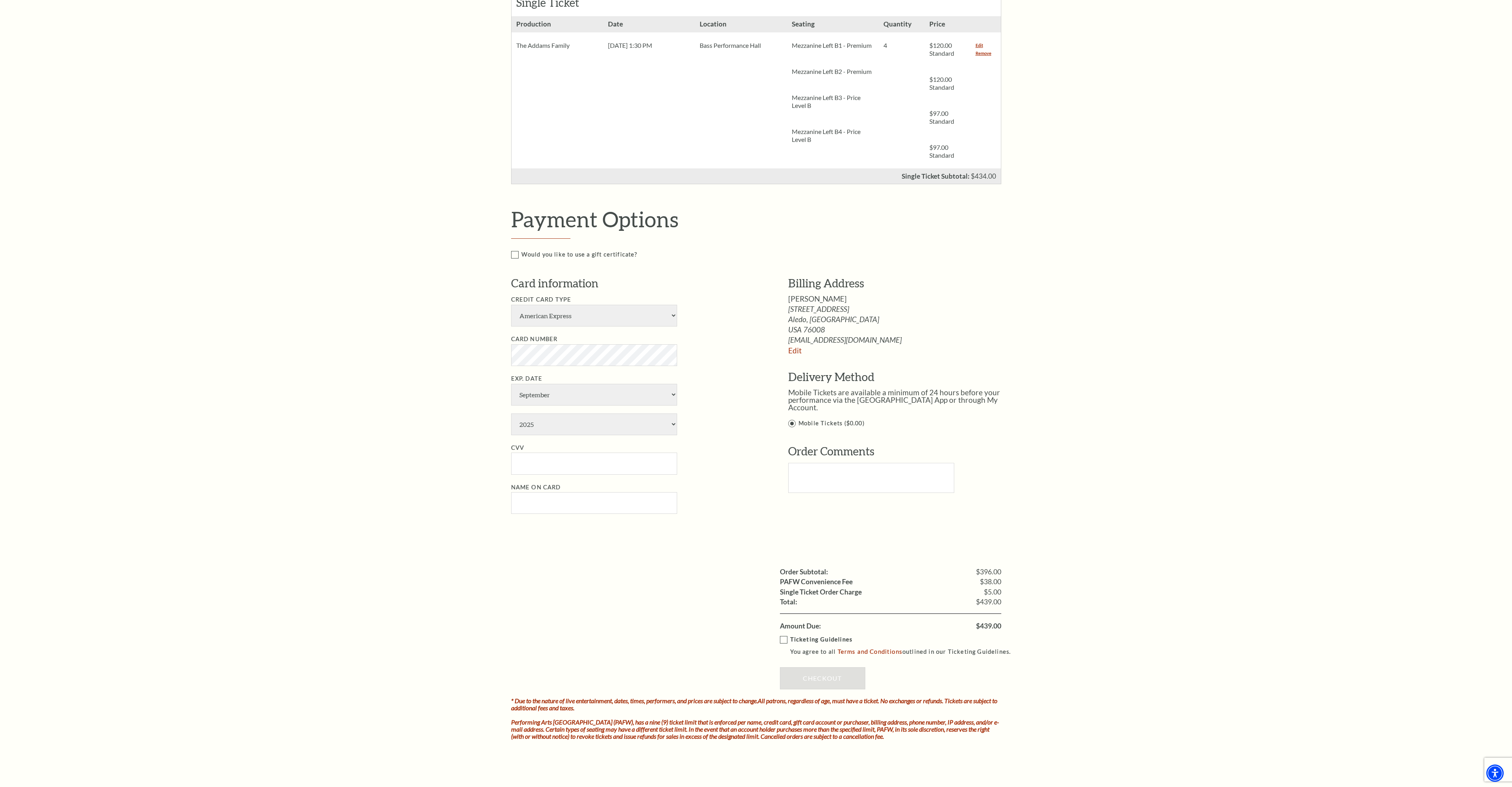
scroll to position [237, 0]
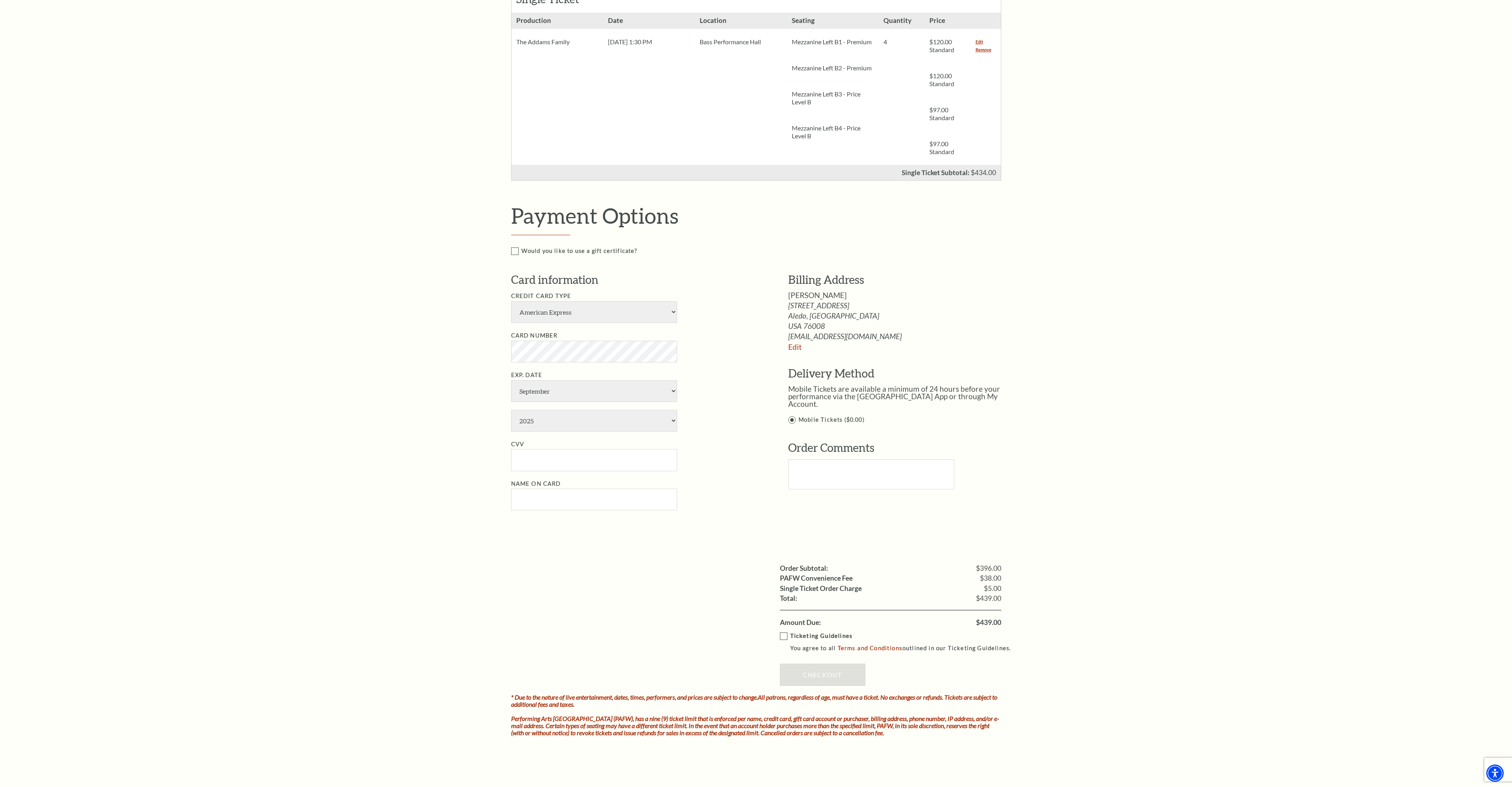
click at [816, 638] on p "Ticketing Guidelines" at bounding box center [904, 636] width 228 height 10
click at [0, 0] on input "Ticketing Guidelines You agree to all Terms and Conditions outlined in our Tick…" at bounding box center [0, 0] width 0 height 0
click at [832, 675] on link "Checkout" at bounding box center [823, 674] width 86 height 22
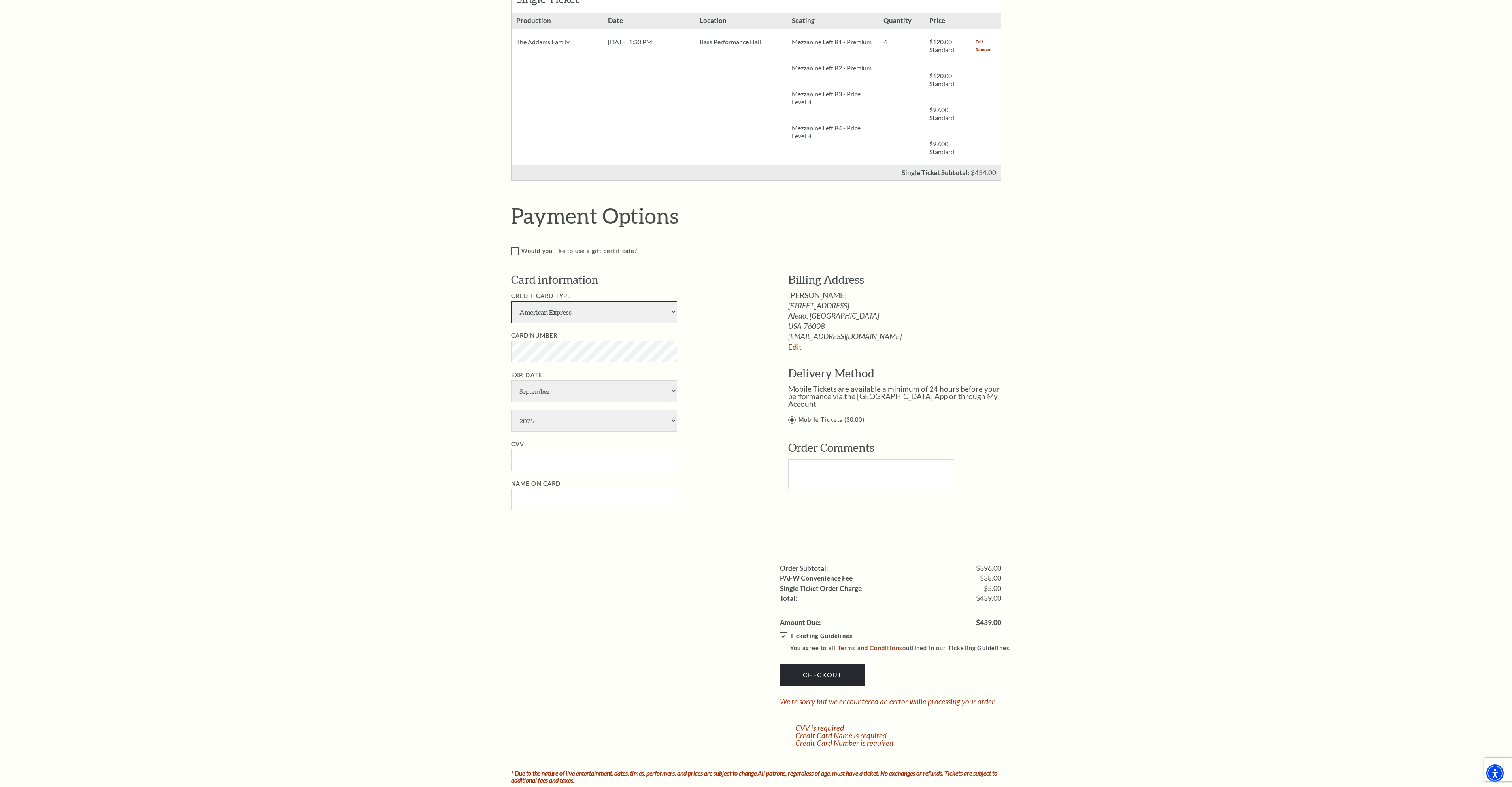
click at [571, 318] on select "American Express Visa Master Card Discover" at bounding box center [594, 312] width 166 height 22
select select "24"
click at [511, 301] on select "American Express Visa Master Card Discover" at bounding box center [594, 312] width 166 height 22
select select "12"
select select "2028"
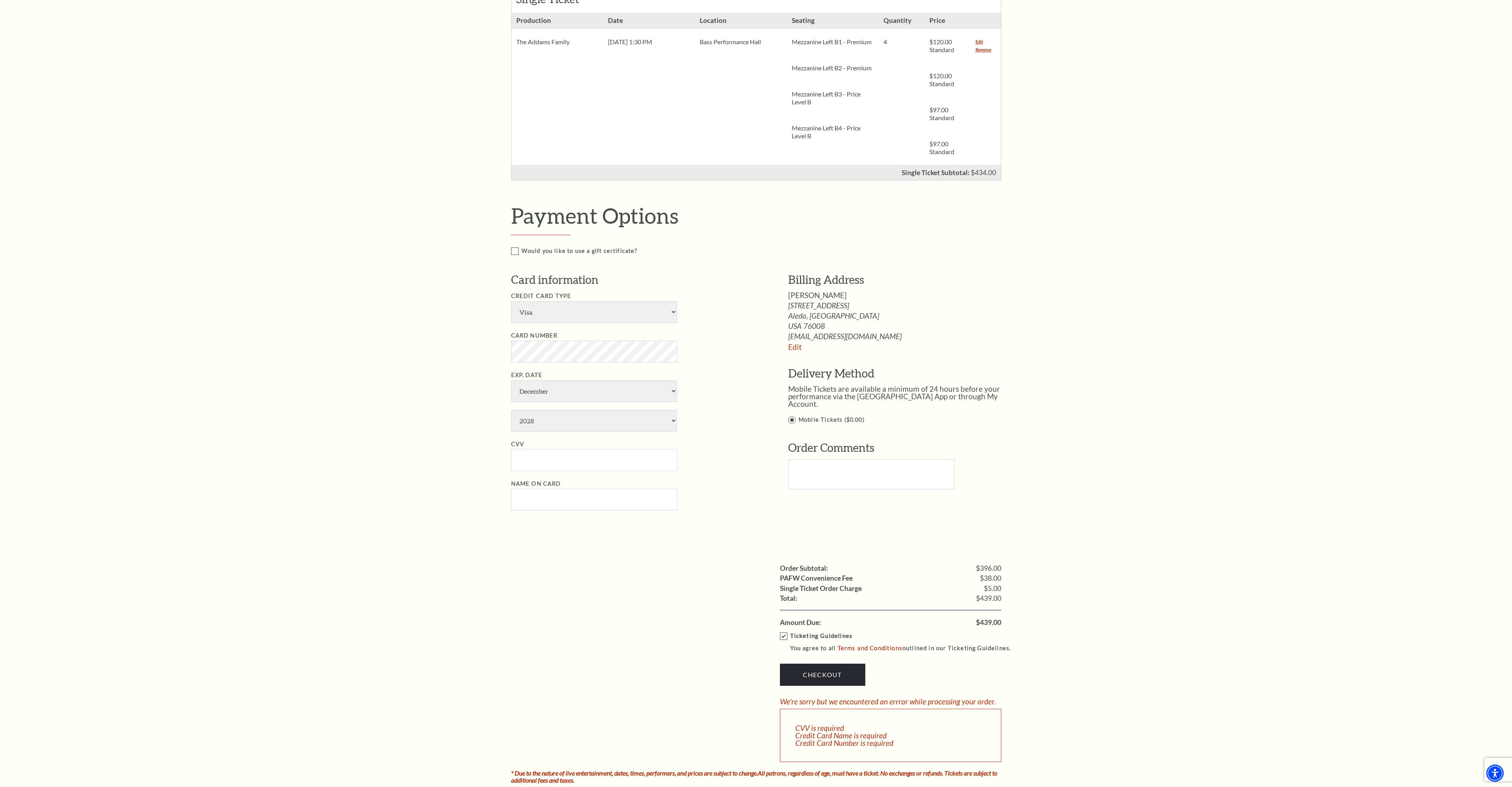
type input "[PERSON_NAME]"
click at [573, 391] on select "January February March April May June July August September October November De…" at bounding box center [594, 391] width 166 height 22
click at [511, 380] on select "January February March April May June July August September October November De…" at bounding box center [594, 391] width 166 height 22
click at [546, 455] on input "CVV" at bounding box center [594, 459] width 166 height 22
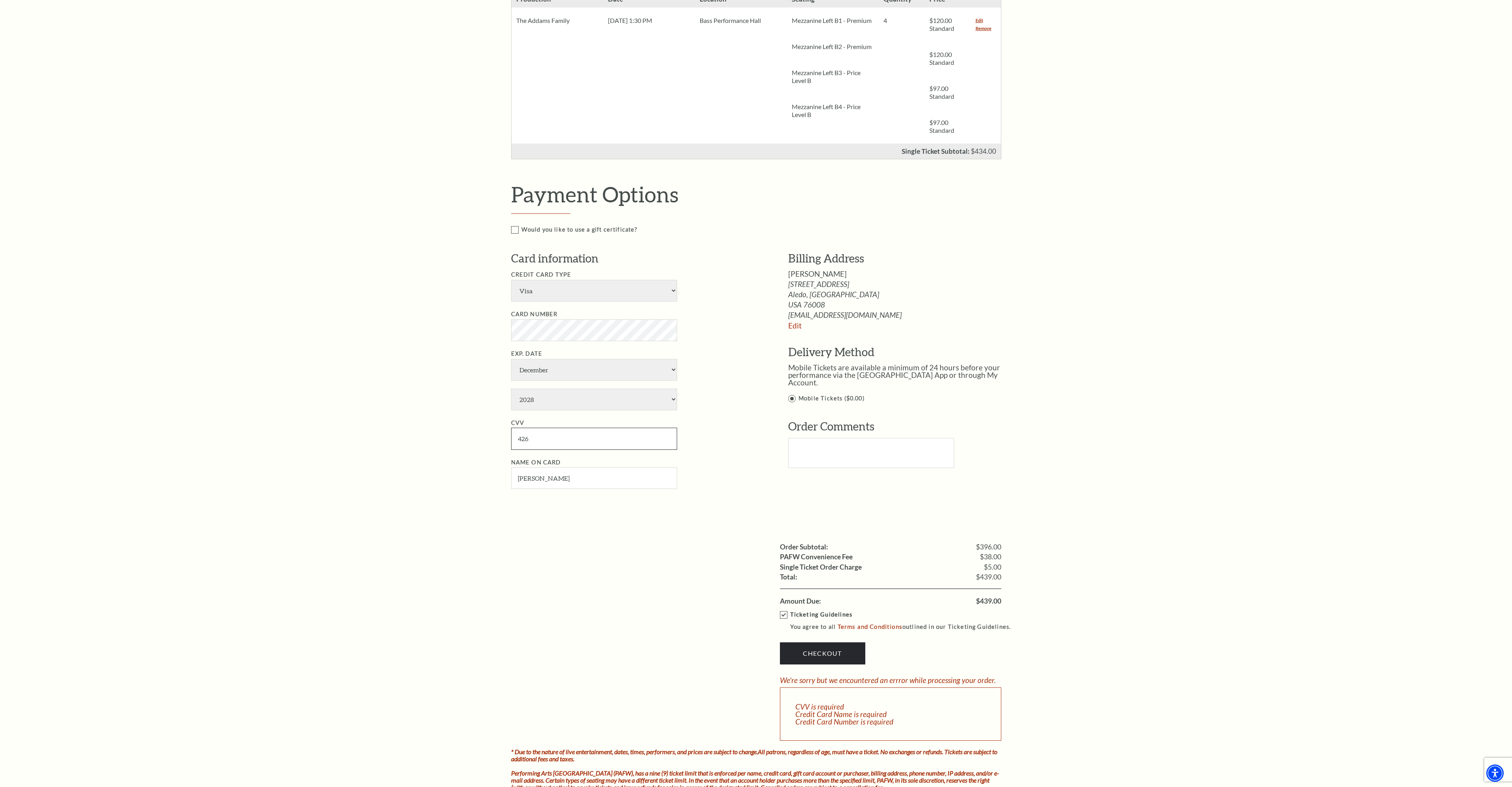
scroll to position [277, 0]
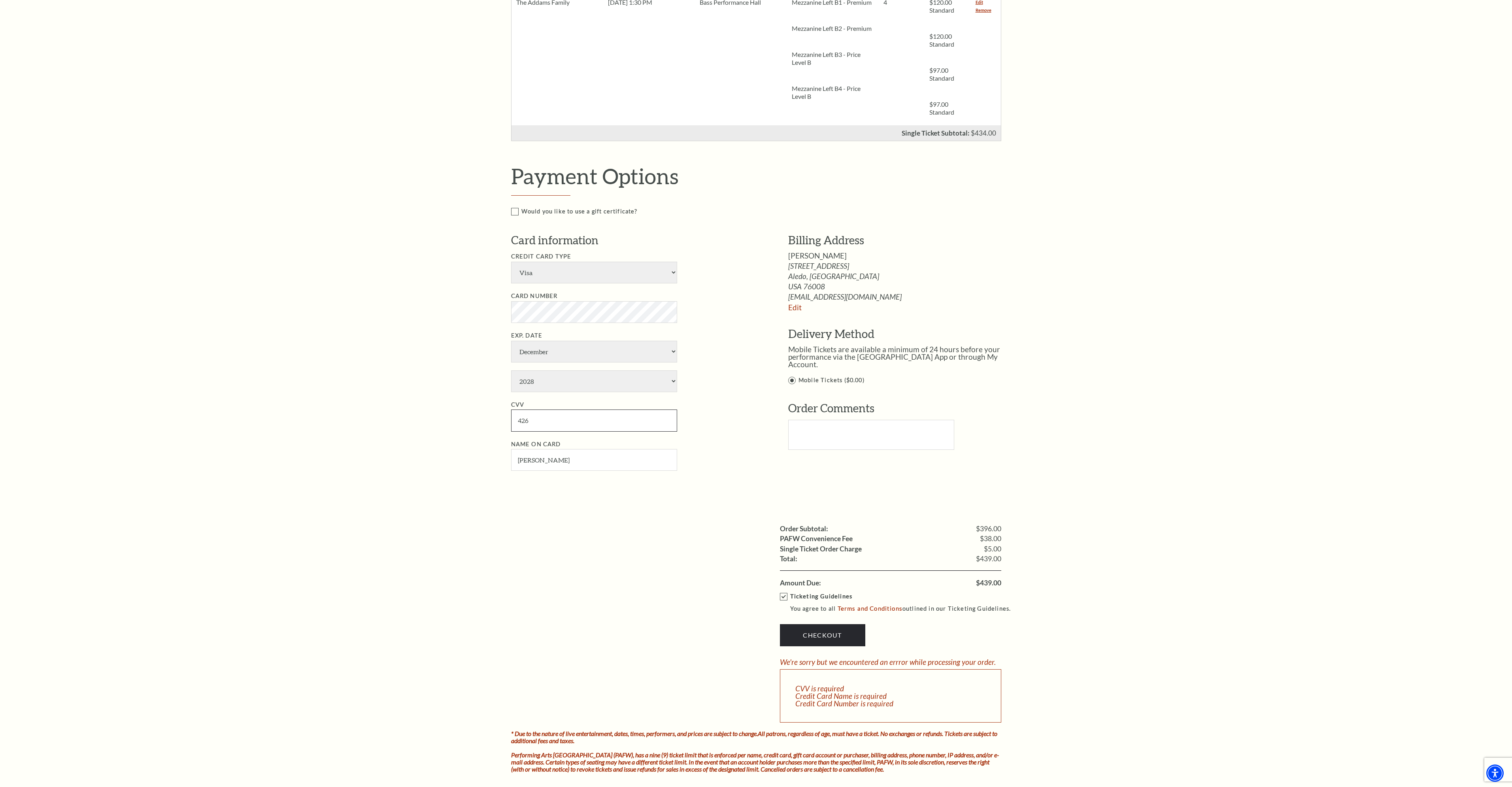
type input "426"
click at [939, 488] on div "Payment Options Would you like to use a gift certificate? Gift Certificate Numb…" at bounding box center [765, 328] width 507 height 331
click at [577, 272] on select "American Express Visa Master Card Discover" at bounding box center [594, 272] width 166 height 22
click at [511, 261] on select "American Express Visa Master Card Discover" at bounding box center [594, 272] width 166 height 22
click at [841, 633] on link "Checkout" at bounding box center [823, 635] width 86 height 22
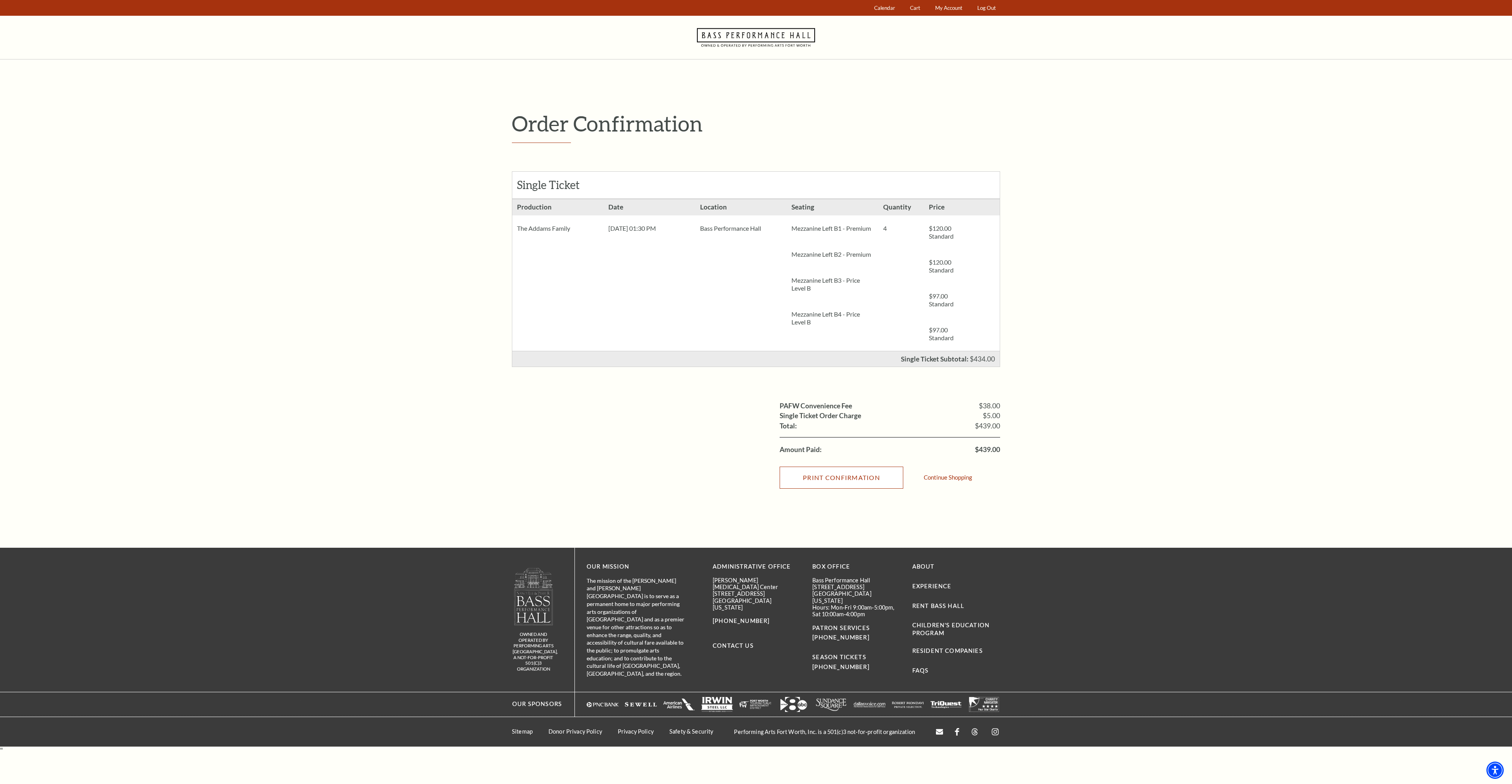
click at [867, 481] on input "Print Confirmation" at bounding box center [841, 478] width 124 height 22
